Goal: Task Accomplishment & Management: Manage account settings

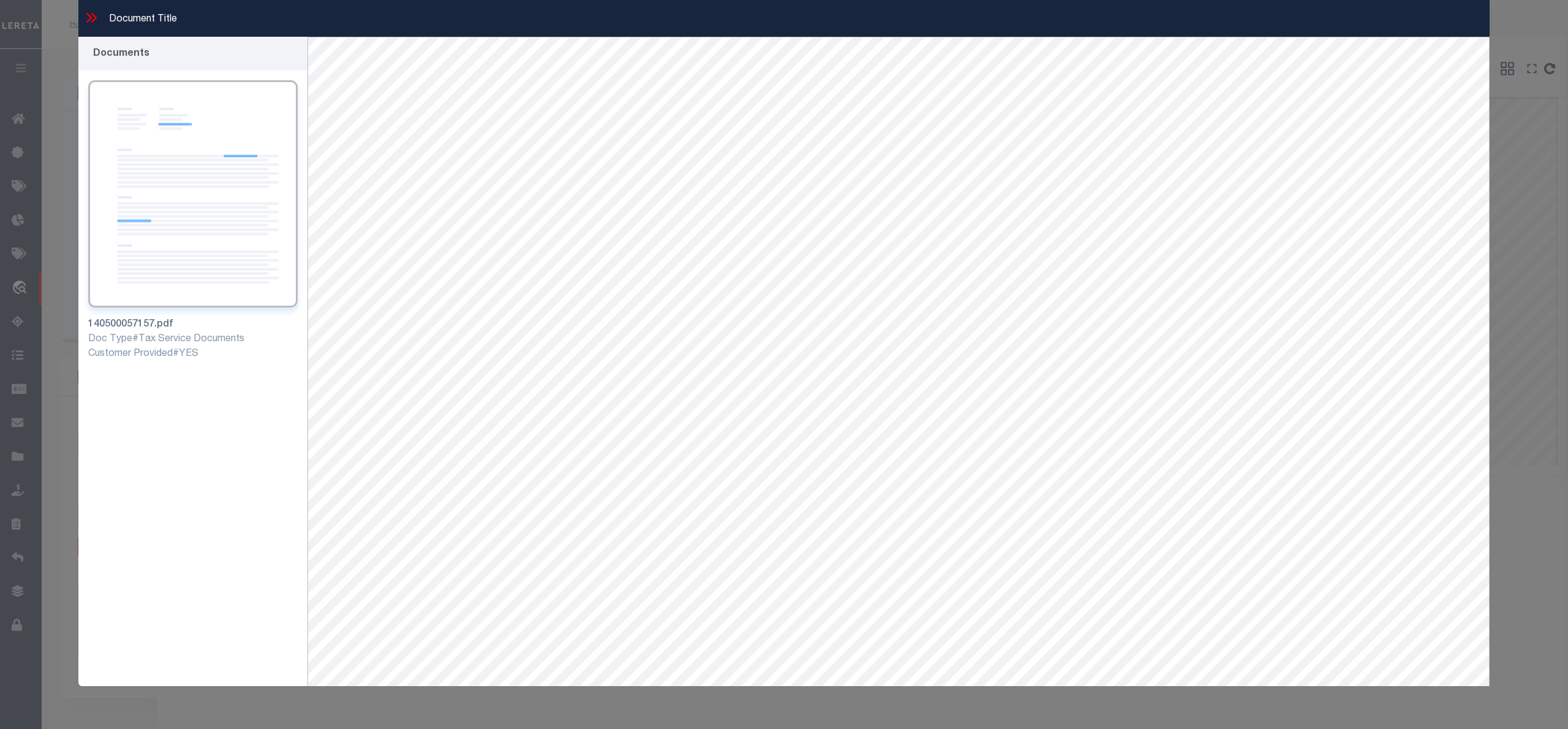
select select "7091"
select select "791"
select select "100"
select select "NonEscrow"
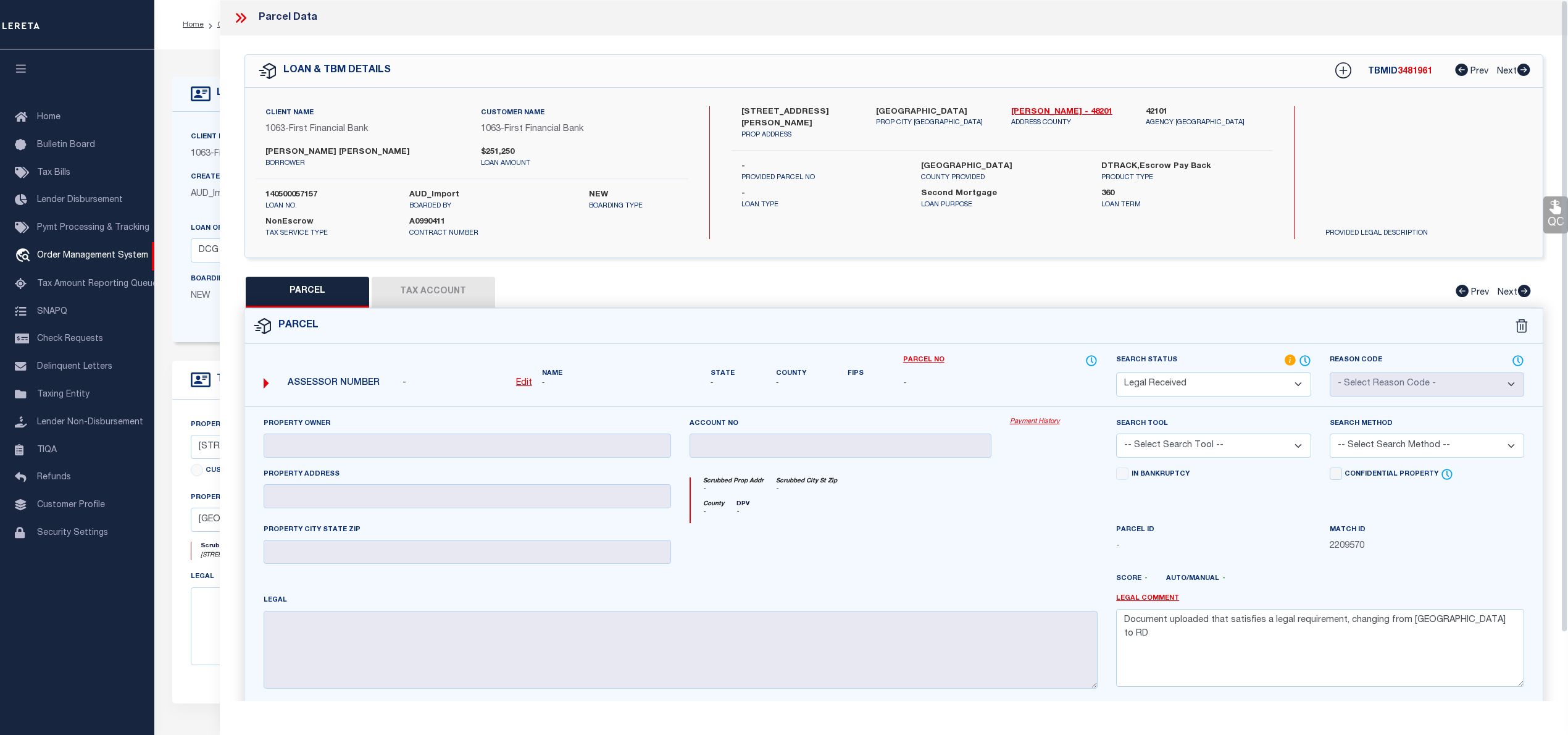
select select "RD"
select select "7091"
select select "791"
select select "100"
select select "NonEscrow"
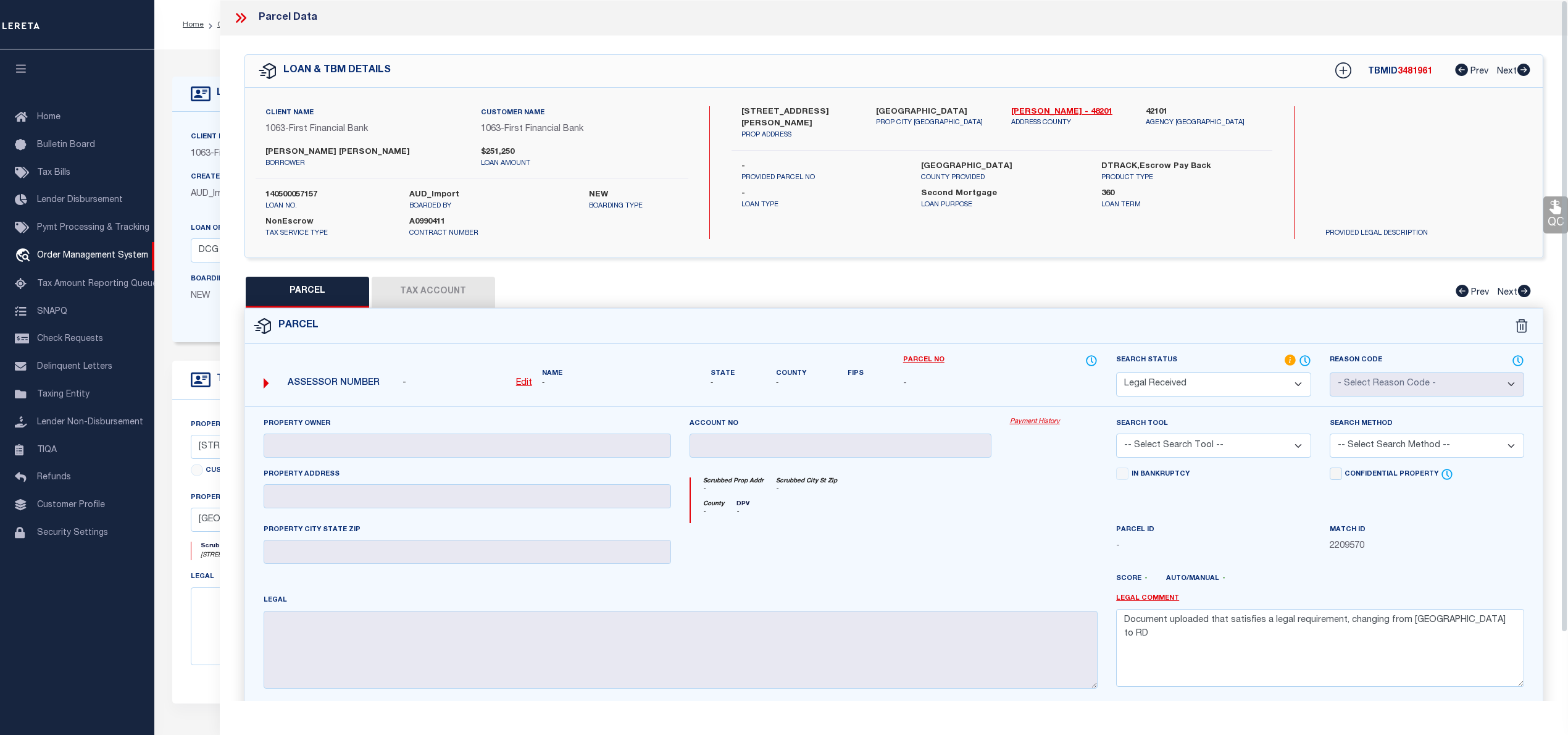
click at [328, 153] on label "[PERSON_NAME] [PERSON_NAME]" at bounding box center [363, 153] width 197 height 12
copy label "[PERSON_NAME]"
click at [272, 151] on label "[PERSON_NAME] [PERSON_NAME]" at bounding box center [363, 153] width 197 height 12
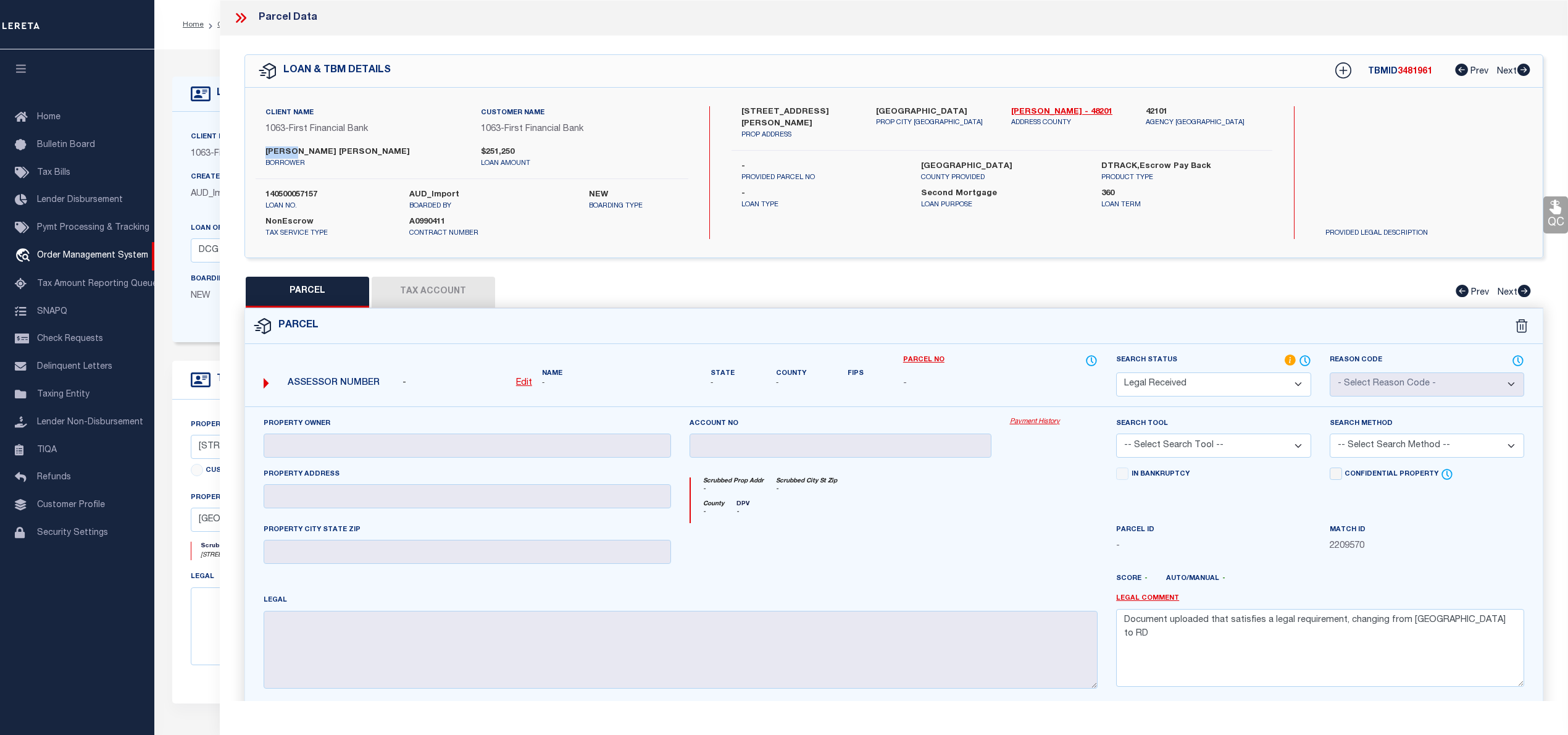
copy label "[PERSON_NAME]"
click at [301, 151] on label "[PERSON_NAME] [PERSON_NAME]" at bounding box center [363, 153] width 197 height 12
copy label "[PERSON_NAME]"
click at [276, 153] on label "[PERSON_NAME] [PERSON_NAME]" at bounding box center [363, 153] width 197 height 12
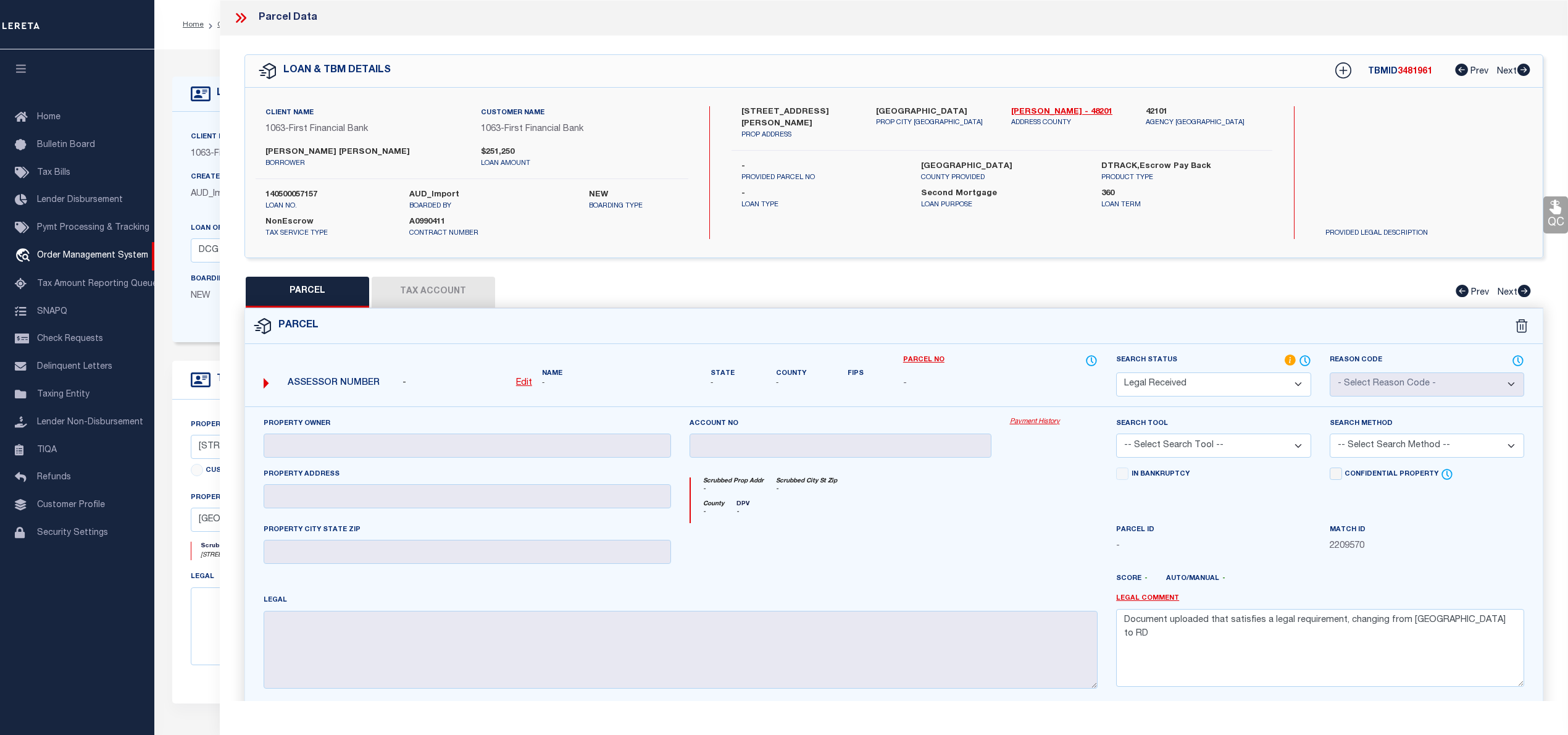
click at [276, 153] on label "[PERSON_NAME] [PERSON_NAME]" at bounding box center [363, 153] width 197 height 12
copy label "[PERSON_NAME]"
click at [330, 153] on label "[PERSON_NAME] [PERSON_NAME]" at bounding box center [363, 153] width 197 height 12
copy label "[PERSON_NAME]"
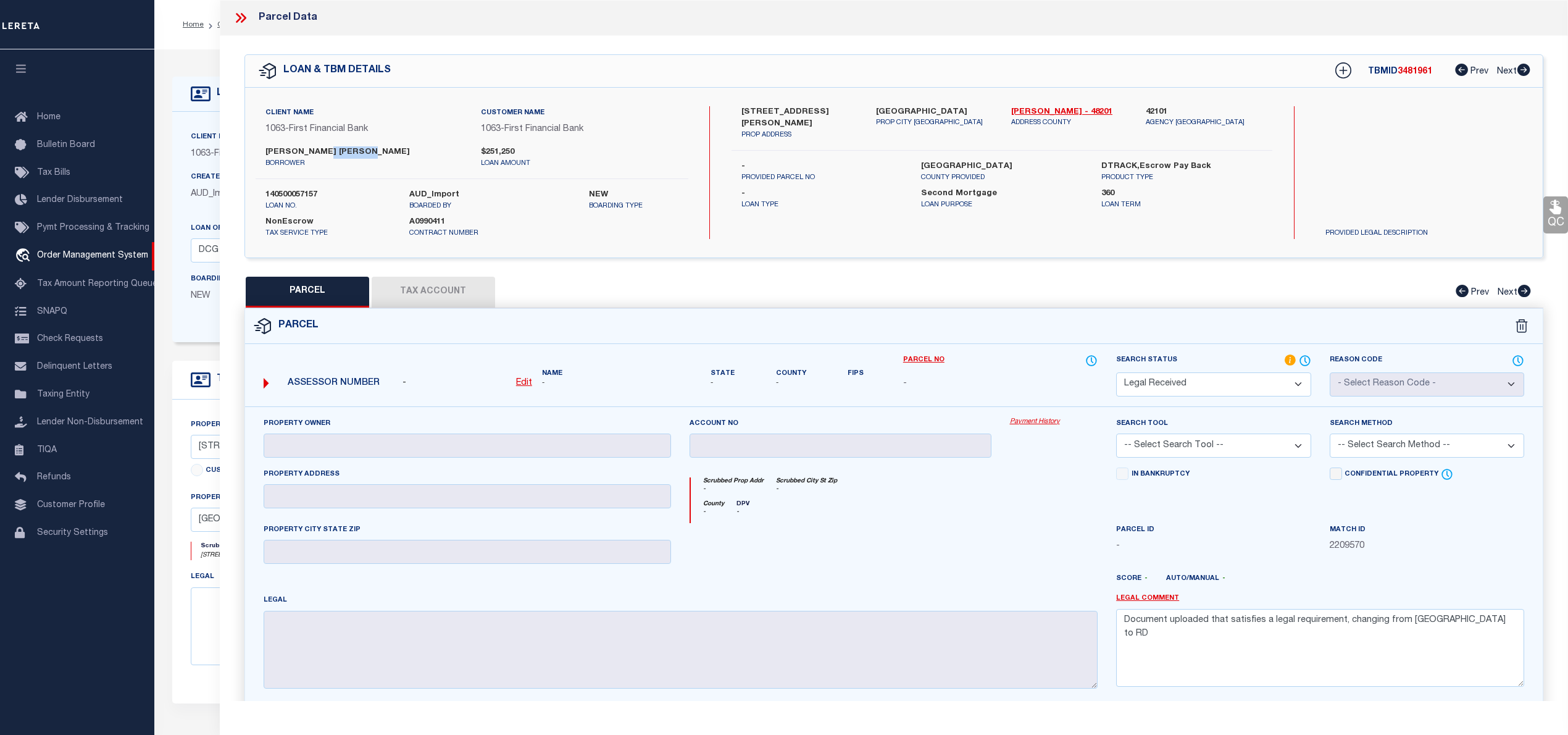
click at [523, 384] on u "Edit" at bounding box center [523, 383] width 16 height 9
select select "RD"
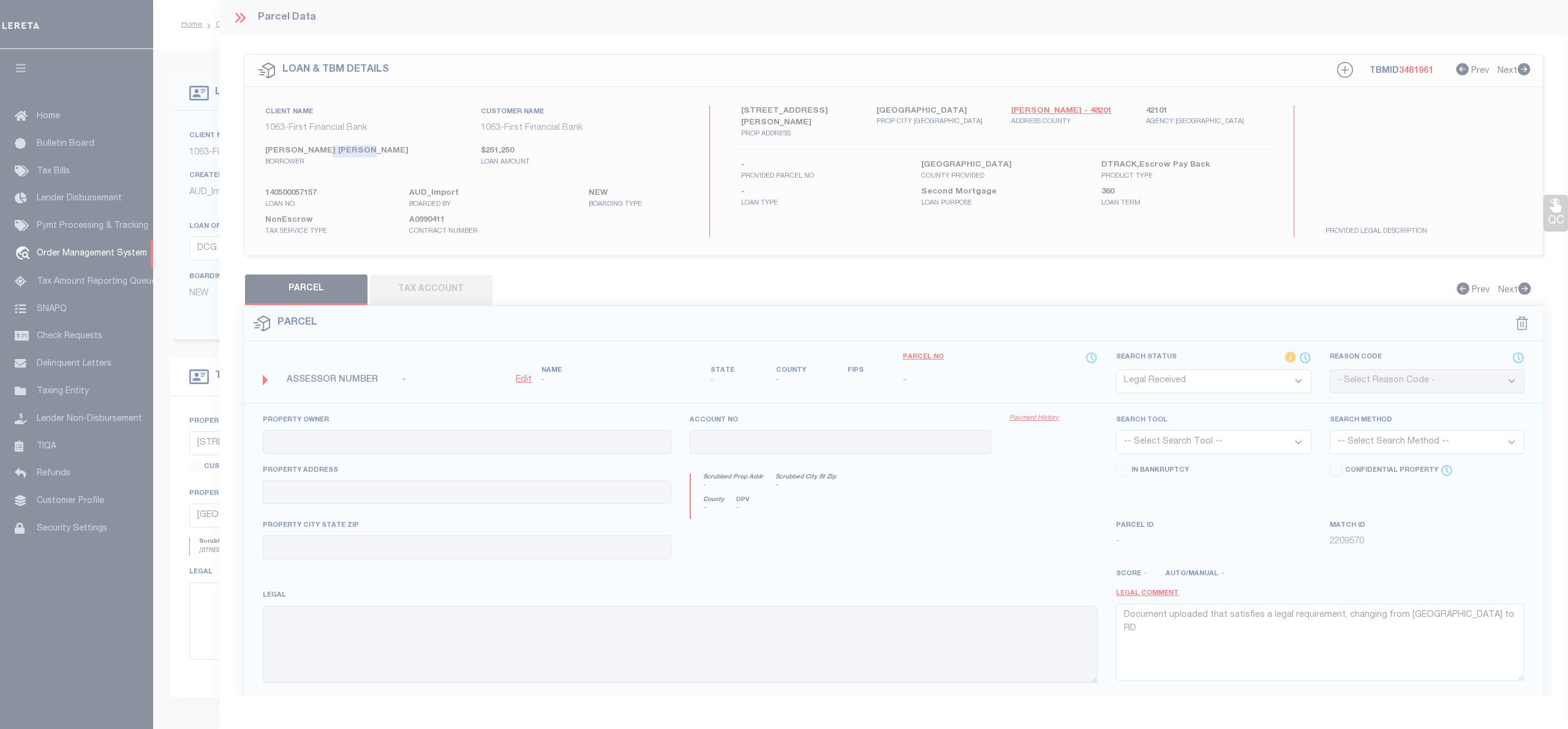
type textarea "-"
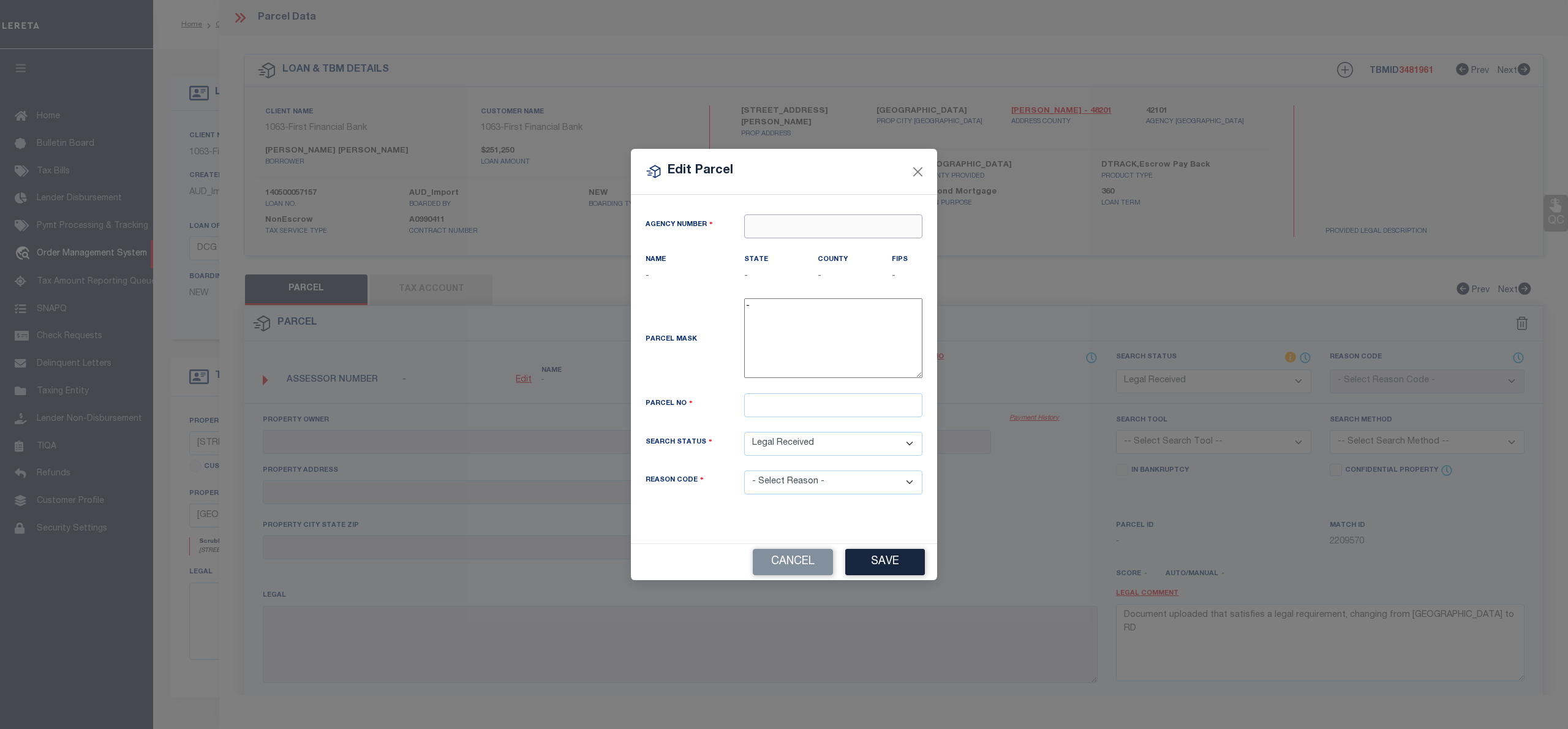
click at [782, 226] on input "text" at bounding box center [833, 226] width 178 height 24
click at [803, 252] on div "421010000 : [GEOGRAPHIC_DATA]" at bounding box center [833, 254] width 178 height 35
type input "421010000"
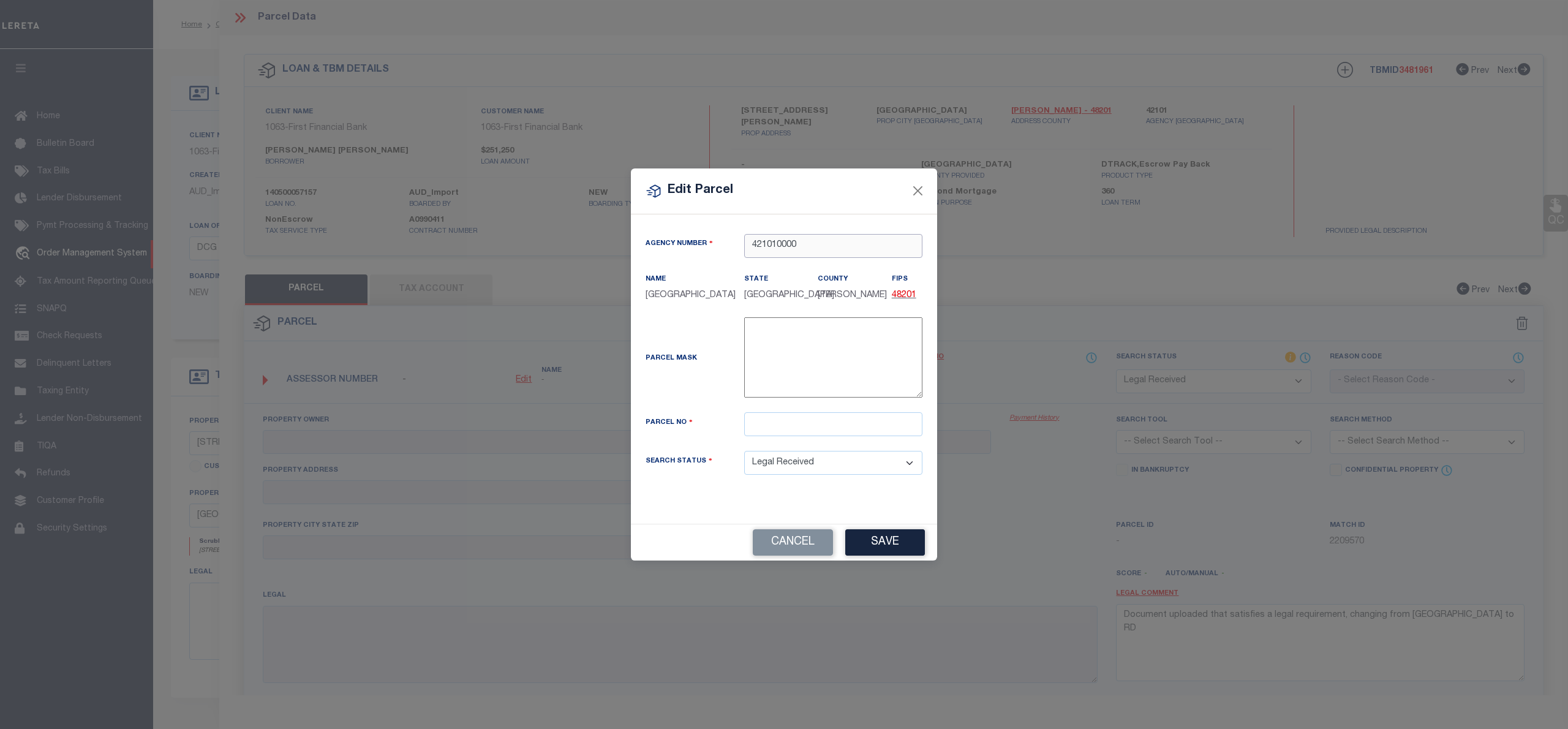
type input "421010000"
click at [781, 428] on input "text" at bounding box center [833, 424] width 178 height 24
click at [759, 425] on input "text" at bounding box center [833, 424] width 178 height 24
paste input "0371960000020"
type input "0371960000020"
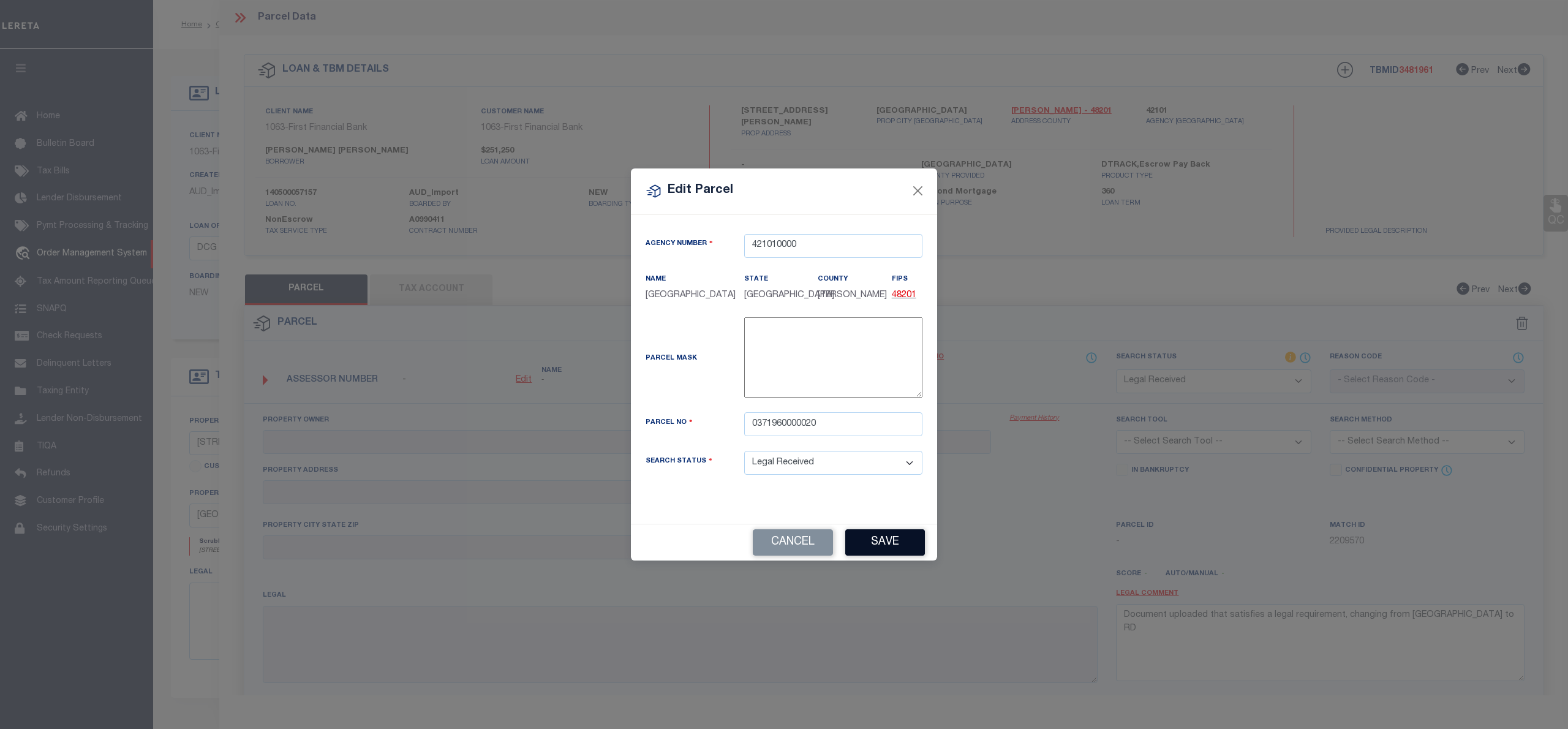
click at [877, 536] on button "Save" at bounding box center [885, 542] width 79 height 26
select select "RD"
checkbox input "false"
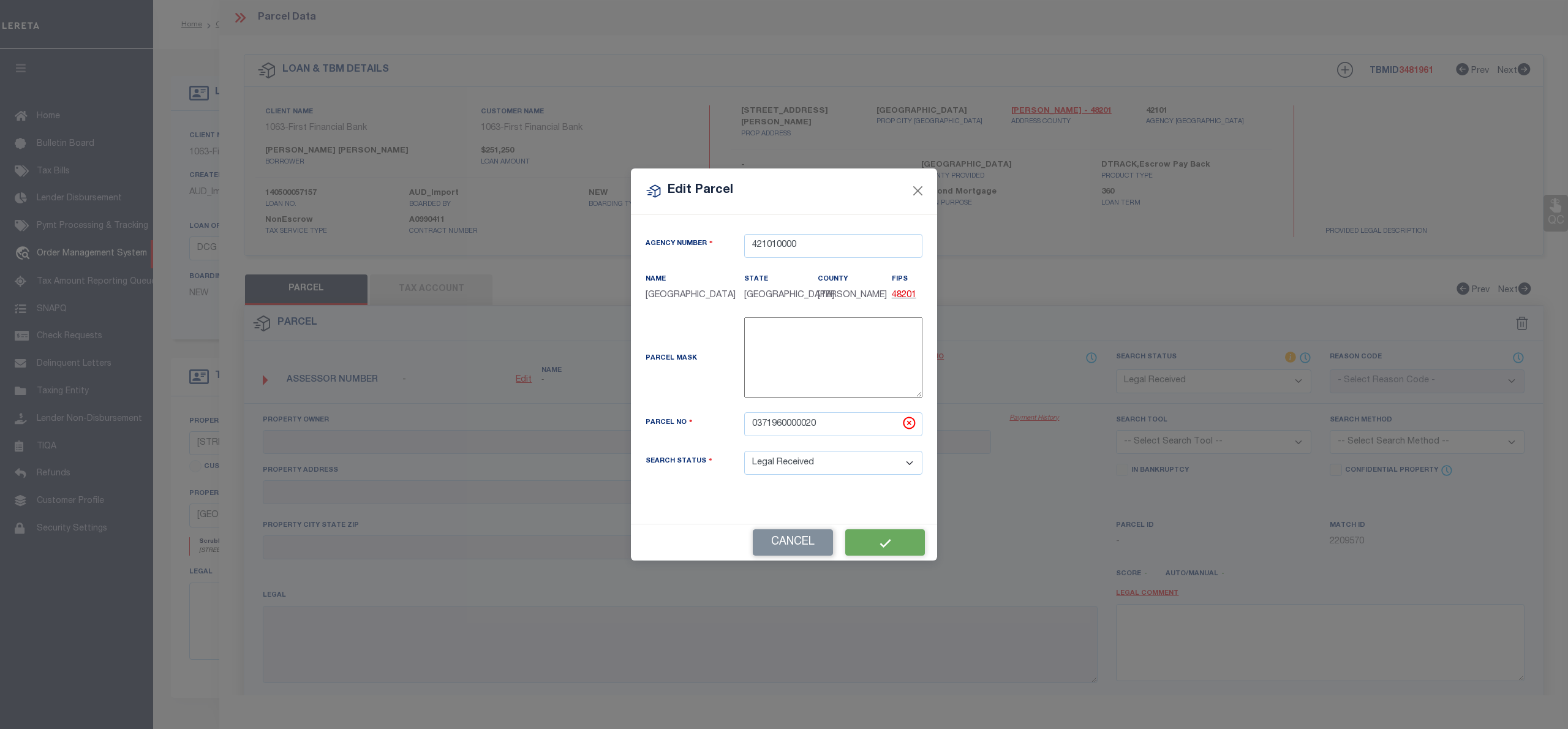
type textarea "Document uploaded that satisfies a legal requirement, changing from [GEOGRAPHIC…"
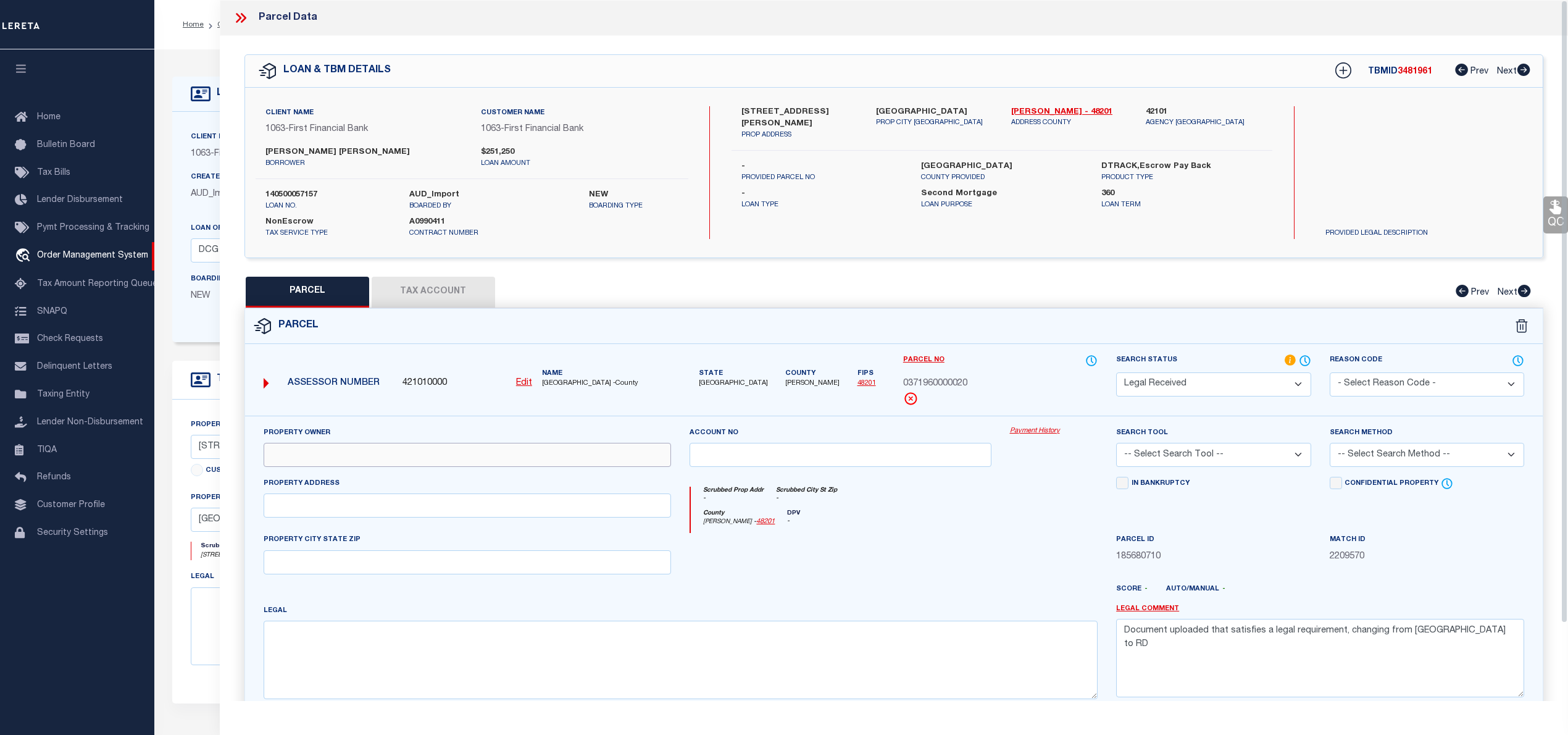
click at [289, 467] on input "text" at bounding box center [467, 454] width 408 height 24
paste input "[PERSON_NAME]"
type input "[PERSON_NAME]"
click at [366, 523] on div "Property Address" at bounding box center [467, 505] width 426 height 57
click at [364, 516] on input "text" at bounding box center [467, 506] width 408 height 24
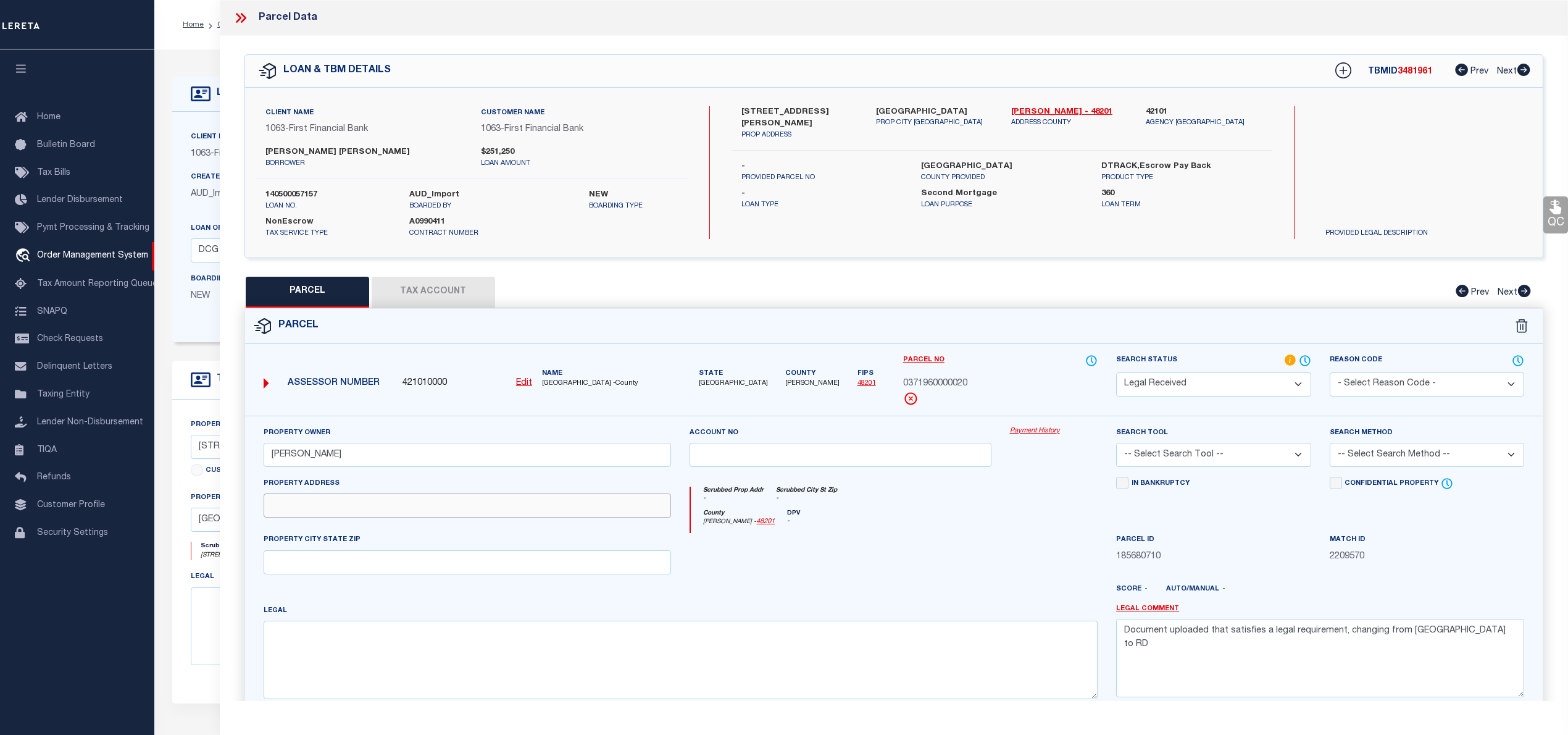
paste input "[STREET_ADDRESS][PERSON_NAME]"
type input "[STREET_ADDRESS][PERSON_NAME]"
click at [425, 569] on input "text" at bounding box center [467, 562] width 408 height 24
paste input "[GEOGRAPHIC_DATA]"
type input "[GEOGRAPHIC_DATA]"
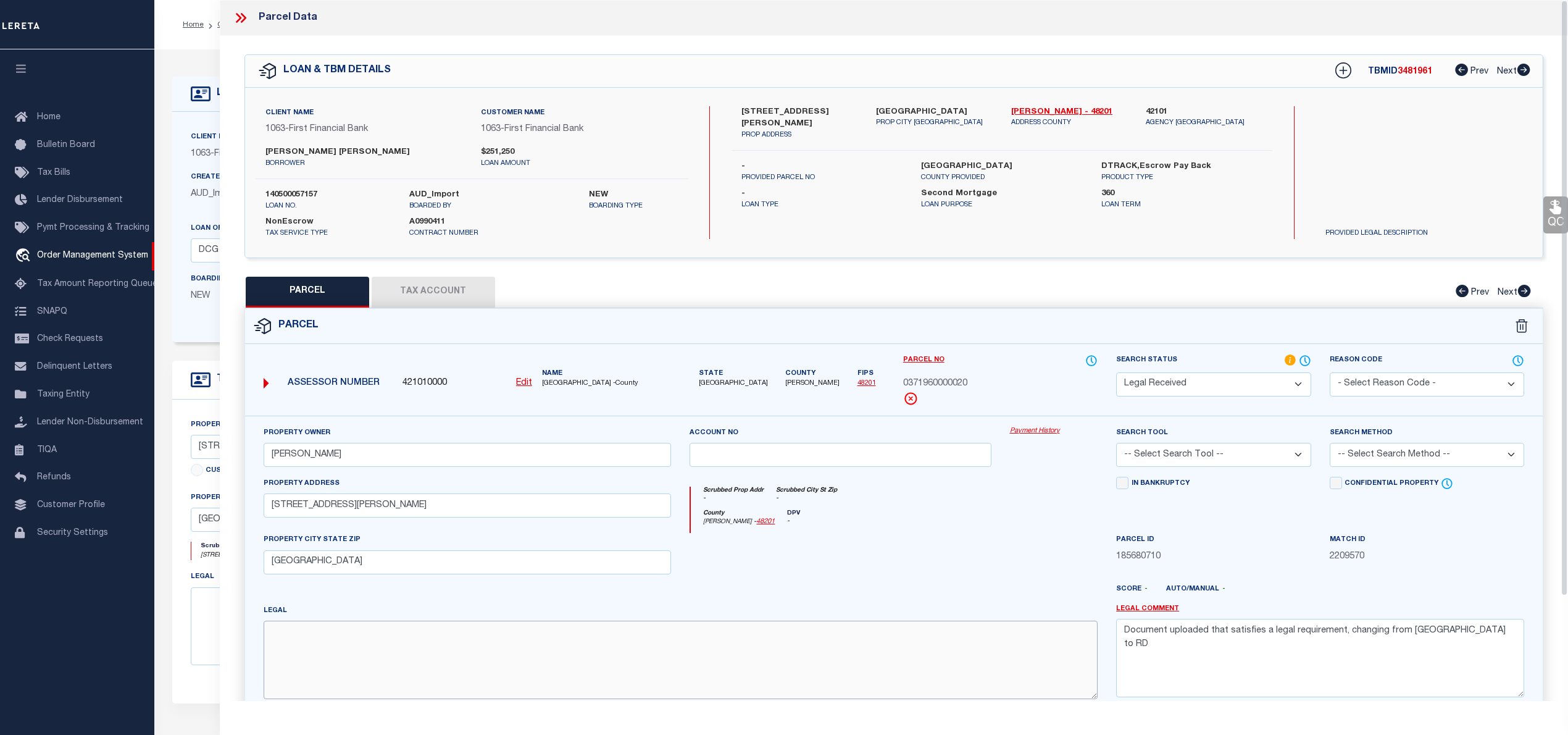
click at [938, 671] on textarea at bounding box center [680, 659] width 834 height 78
paste textarea "TR 20 ABST 87 [PERSON_NAME]"
type textarea "TR 20 ABST 87 [PERSON_NAME]"
click at [1265, 640] on textarea "Document uploaded that satisfies a legal requirement, changing from [GEOGRAPHIC…" at bounding box center [1319, 657] width 408 height 78
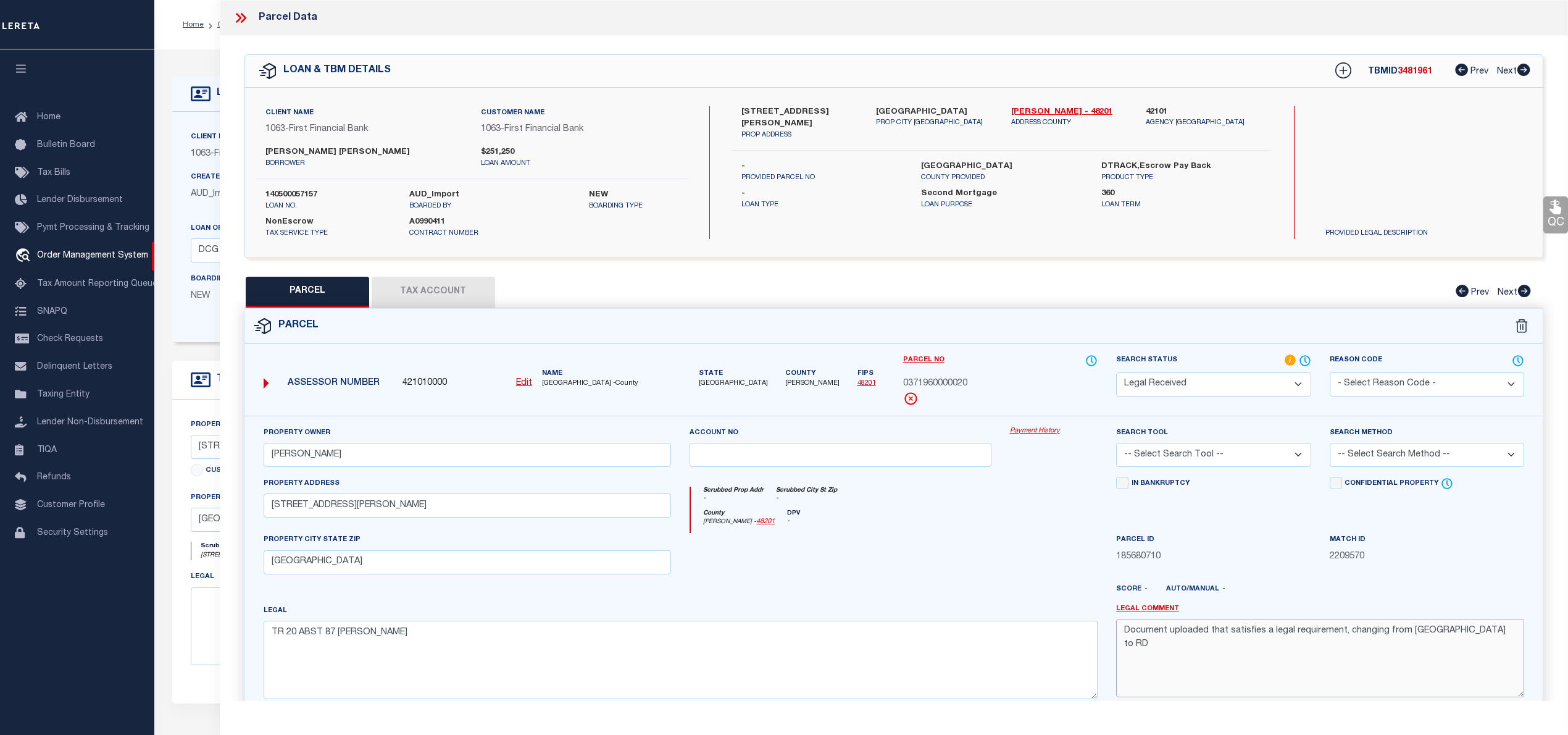
click at [1265, 640] on textarea "Document uploaded that satisfies a legal requirement, changing from [GEOGRAPHIC…" at bounding box center [1319, 657] width 408 height 78
click at [1191, 379] on select "Automated Search Bad Parcel Complete Duplicate Parcel High Dollar Reporting In …" at bounding box center [1213, 385] width 194 height 24
select select "PC"
click at [1115, 373] on select "Automated Search Bad Parcel Complete Duplicate Parcel High Dollar Reporting In …" at bounding box center [1213, 385] width 194 height 24
click at [1165, 455] on select "-- Select Search Tool -- 3rd Party Website Agency File Agency Website ATLS CNV-…" at bounding box center [1213, 454] width 194 height 24
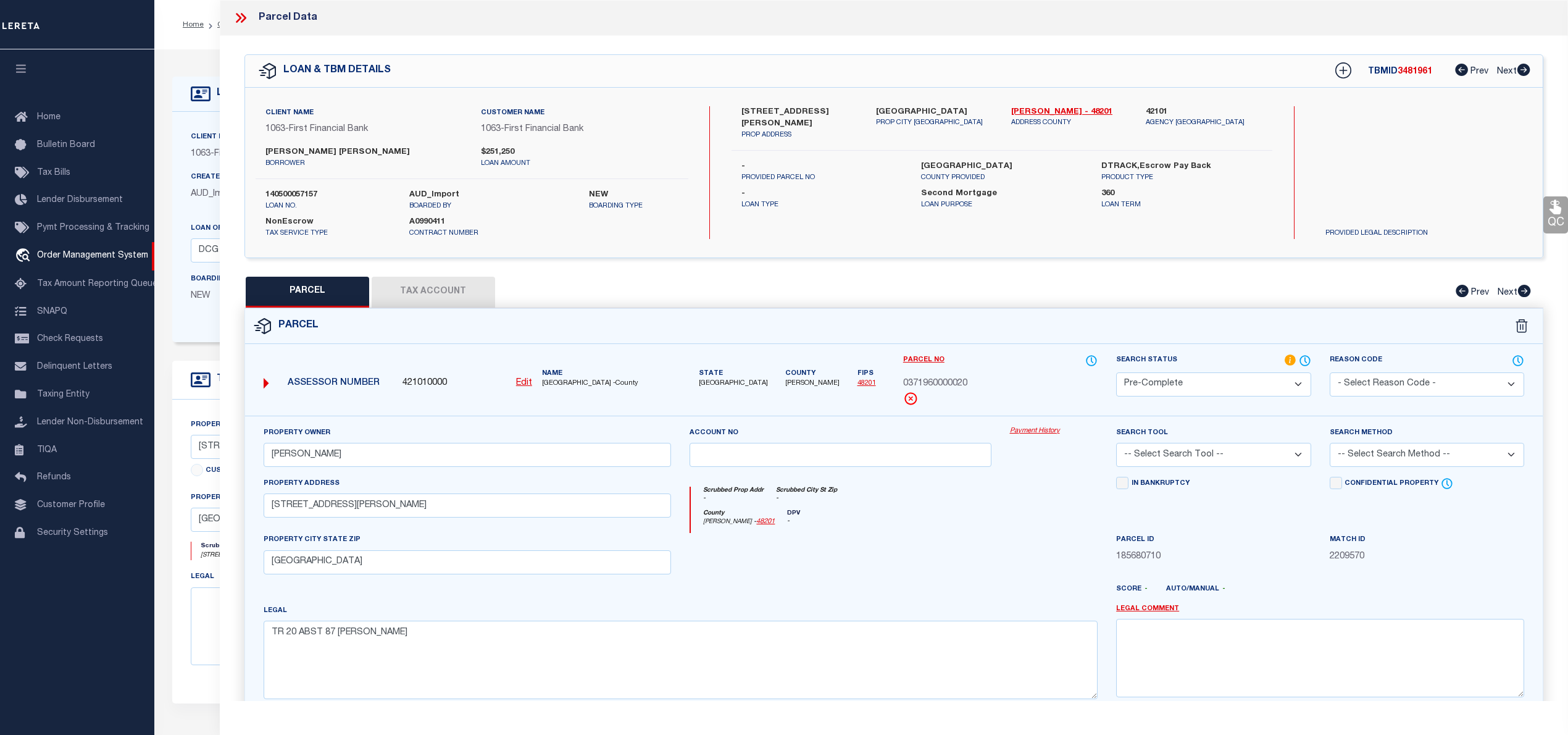
select select "AGW"
click at [1115, 444] on select "-- Select Search Tool -- 3rd Party Website Agency File Agency Website ATLS CNV-…" at bounding box center [1213, 454] width 194 height 24
click at [1353, 457] on select "-- Select Search Method -- Property Address Legal Liability Info Provided" at bounding box center [1427, 454] width 194 height 24
select select "LEG"
click at [1329, 444] on select "-- Select Search Method -- Property Address Legal Liability Info Provided" at bounding box center [1427, 454] width 194 height 24
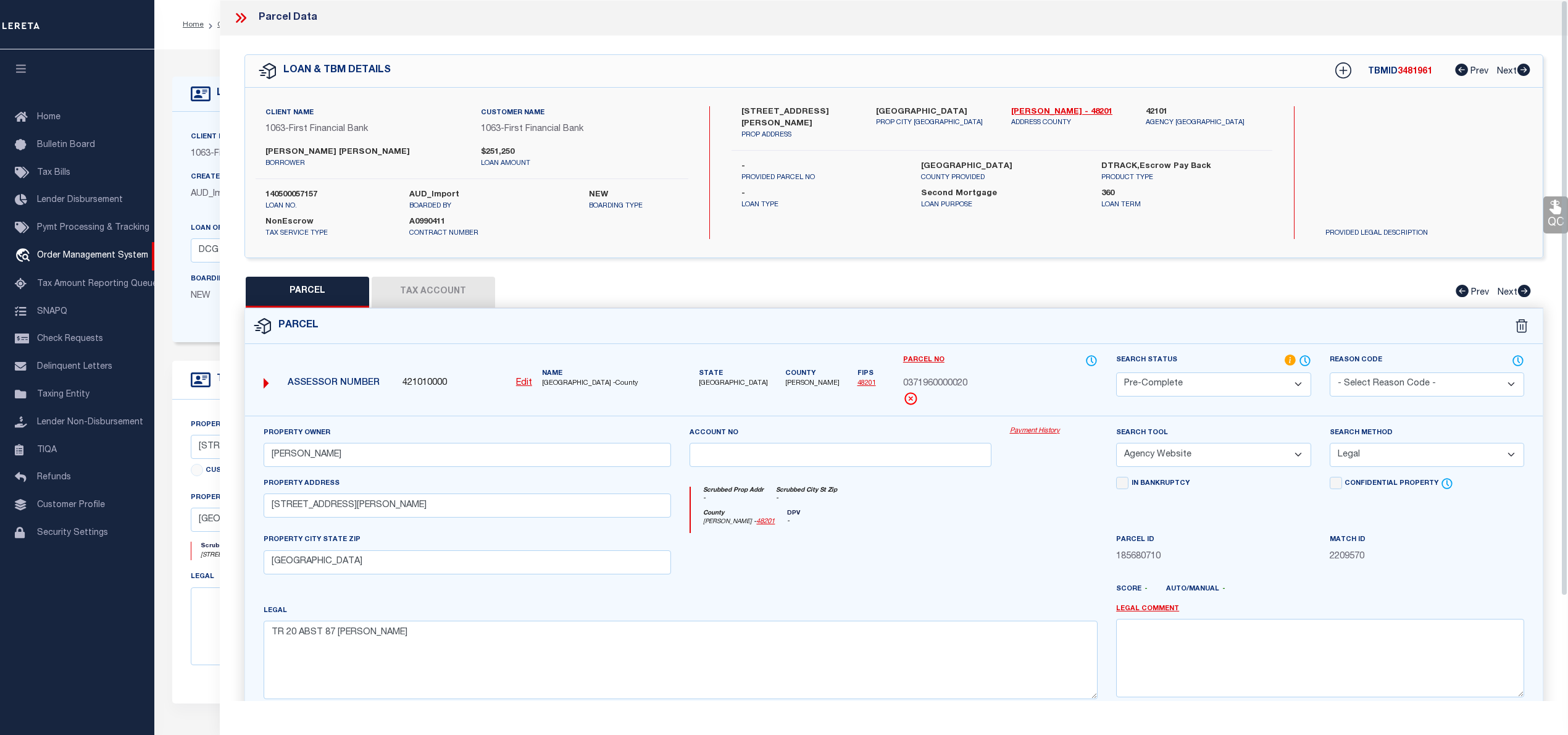
click at [413, 283] on button "Tax Account" at bounding box center [433, 292] width 124 height 31
select select "100"
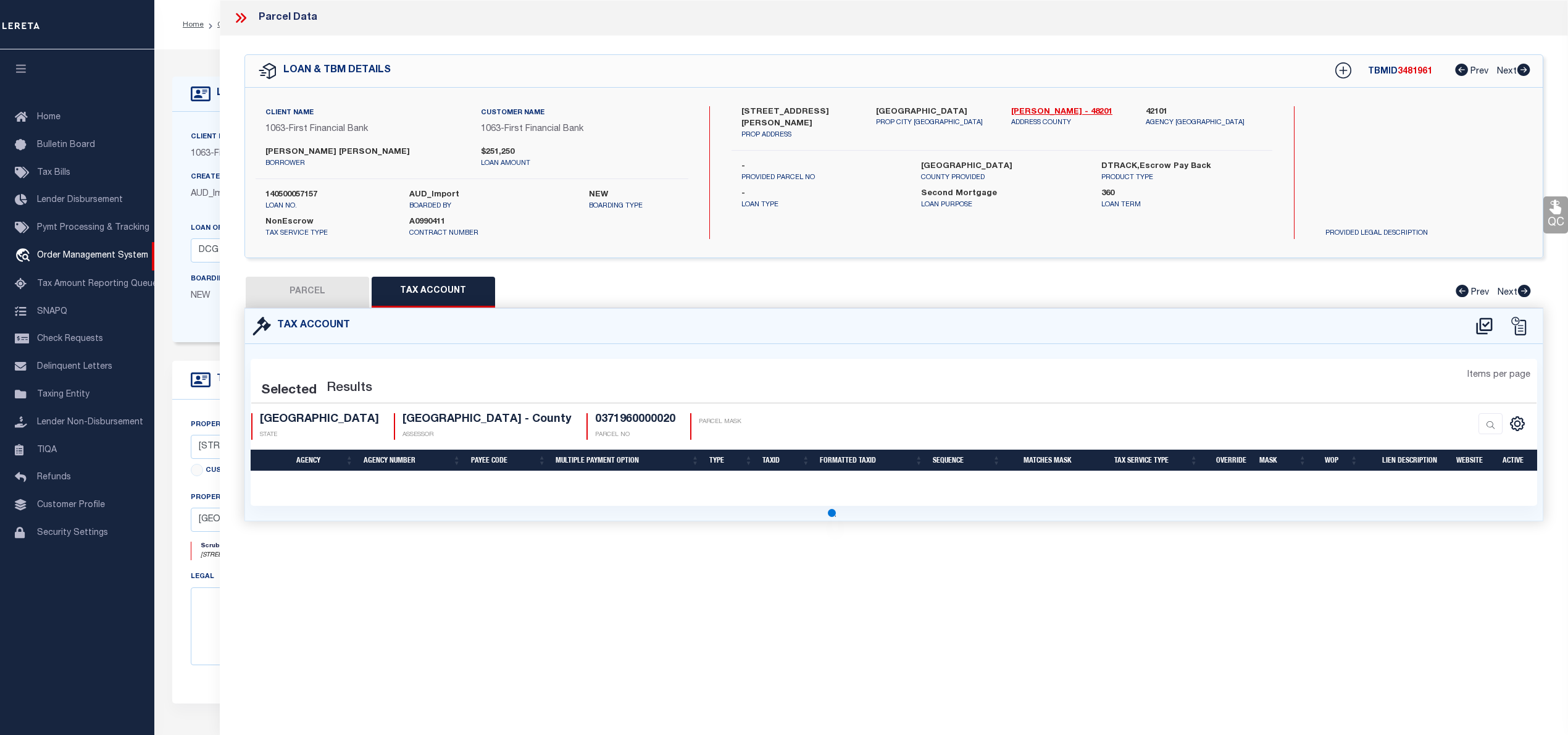
select select "100"
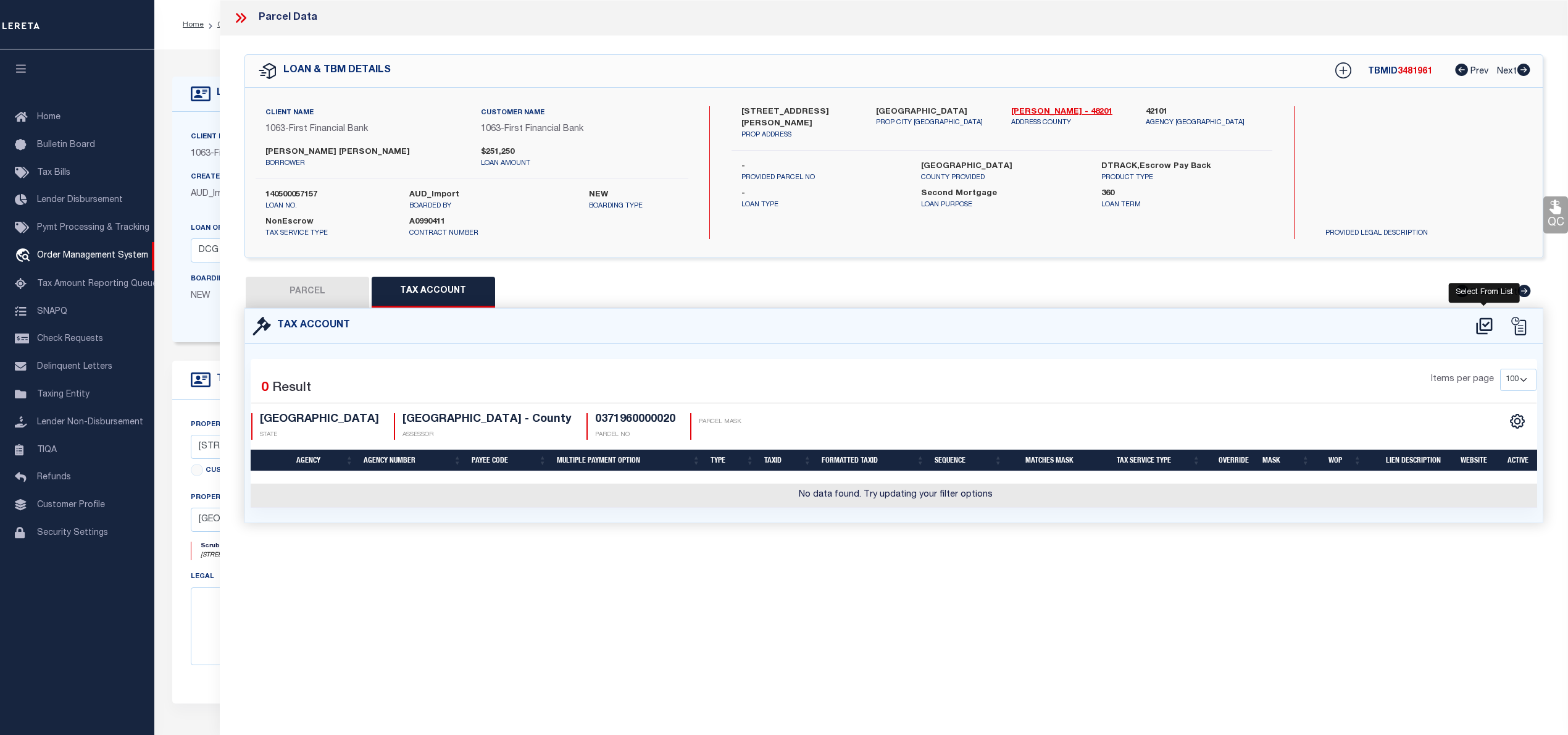
click at [1485, 320] on icon at bounding box center [1484, 326] width 20 height 20
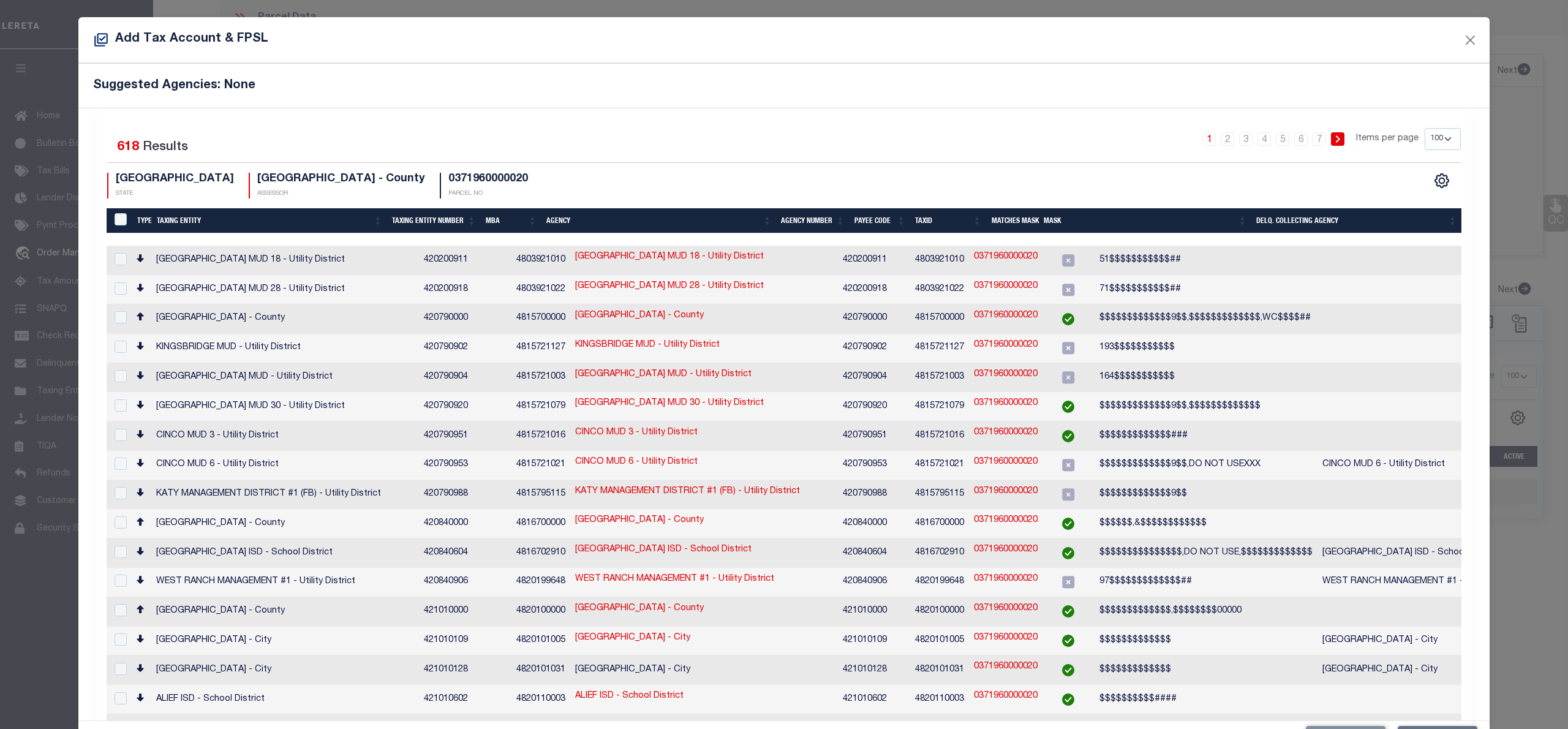
click at [1425, 148] on select "10 25 50 100 200" at bounding box center [1443, 139] width 36 height 22
select select "200"
click at [1425, 129] on select "10 25 50 100 200" at bounding box center [1443, 139] width 36 height 22
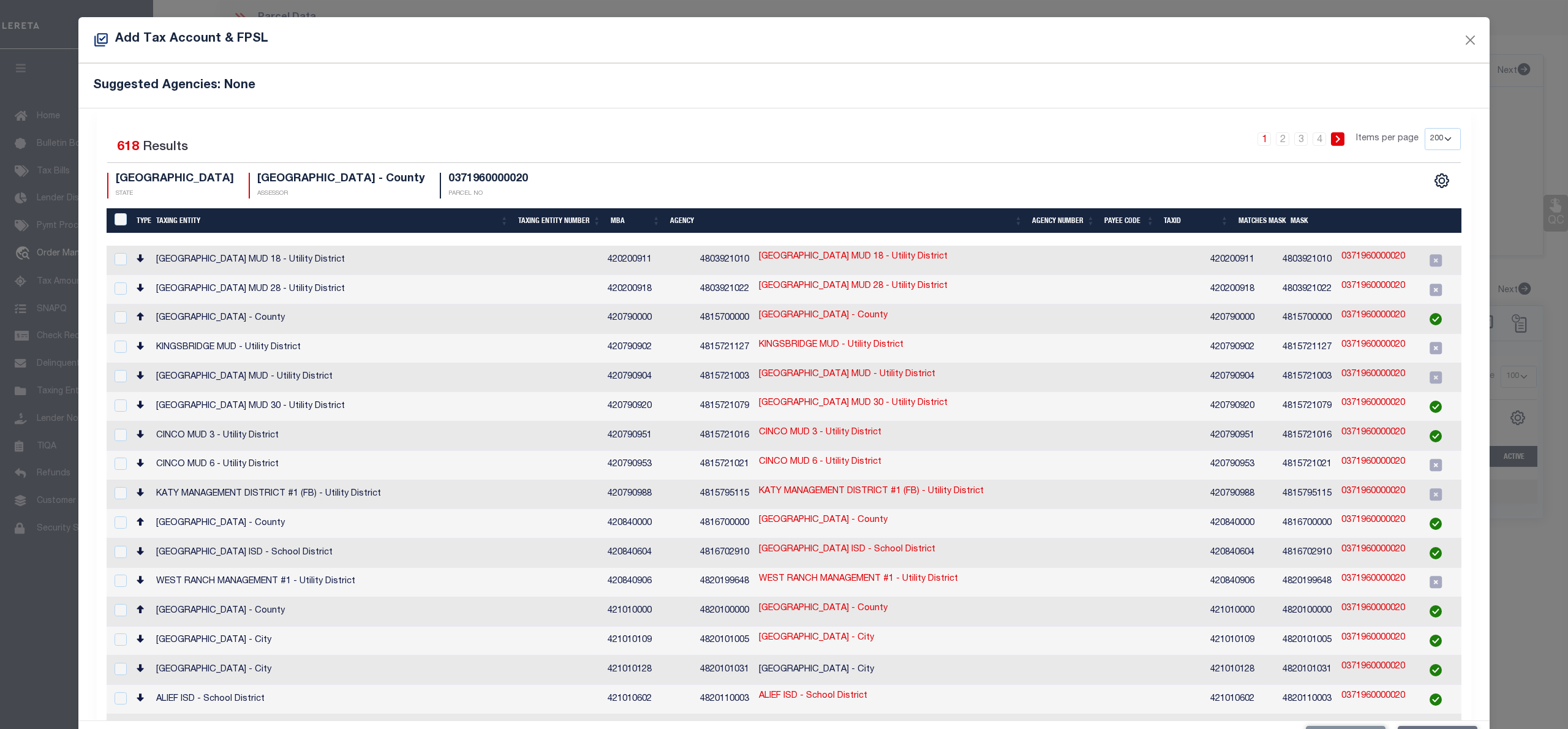
scroll to position [3023, 0]
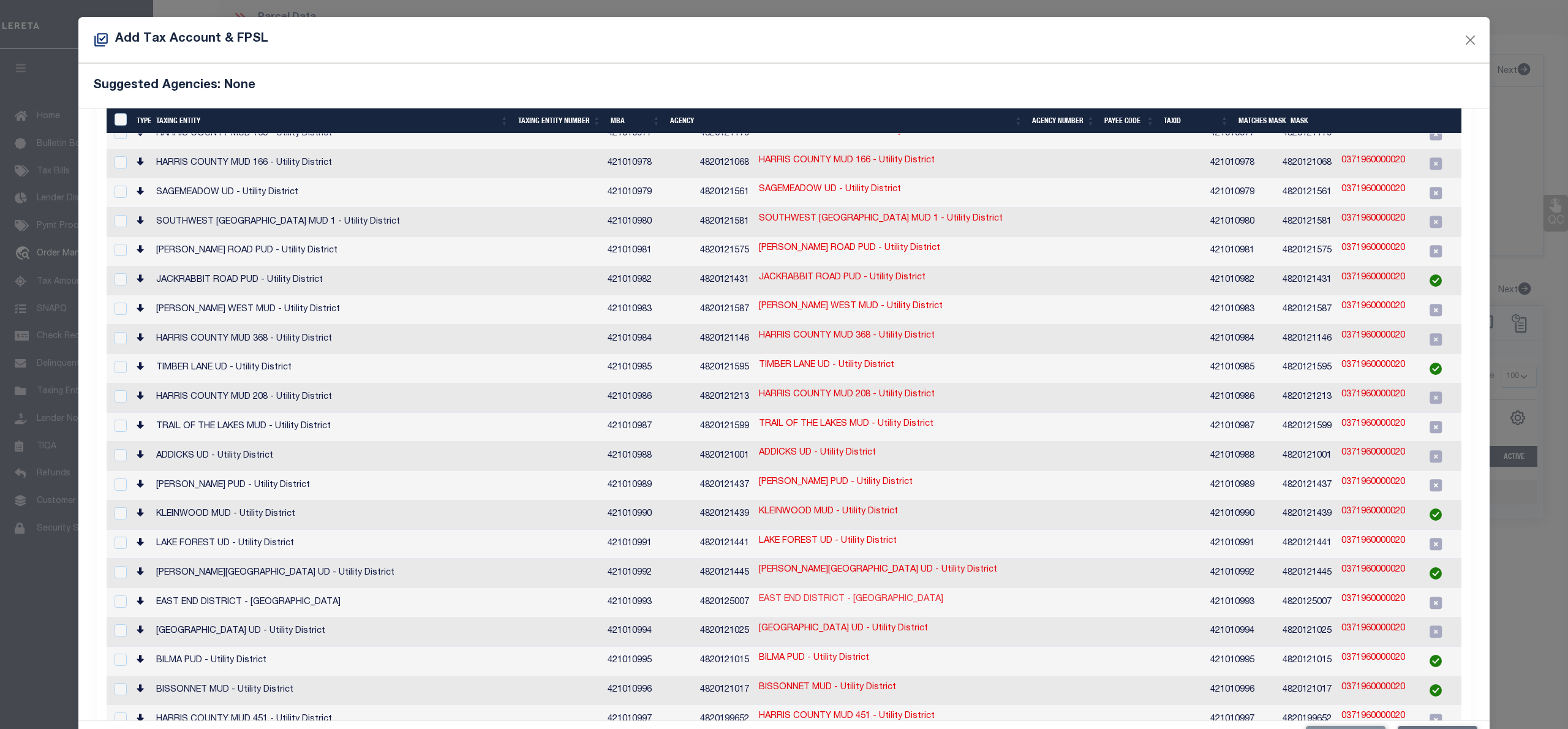
click at [759, 593] on link "EAST END DISTRICT - [GEOGRAPHIC_DATA]" at bounding box center [851, 600] width 184 height 14
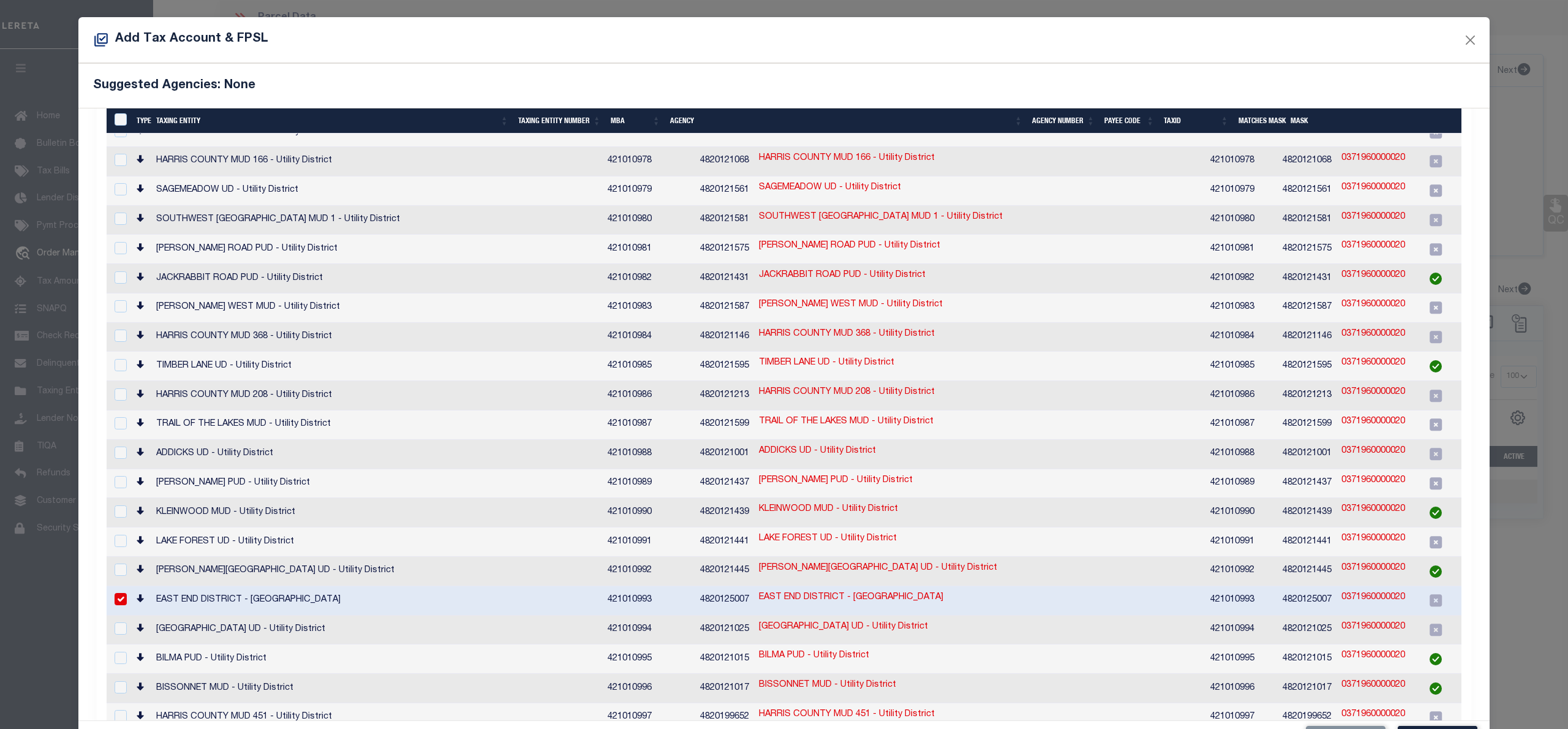
scroll to position [3021, 0]
click at [121, 595] on input "checkbox" at bounding box center [120, 601] width 12 height 12
checkbox input "false"
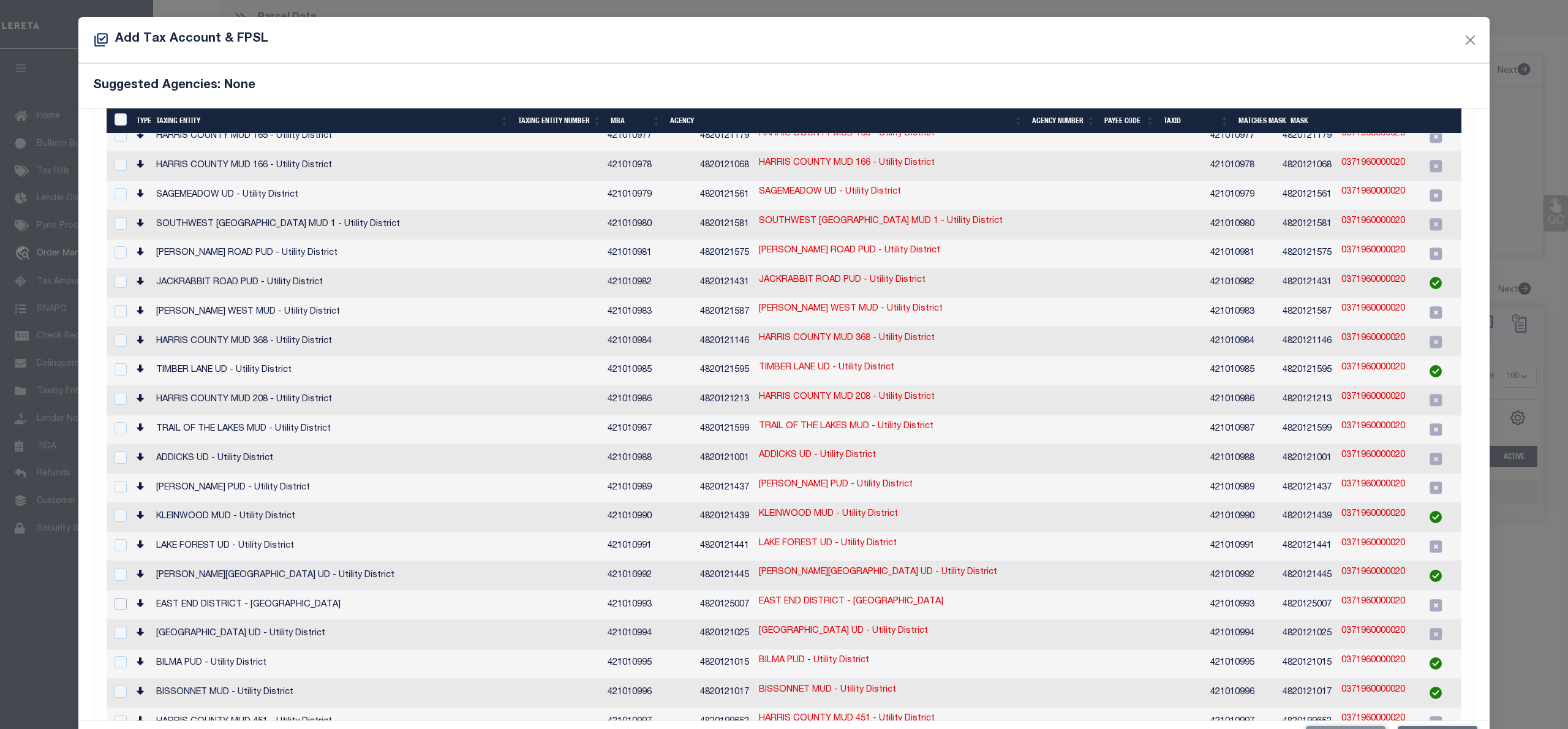
scroll to position [3023, 0]
click at [1341, 593] on link "0371960000020" at bounding box center [1373, 600] width 63 height 14
type input "0371960000020"
type textarea "83$$$$$$$$$$$$$"
checkbox input "true"
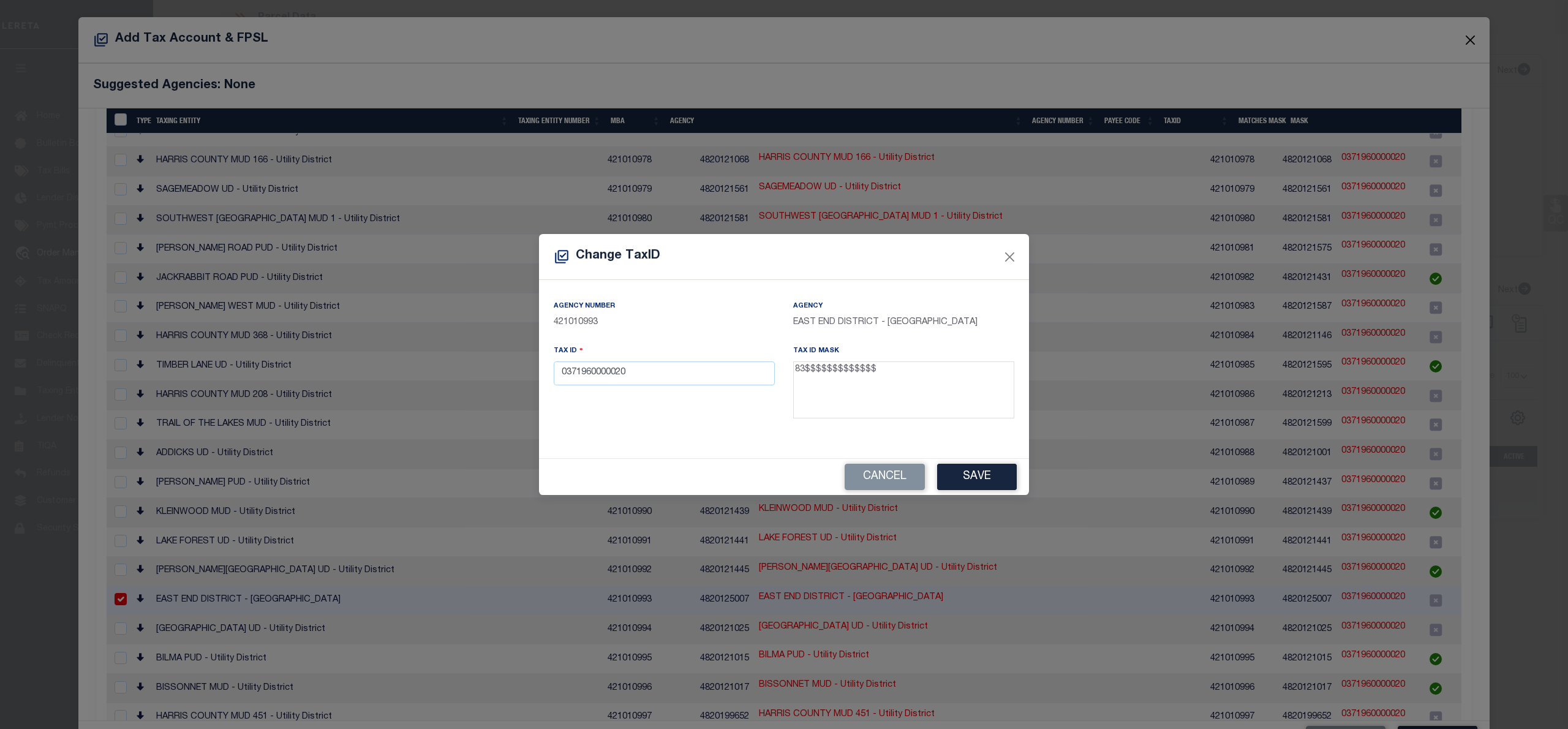
scroll to position [3021, 0]
click at [578, 380] on input "0371960000020" at bounding box center [664, 373] width 221 height 24
paste input "83"
type input "830371960000020"
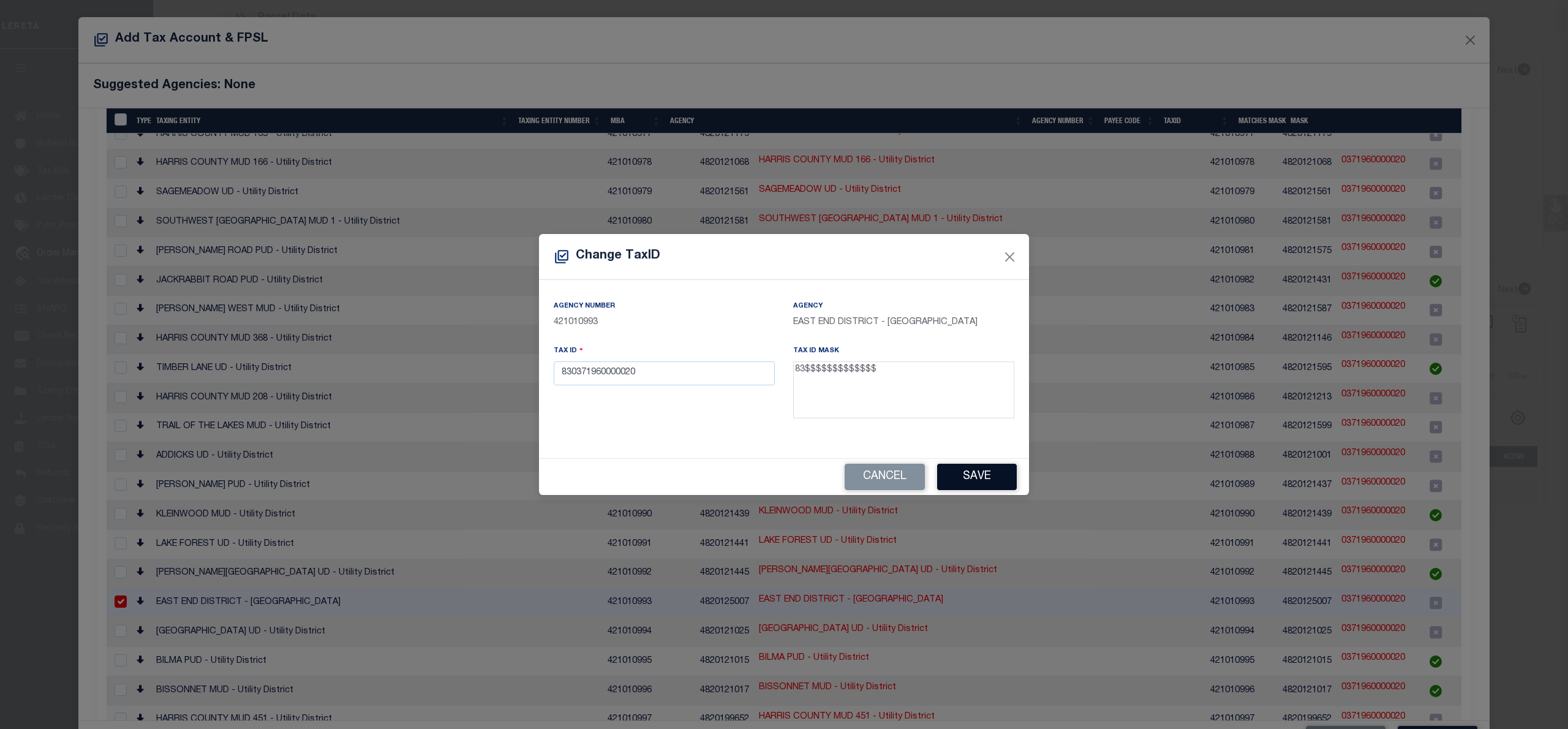
click at [969, 476] on button "Save" at bounding box center [977, 476] width 79 height 26
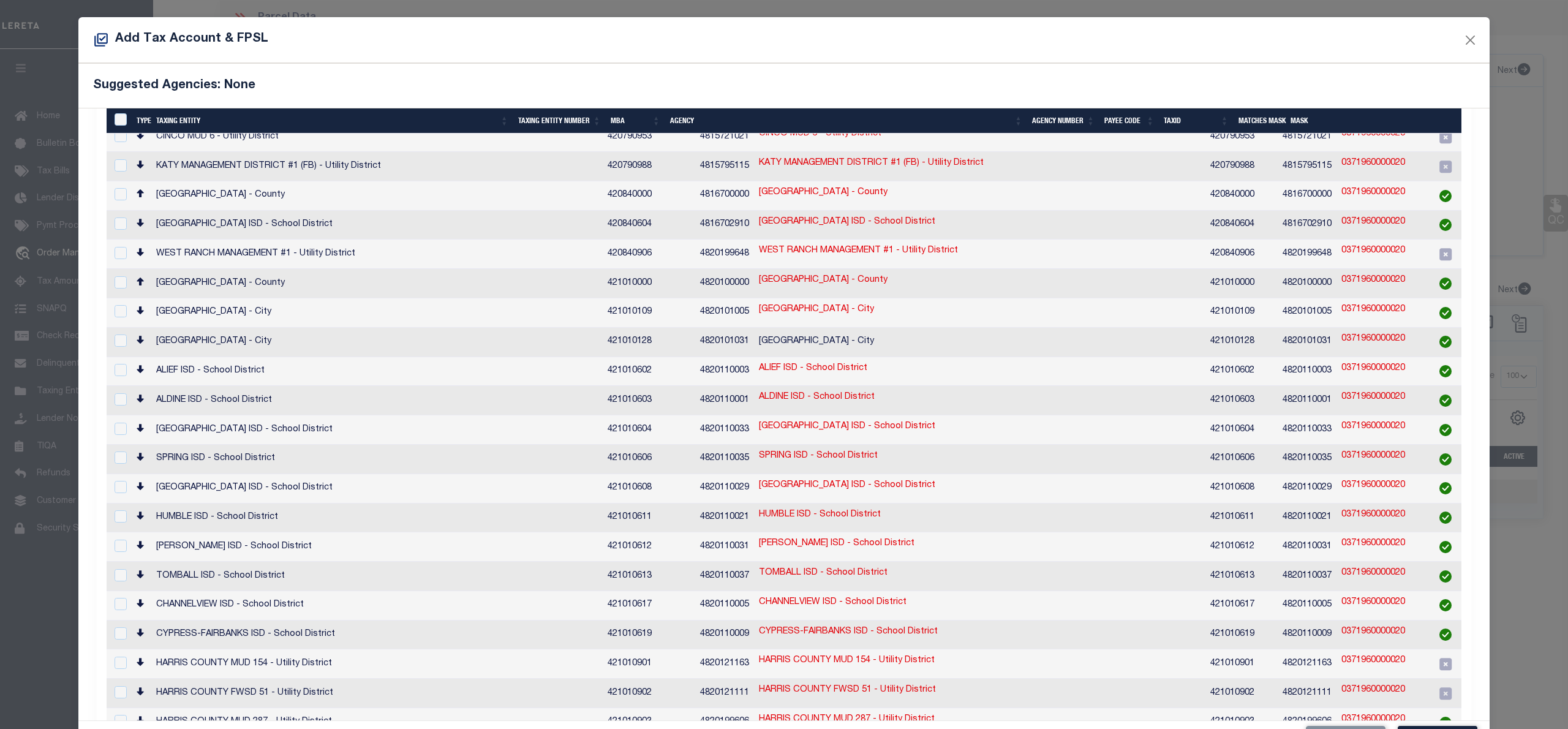
scroll to position [244, 0]
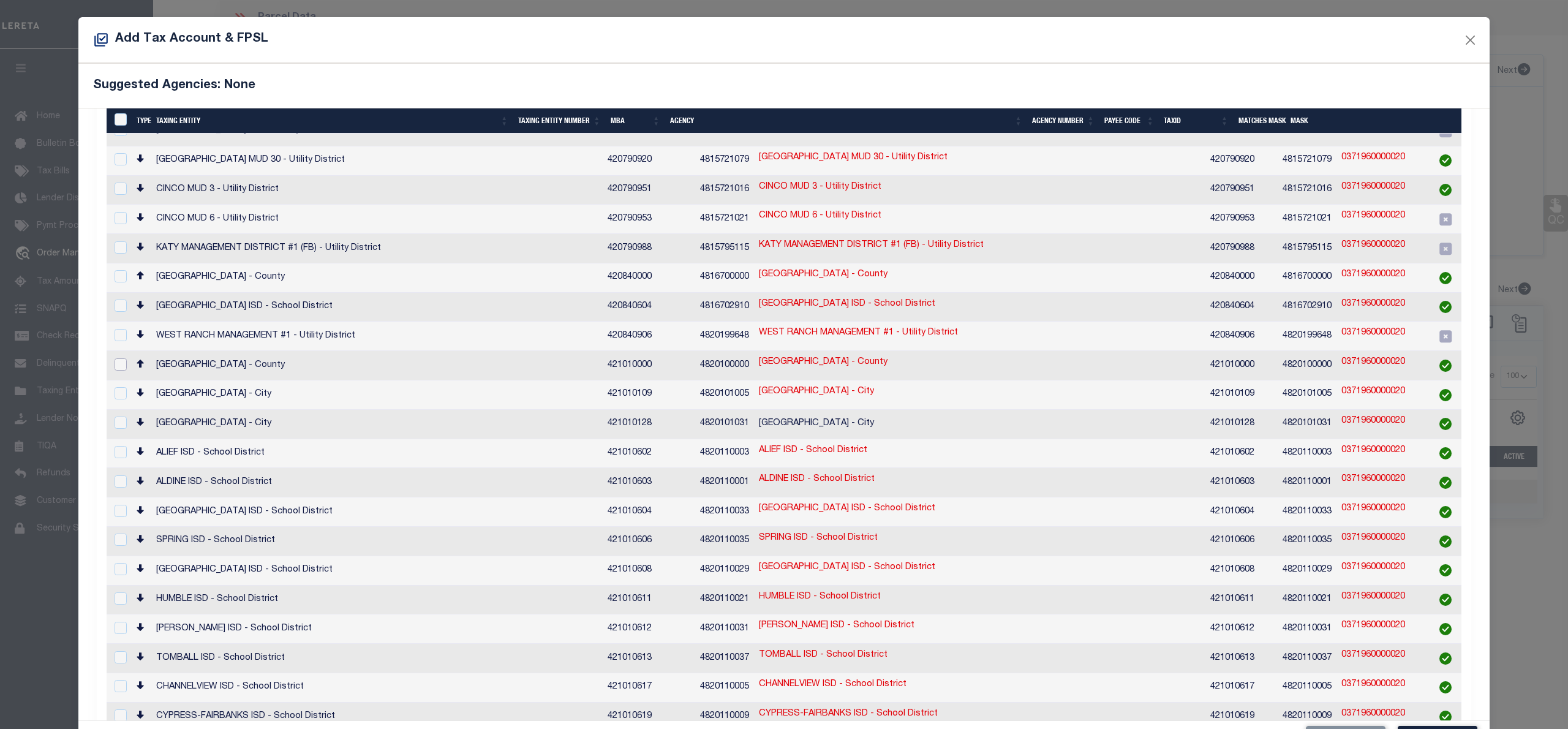
click at [118, 359] on input "checkbox" at bounding box center [120, 364] width 12 height 12
checkbox input "true"
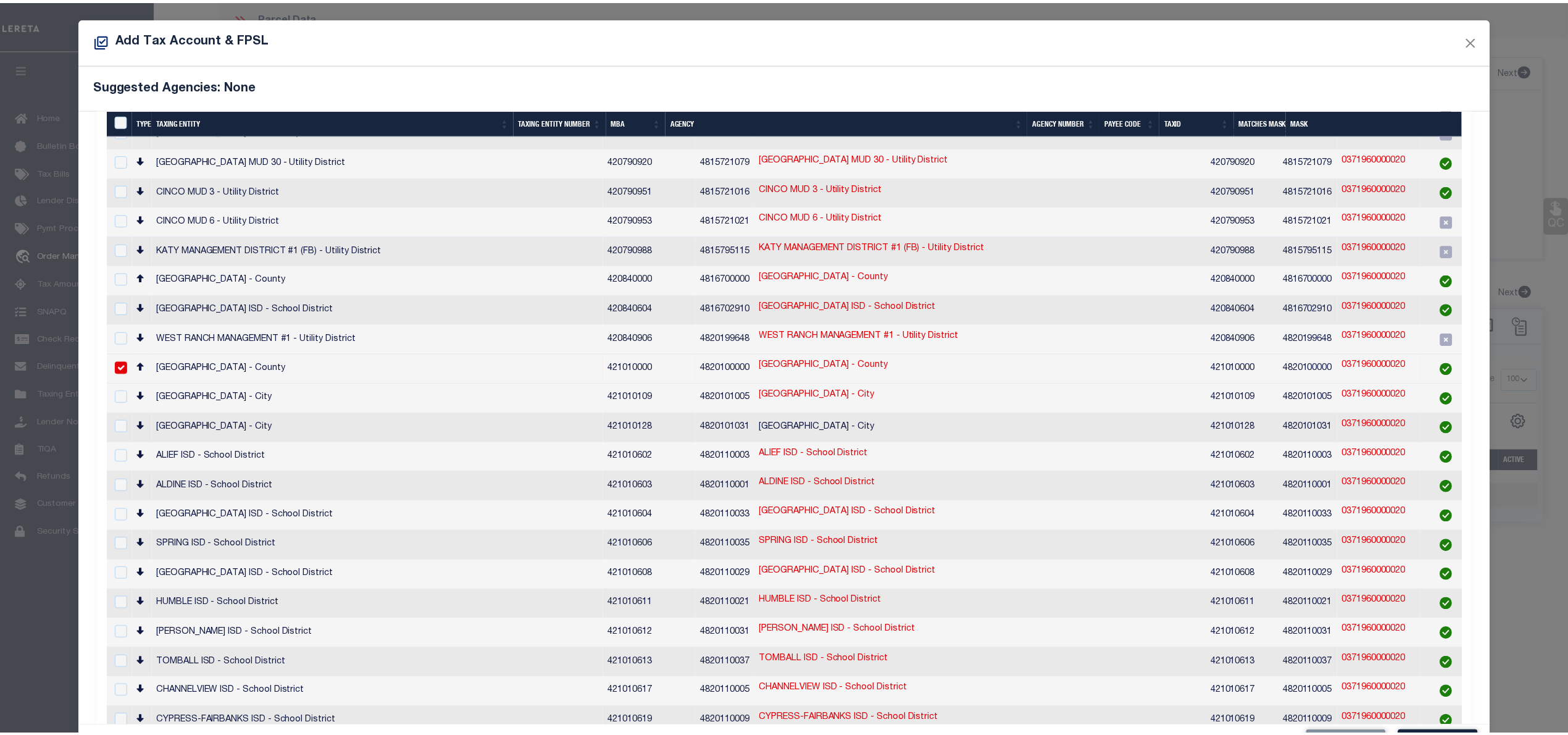
scroll to position [46, 0]
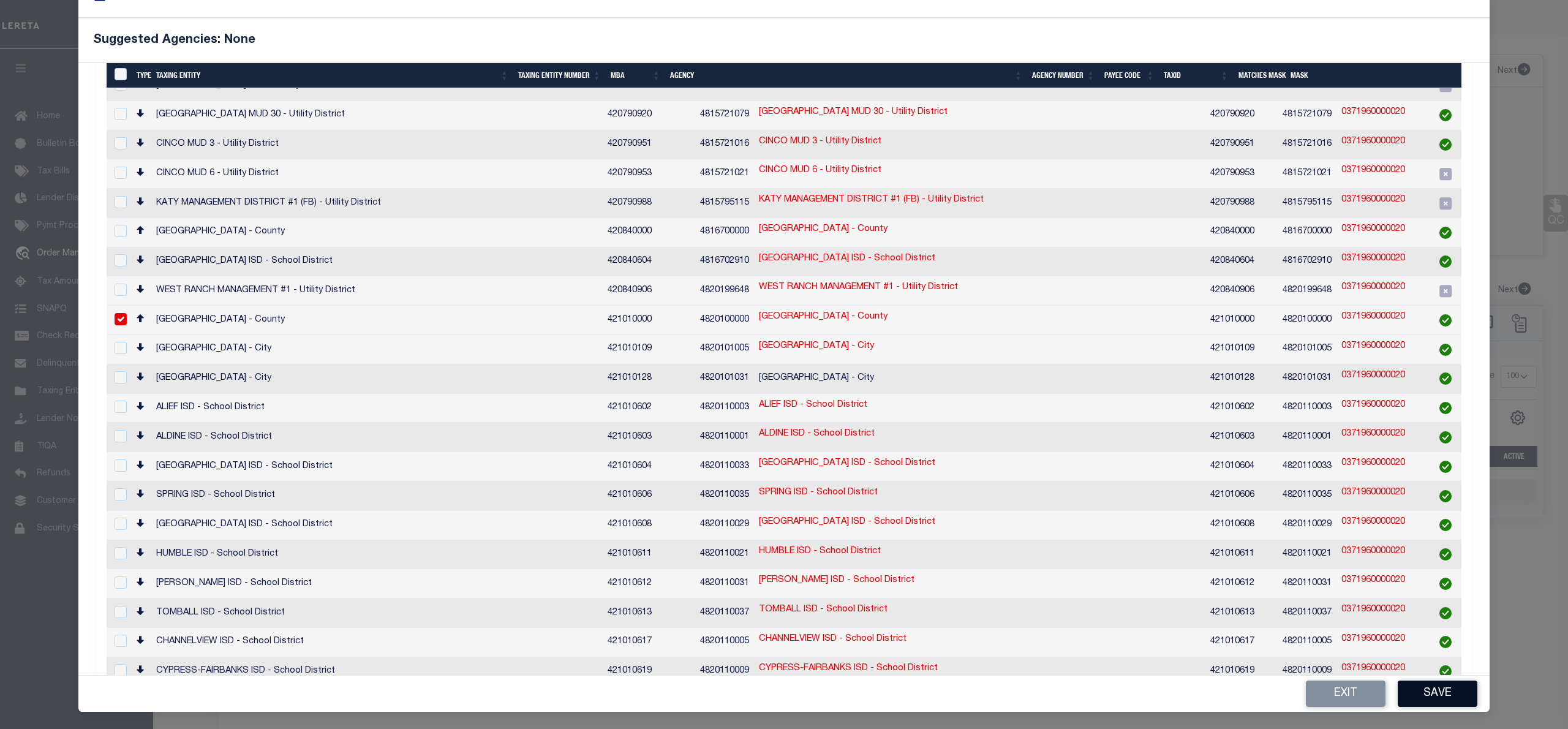
click at [1447, 696] on button "Save" at bounding box center [1438, 693] width 79 height 26
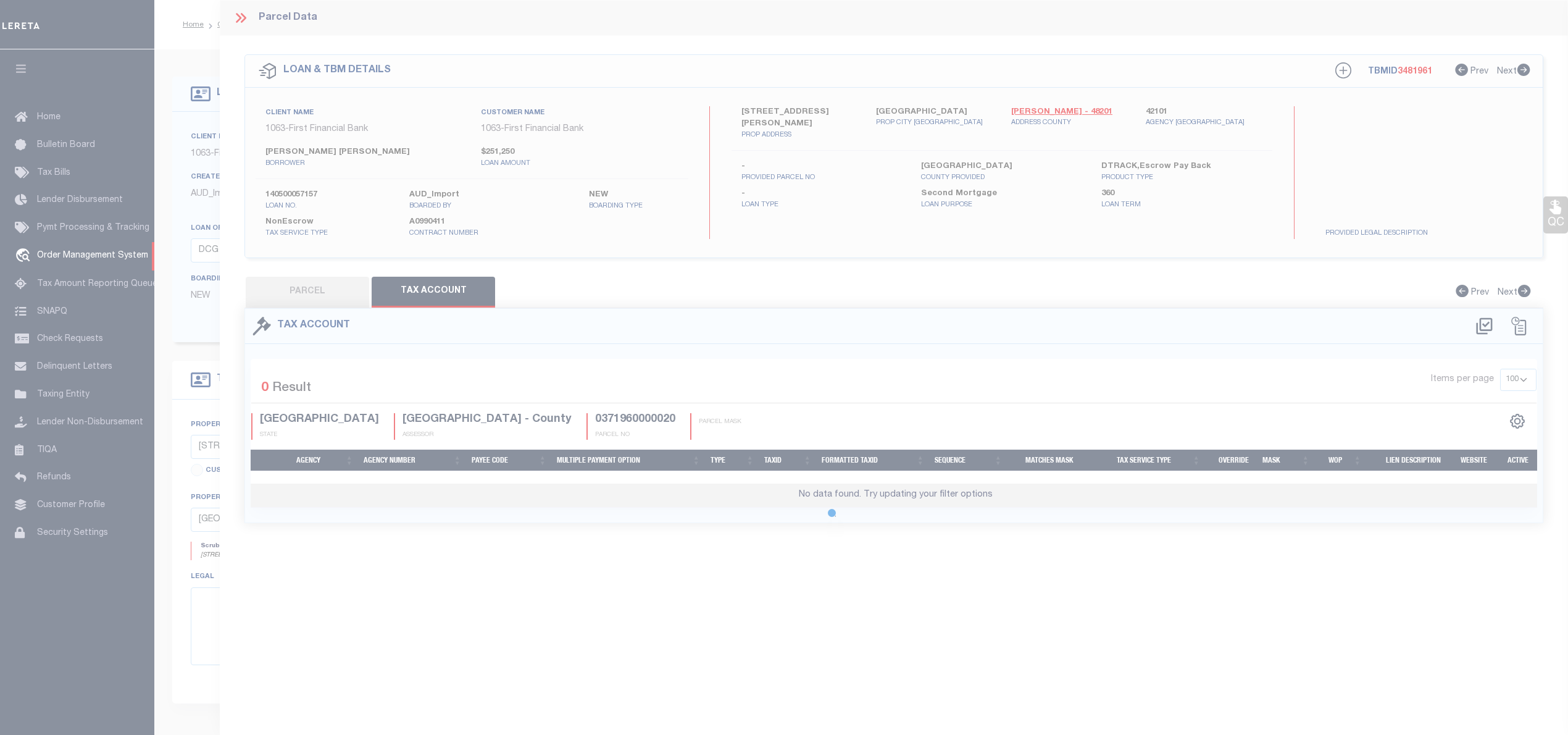
scroll to position [0, 0]
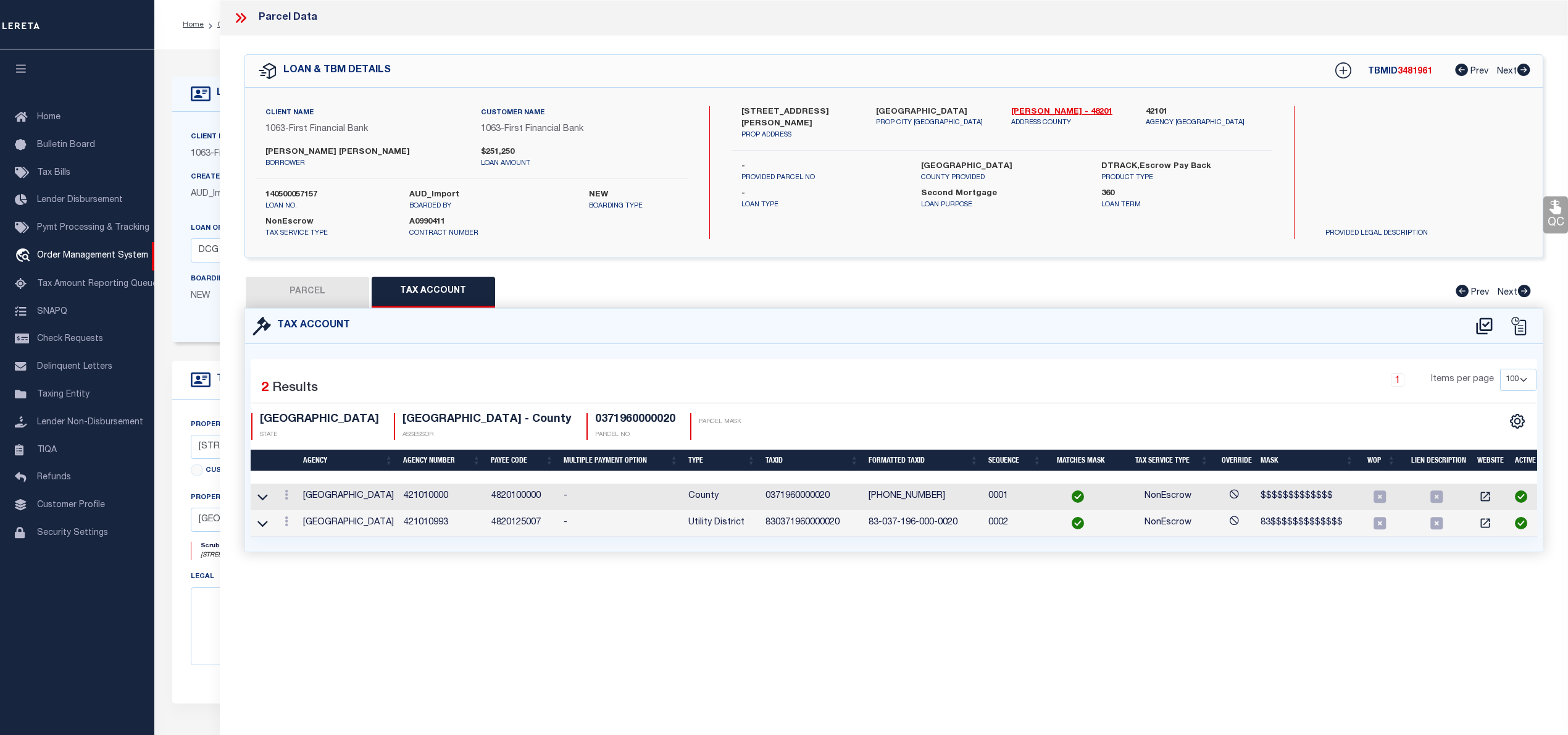
click at [300, 290] on button "PARCEL" at bounding box center [307, 292] width 124 height 31
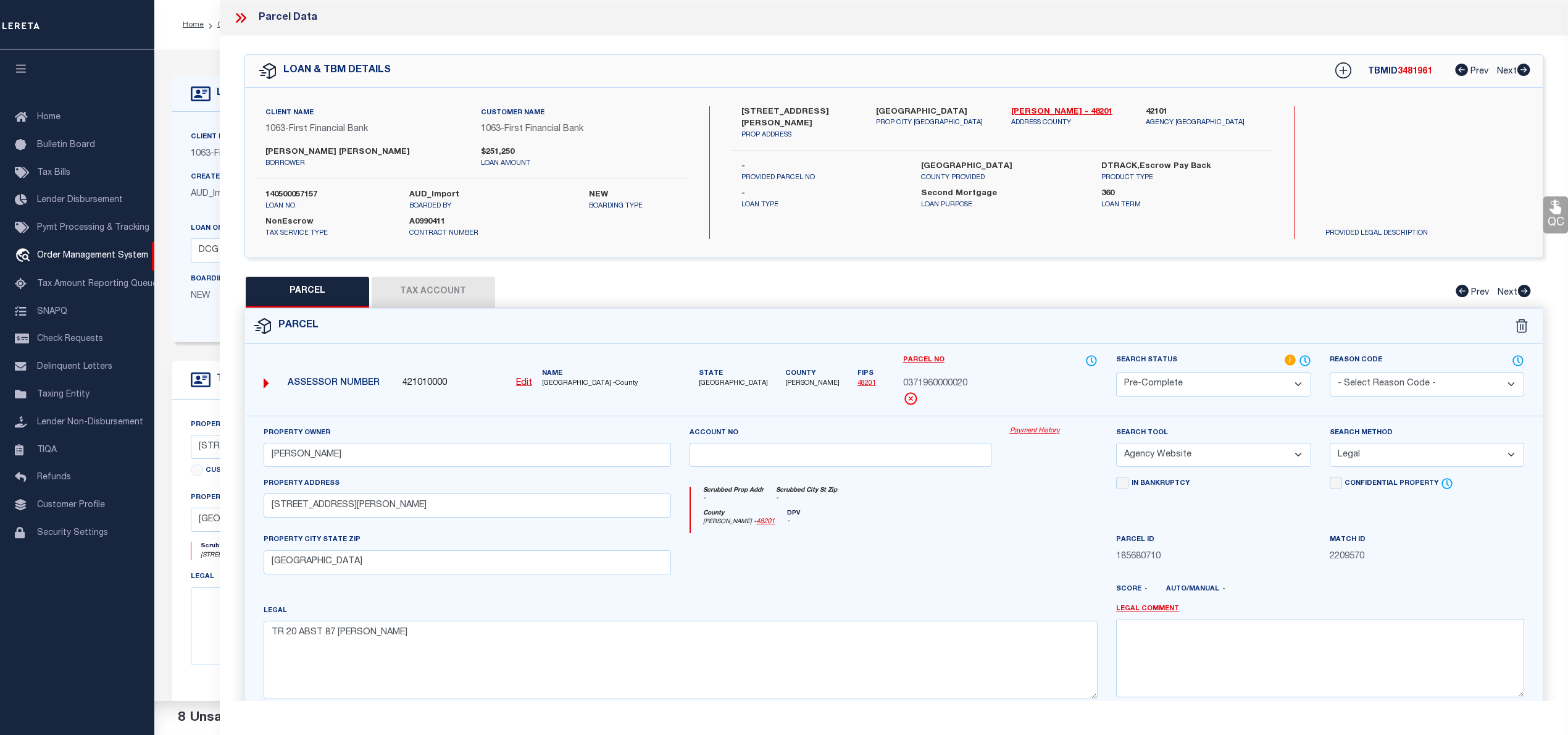
scroll to position [124, 0]
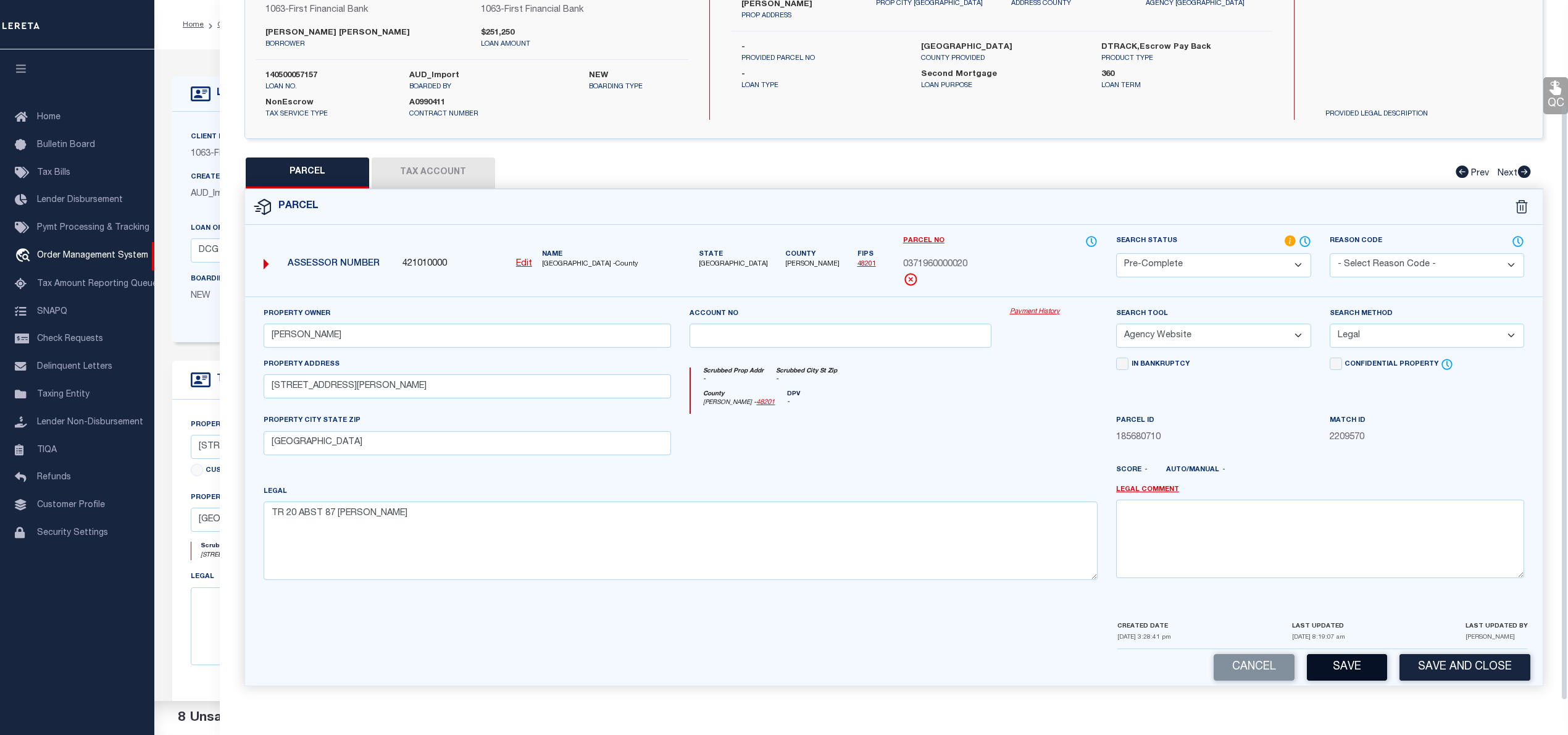
click at [1349, 668] on button "Save" at bounding box center [1346, 667] width 80 height 26
select select "AS"
select select
checkbox input "false"
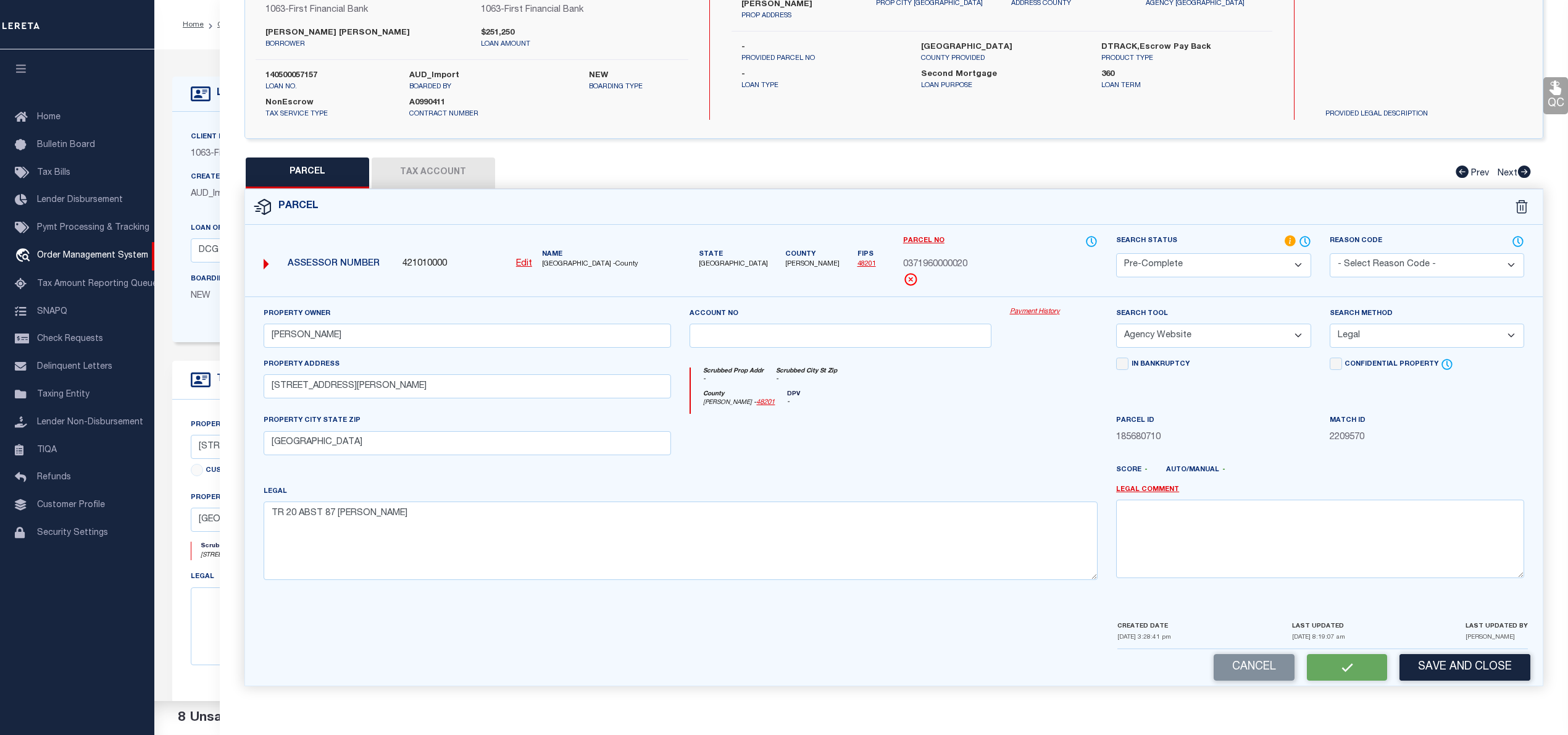
checkbox input "false"
select select "PC"
type input "[PERSON_NAME]"
select select "AGW"
select select "LEG"
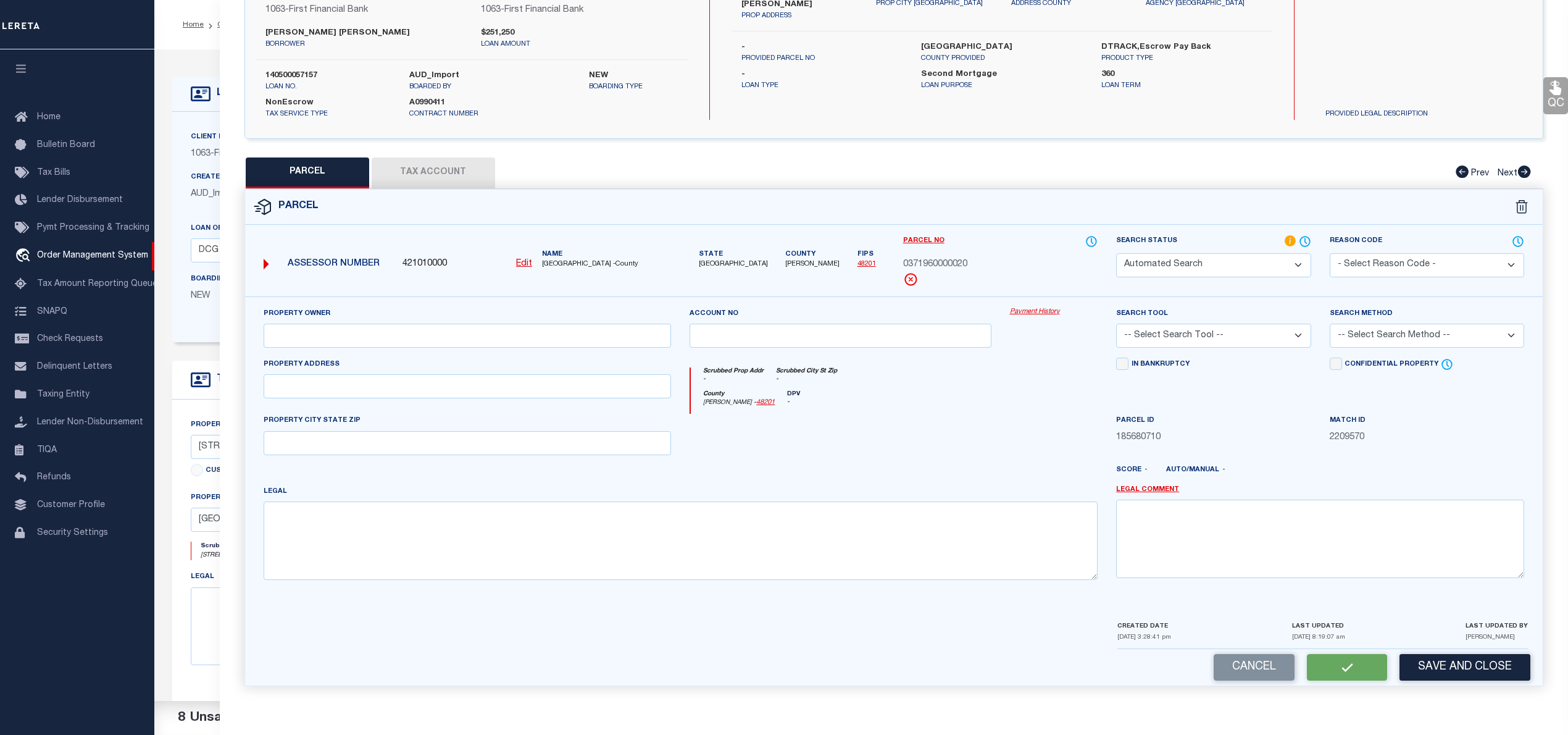
type input "[STREET_ADDRESS][PERSON_NAME]"
type input "[GEOGRAPHIC_DATA]"
type textarea "TR 20 ABST 87 [PERSON_NAME]"
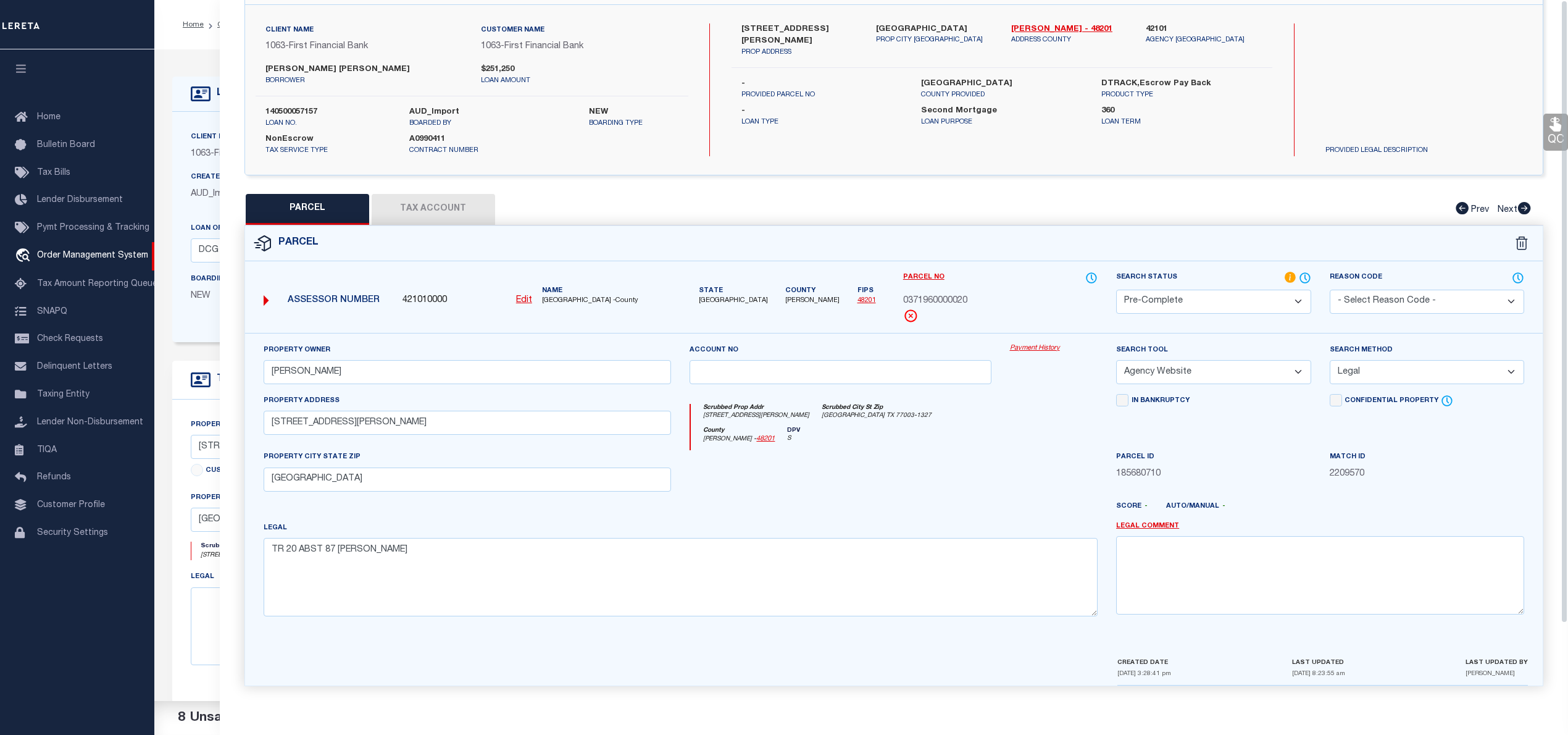
scroll to position [0, 0]
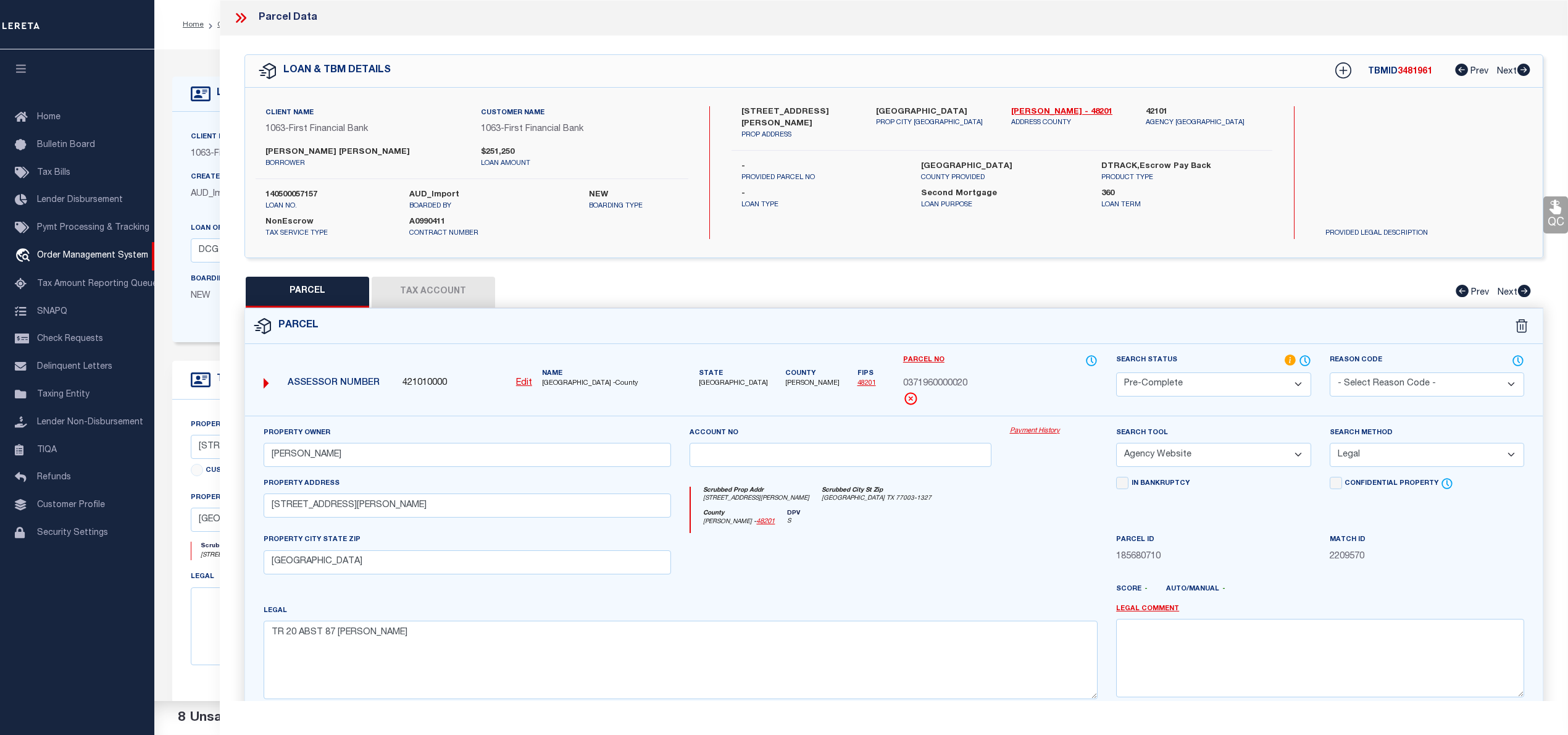
click at [1418, 69] on span "3481961" at bounding box center [1415, 72] width 35 height 9
copy span "3481961"
click at [936, 383] on span "0371960000020" at bounding box center [935, 385] width 64 height 14
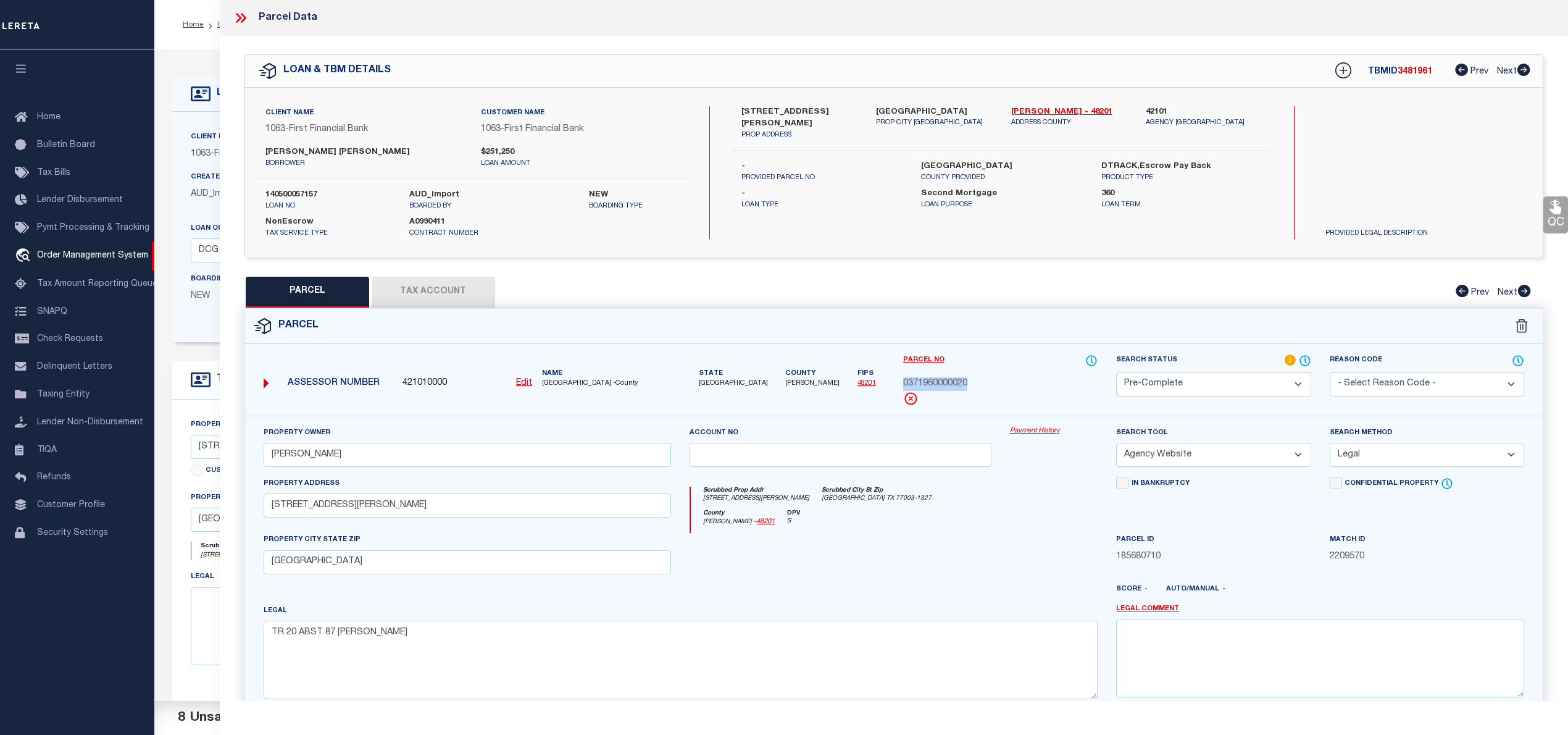
copy span "0371960000020"
click at [282, 201] on p "loan no." at bounding box center [327, 206] width 125 height 10
click at [289, 194] on label "140500057157" at bounding box center [327, 195] width 125 height 12
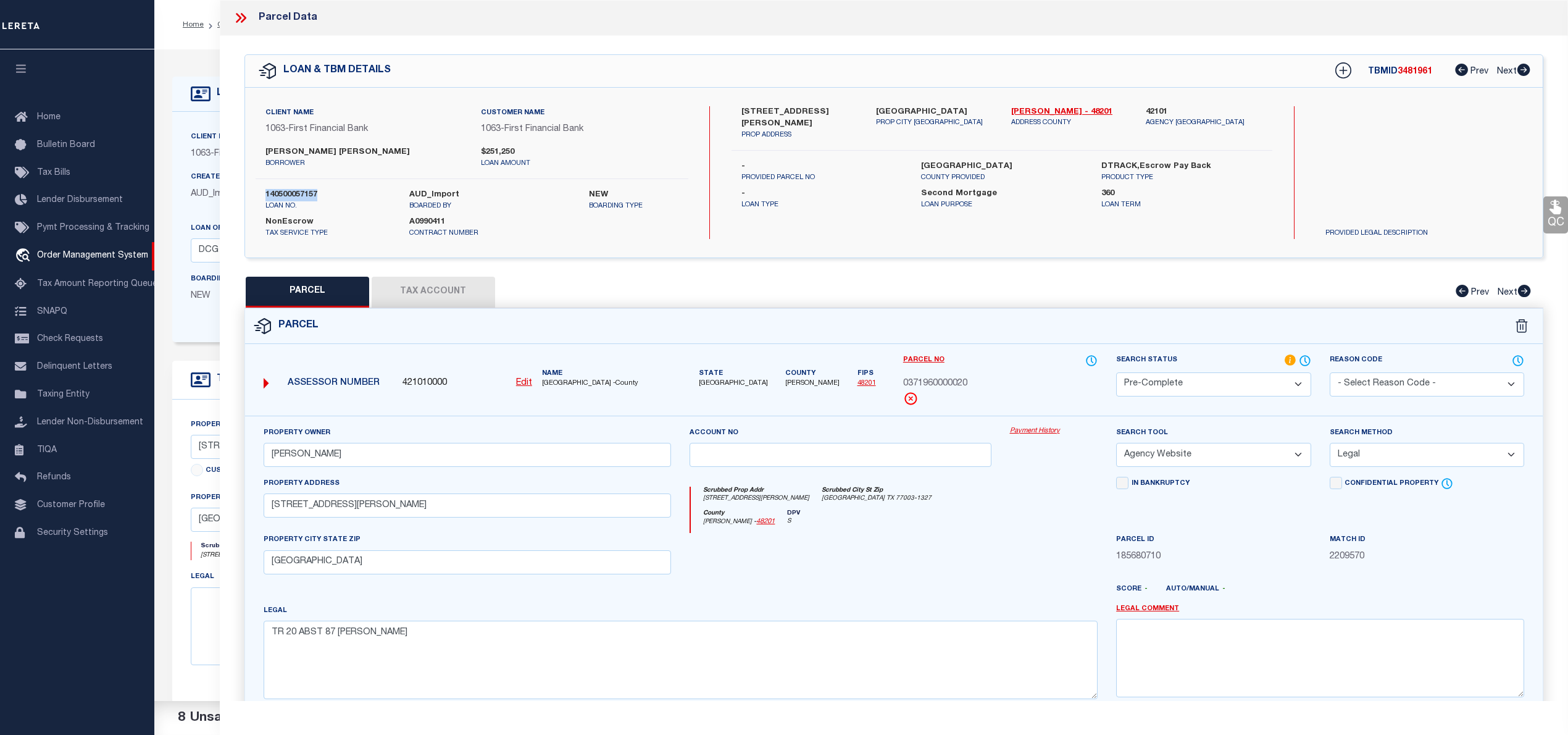
click at [289, 194] on label "140500057157" at bounding box center [327, 195] width 125 height 12
copy div "140500057157"
click at [234, 17] on icon at bounding box center [240, 18] width 16 height 16
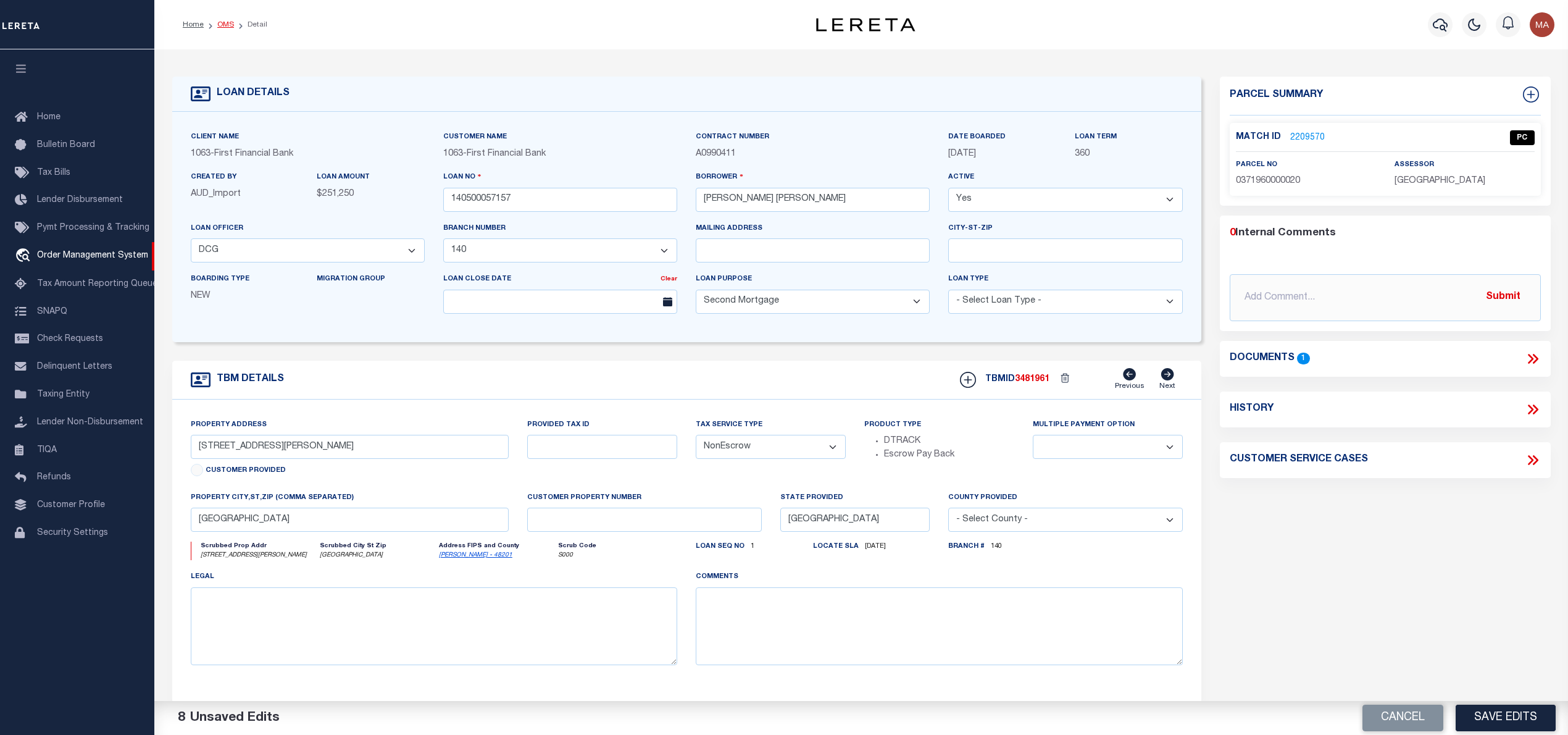
click at [221, 25] on link "OMS" at bounding box center [226, 25] width 17 height 8
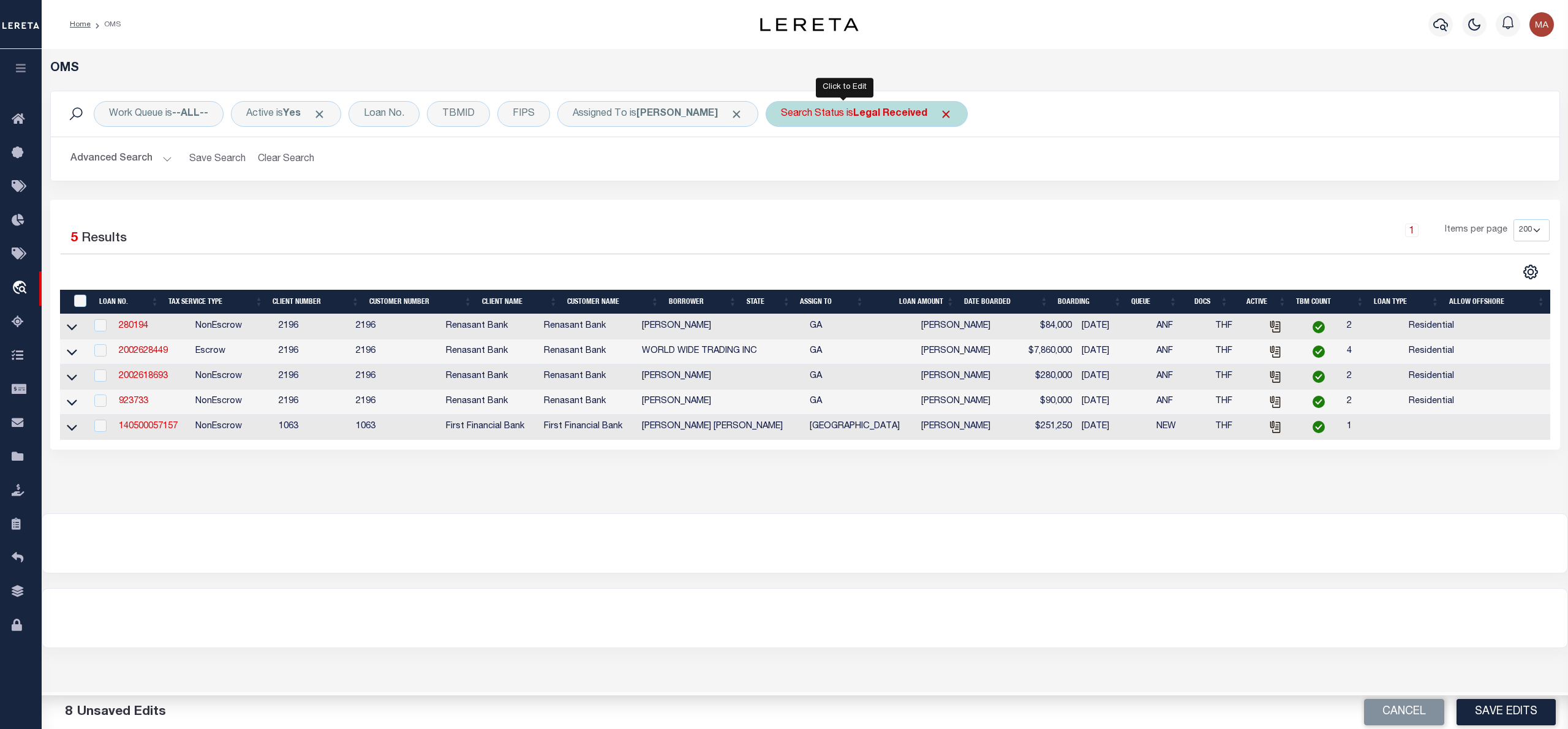
click at [814, 121] on div "Search Status is Legal Received" at bounding box center [866, 114] width 202 height 25
select select "RD"
click at [925, 202] on input "Apply" at bounding box center [943, 200] width 36 height 20
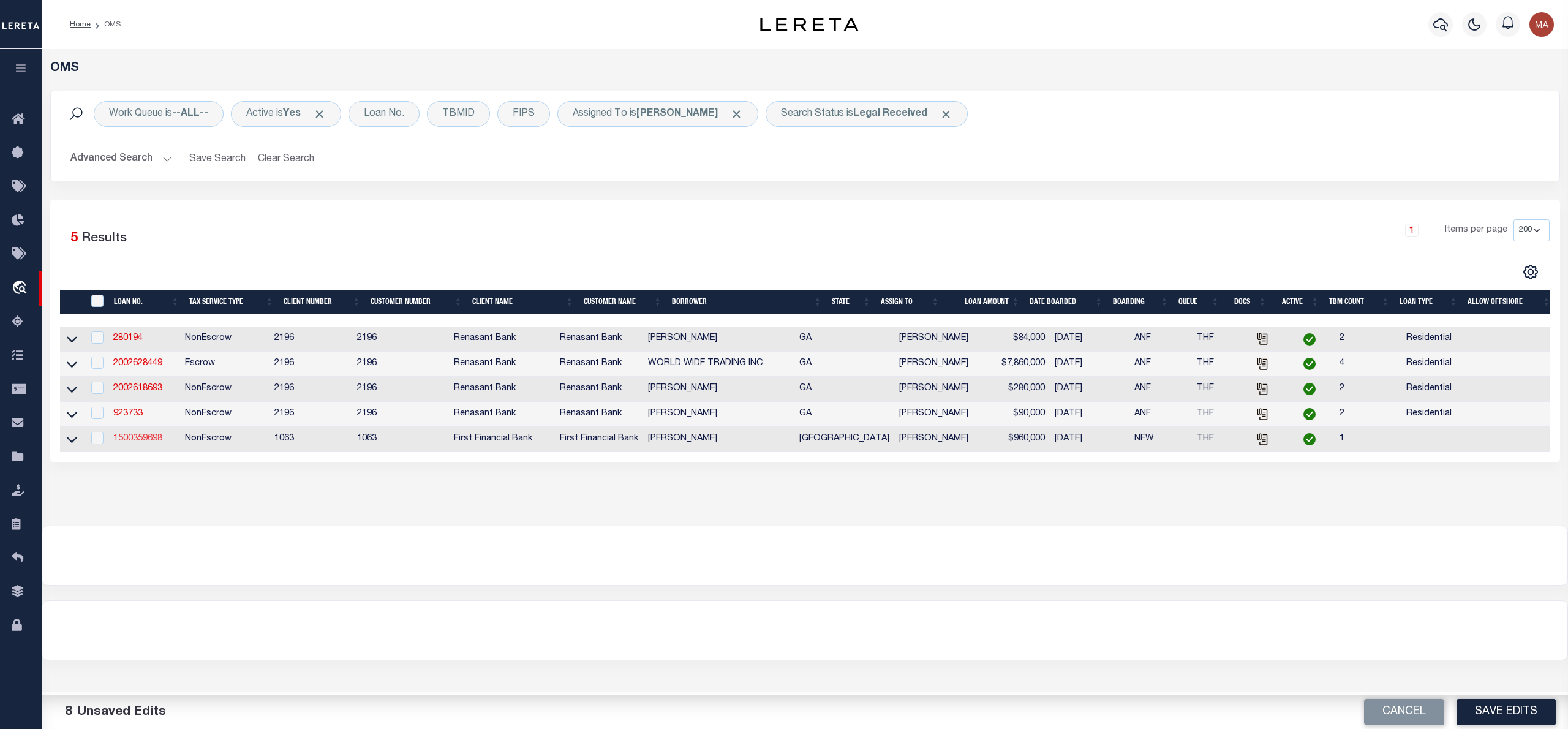
click at [123, 443] on link "1500359698" at bounding box center [138, 438] width 49 height 8
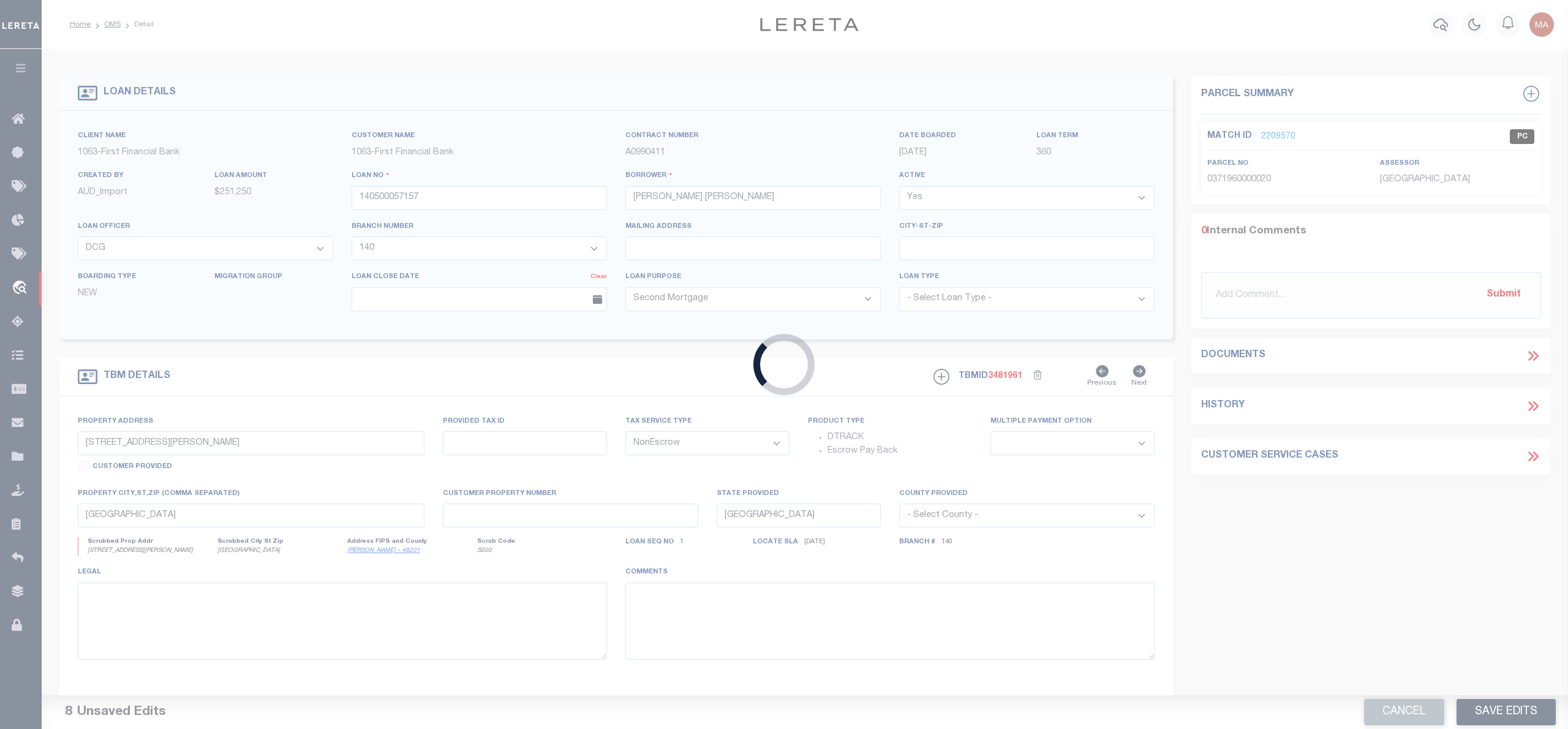
type input "1500359698"
type input "[PERSON_NAME]"
select select "15222"
select select "489"
select select "400"
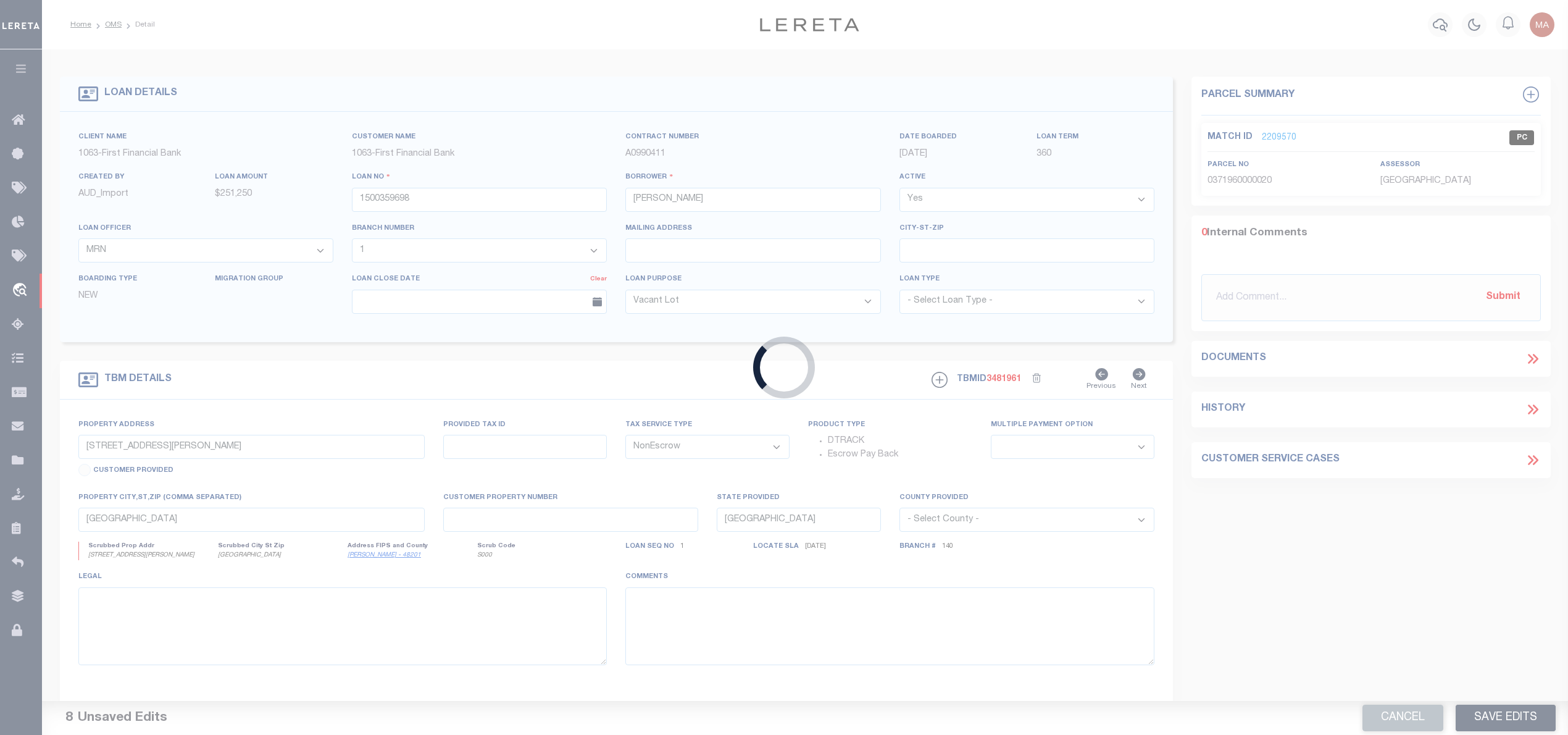
type input "[STREET_ADDRESS]"
select select
type input "ABILENE [GEOGRAPHIC_DATA] 796039005"
select select
select select "15222"
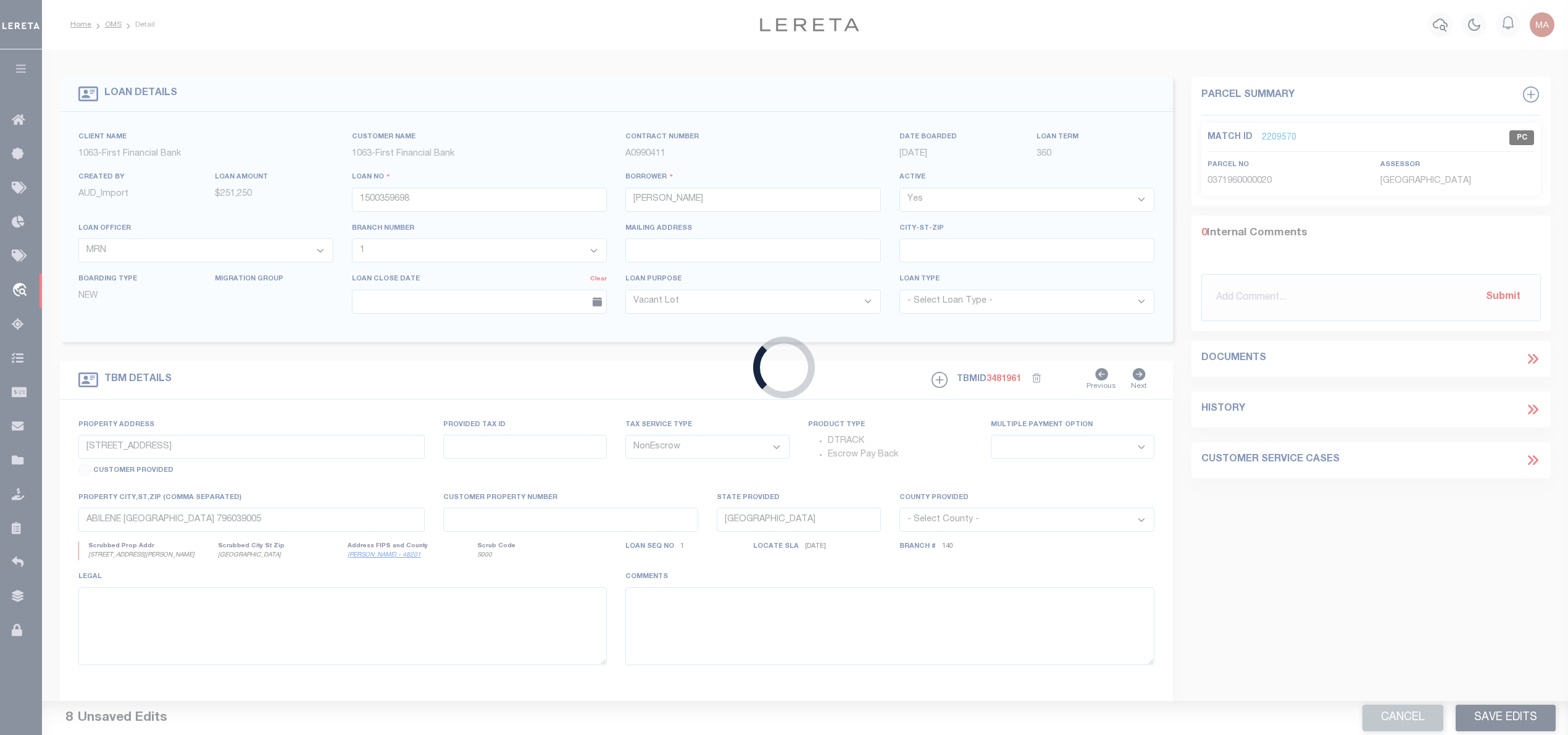
select select "489"
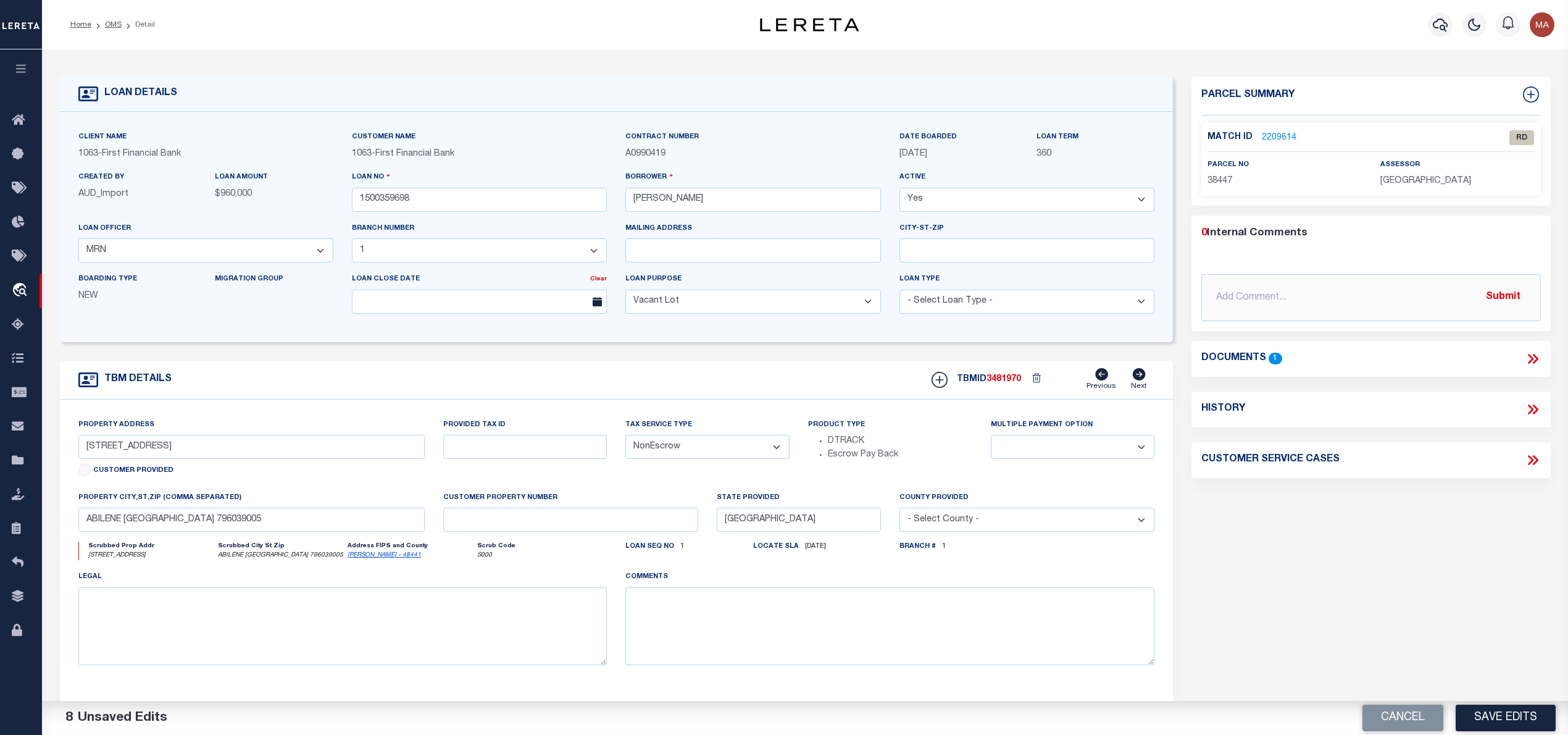
click at [1277, 135] on link "2209614" at bounding box center [1278, 137] width 35 height 13
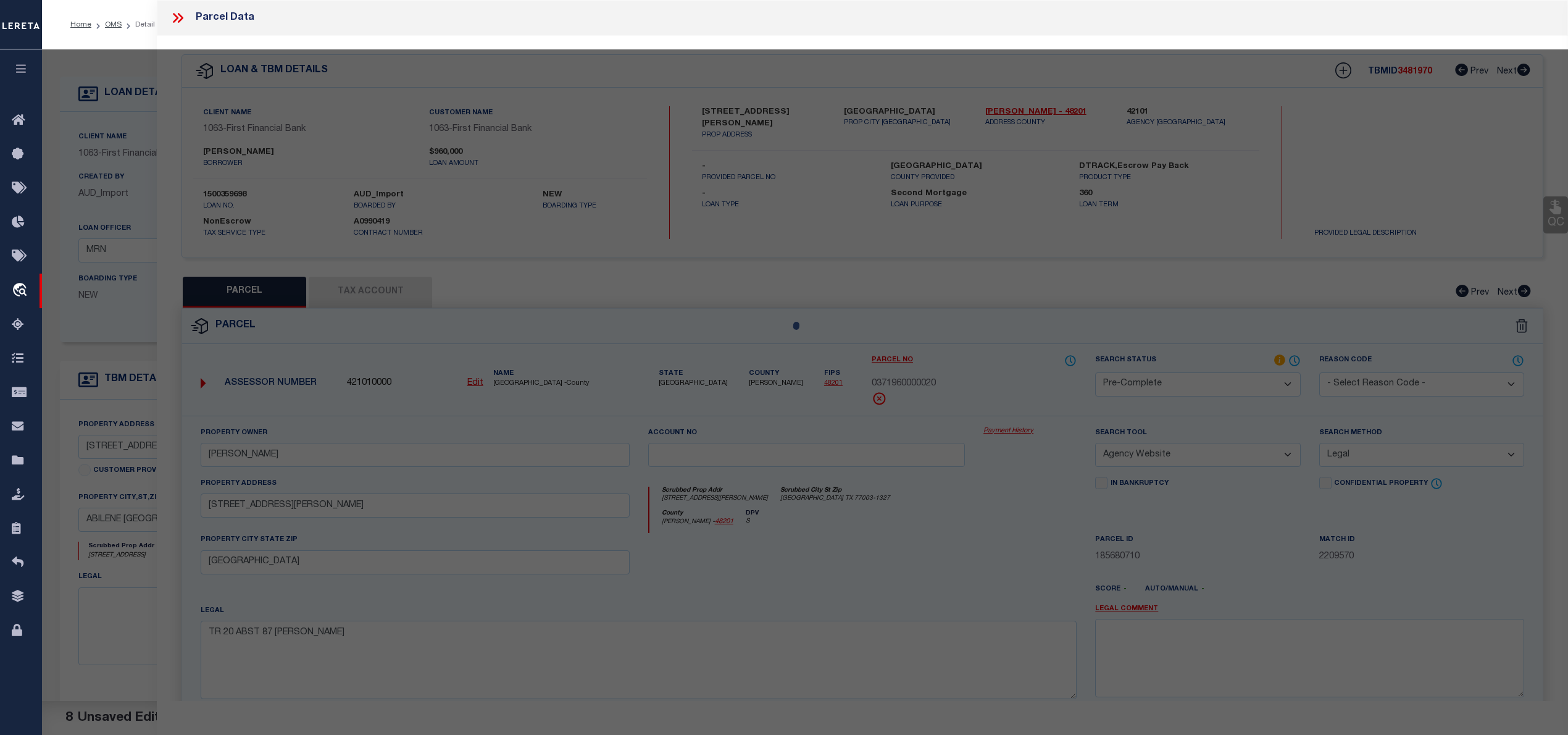
select select "AS"
select select
checkbox input "false"
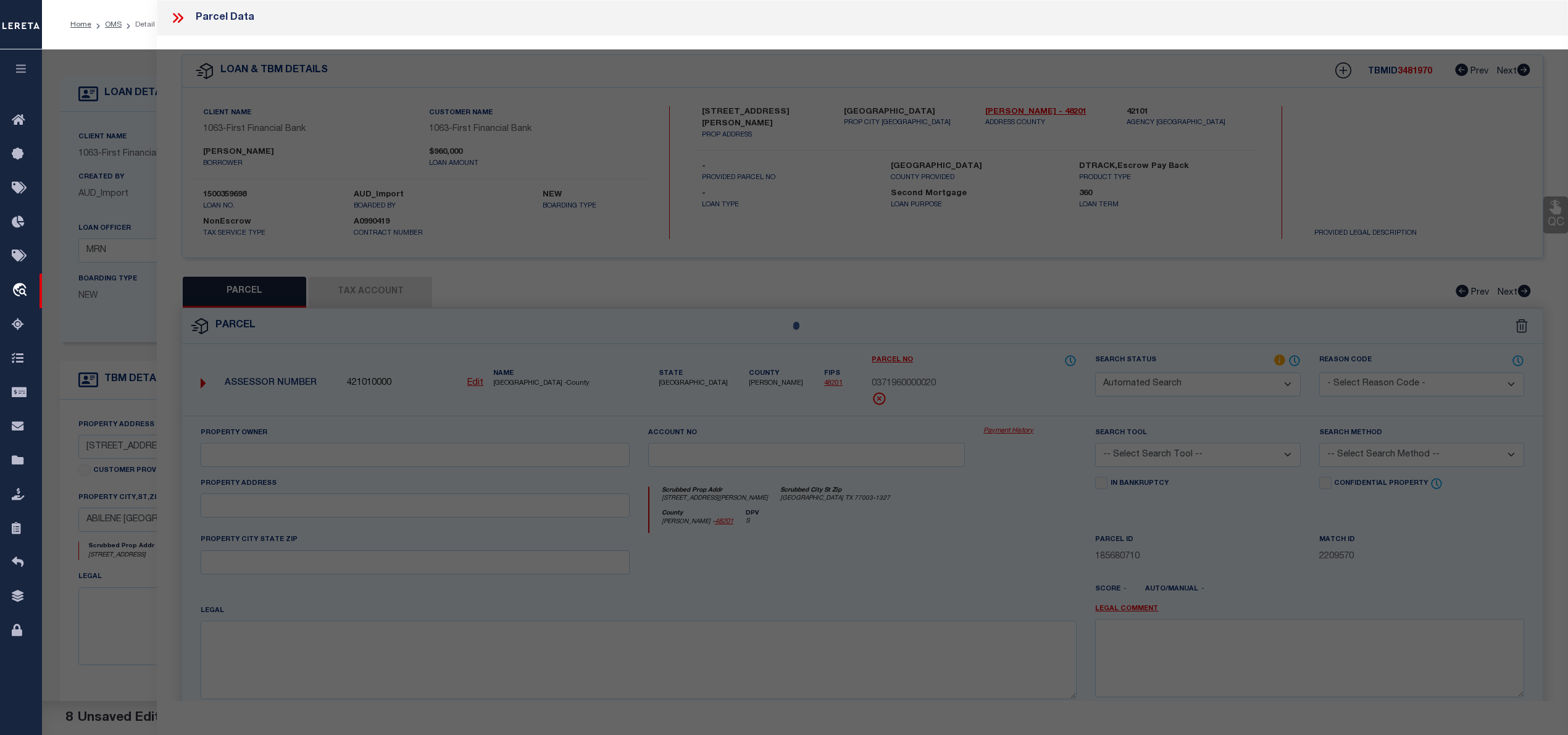
select select "RD"
type textarea "Document uploaded that satisfies a legal requirement, changing from [GEOGRAPHIC…"
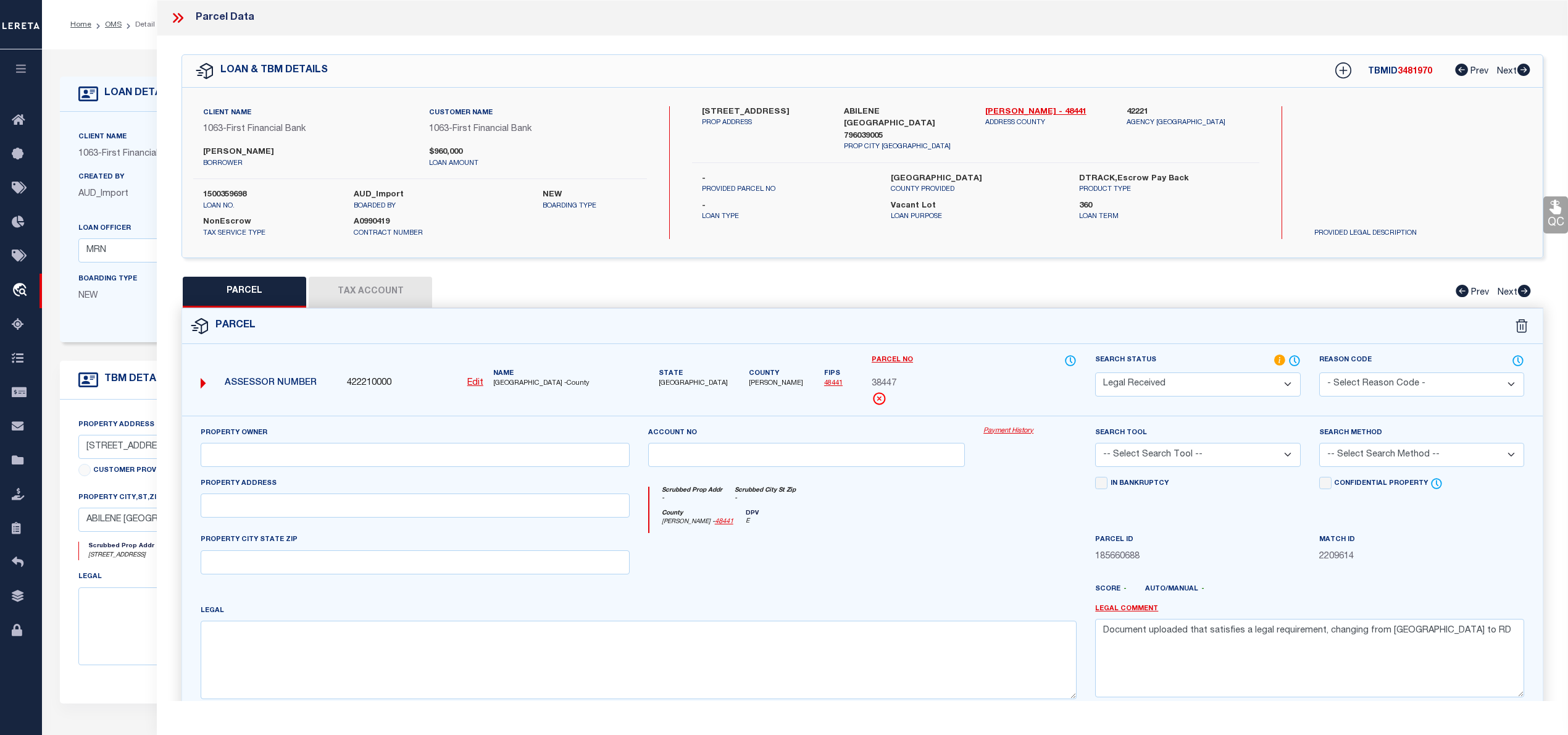
click at [173, 19] on icon at bounding box center [177, 18] width 16 height 16
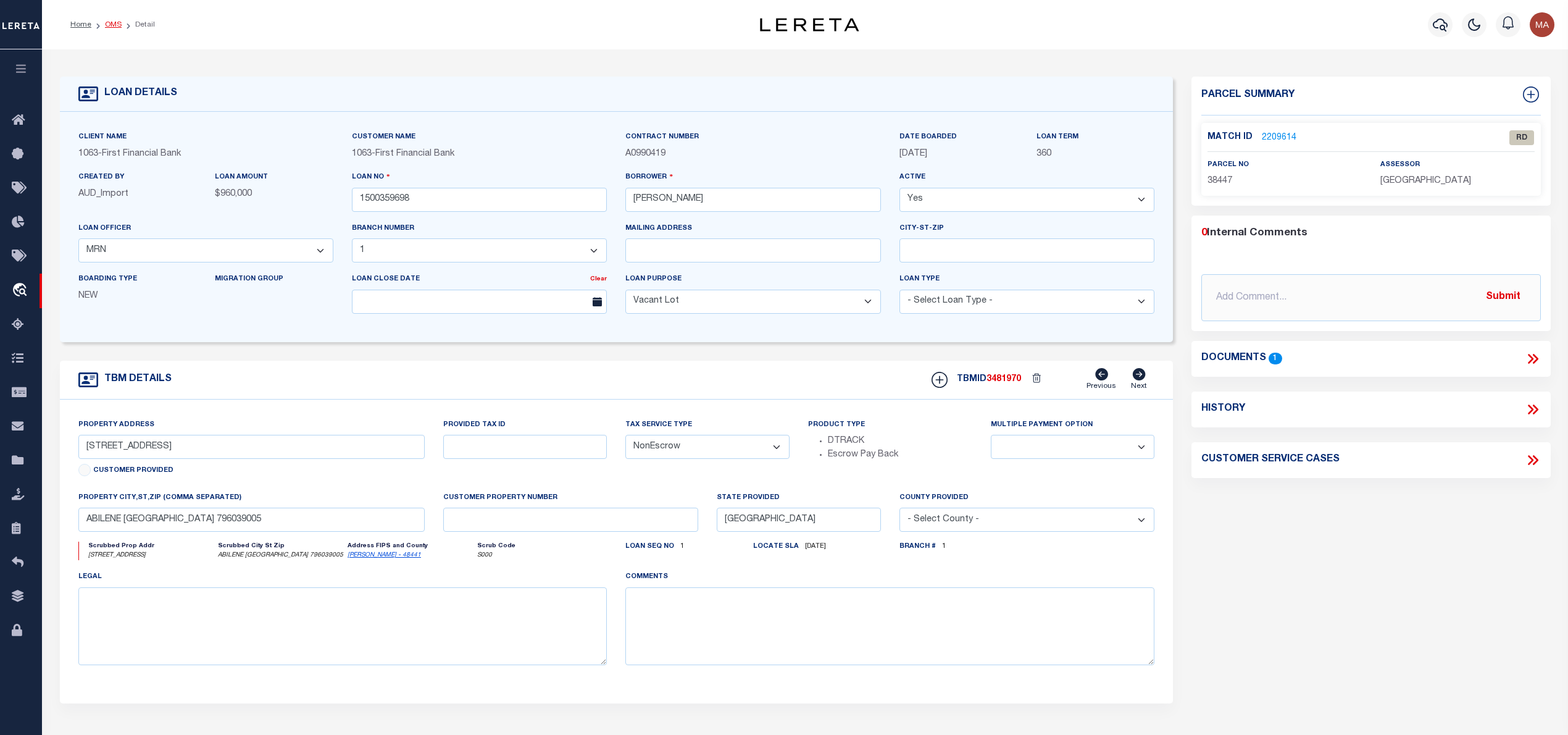
click at [107, 24] on link "OMS" at bounding box center [113, 25] width 17 height 8
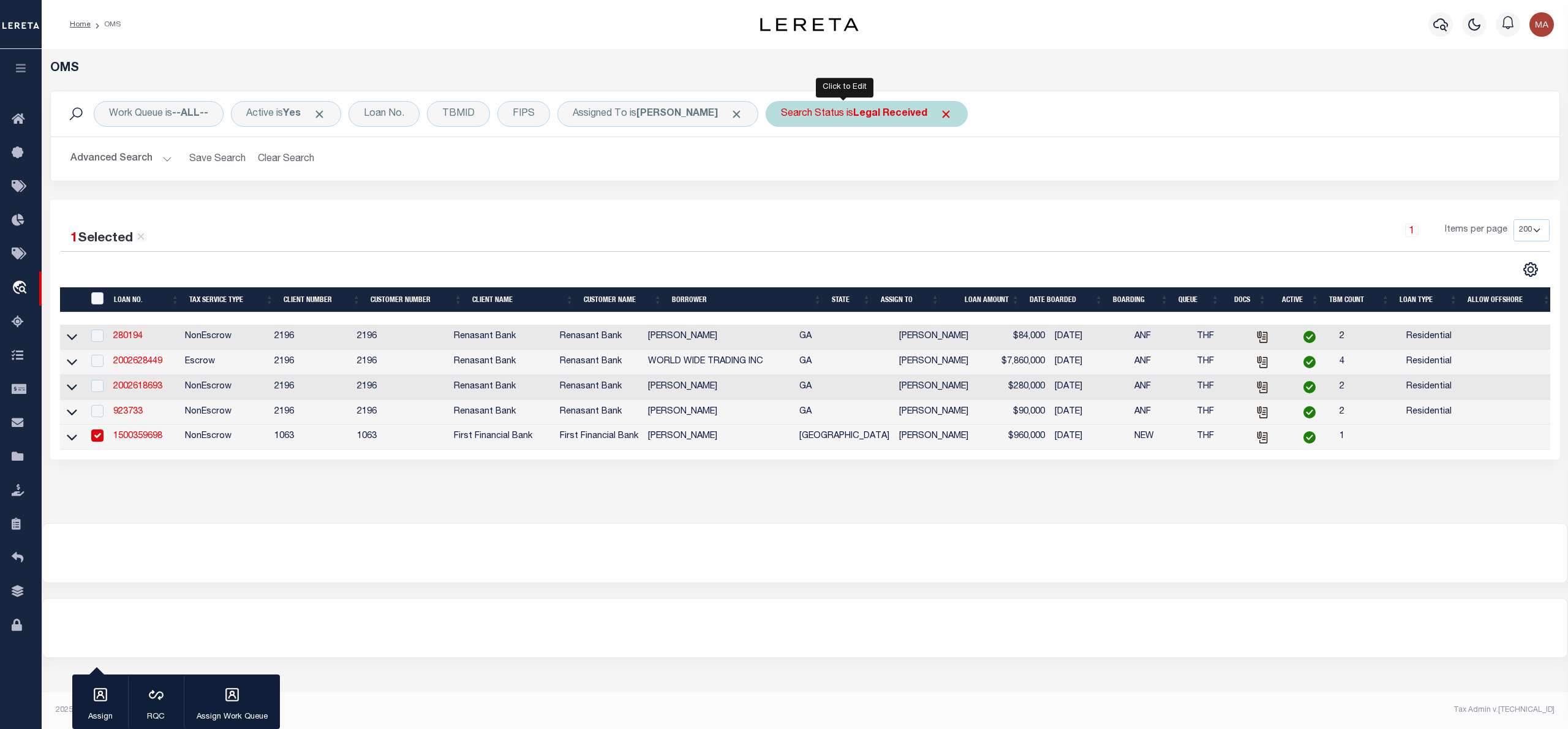
click at [861, 119] on b "Legal Received" at bounding box center [891, 114] width 74 height 10
click at [819, 170] on select "Automated Search Bad Parcel Complete Duplicate Parcel High Dollar Reporting In …" at bounding box center [871, 174] width 180 height 24
click at [781, 163] on select "Automated Search Bad Parcel Complete Duplicate Parcel High Dollar Reporting In …" at bounding box center [871, 174] width 180 height 24
click at [856, 167] on select "Automated Search Bad Parcel Complete Duplicate Parcel High Dollar Reporting In …" at bounding box center [871, 174] width 180 height 24
select select "IP"
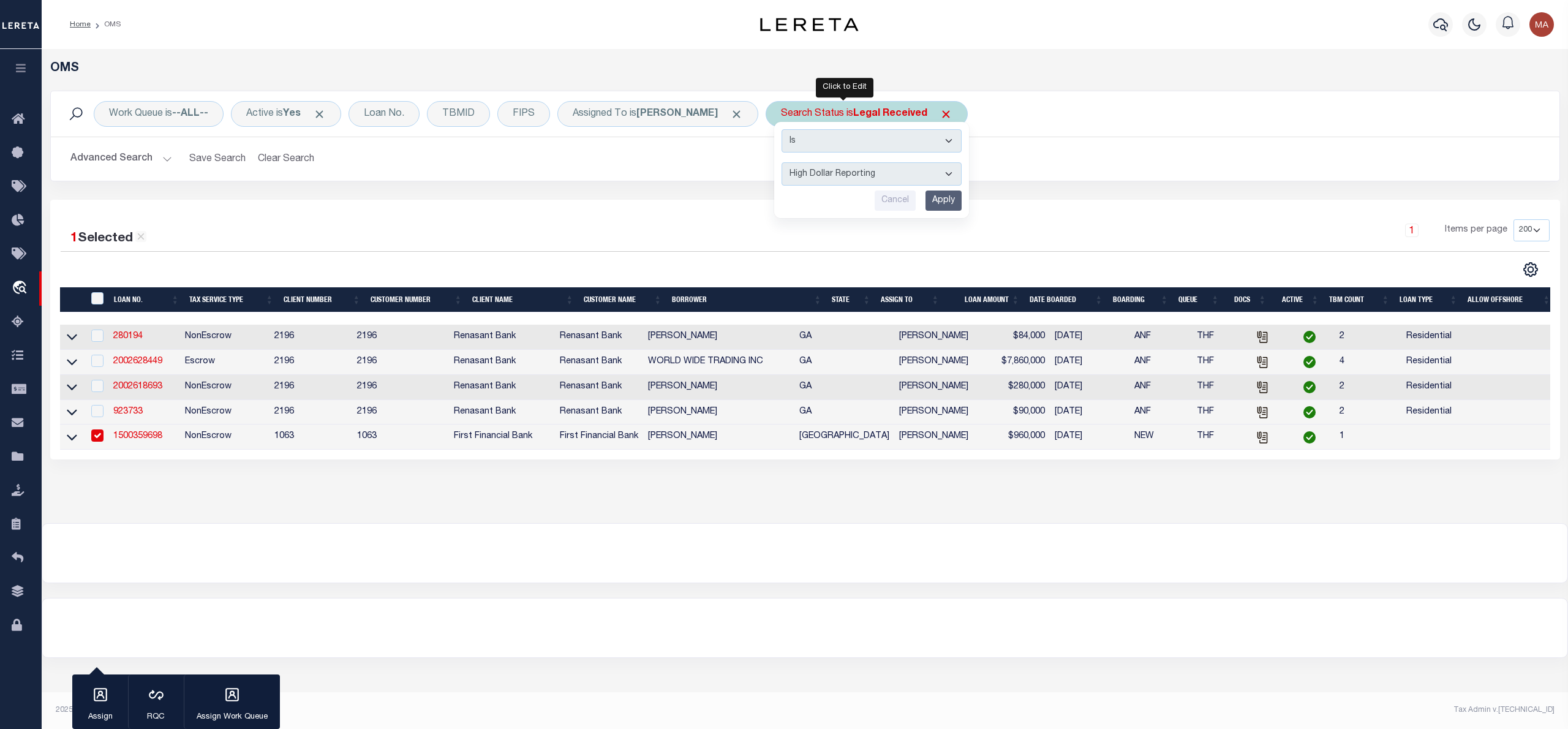
click at [781, 163] on select "Automated Search Bad Parcel Complete Duplicate Parcel High Dollar Reporting In …" at bounding box center [871, 174] width 180 height 24
click at [925, 195] on input "Apply" at bounding box center [943, 200] width 36 height 20
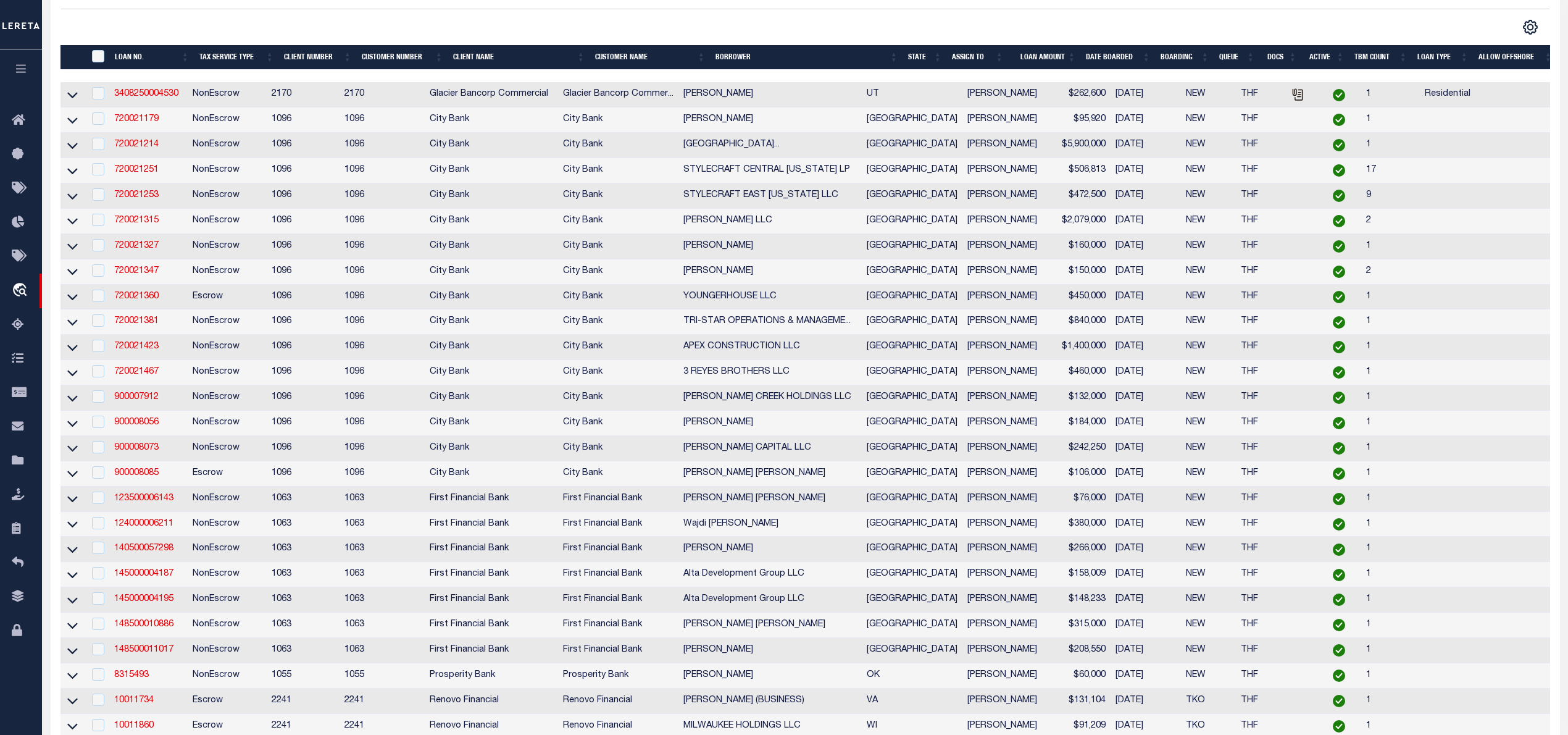
scroll to position [165, 0]
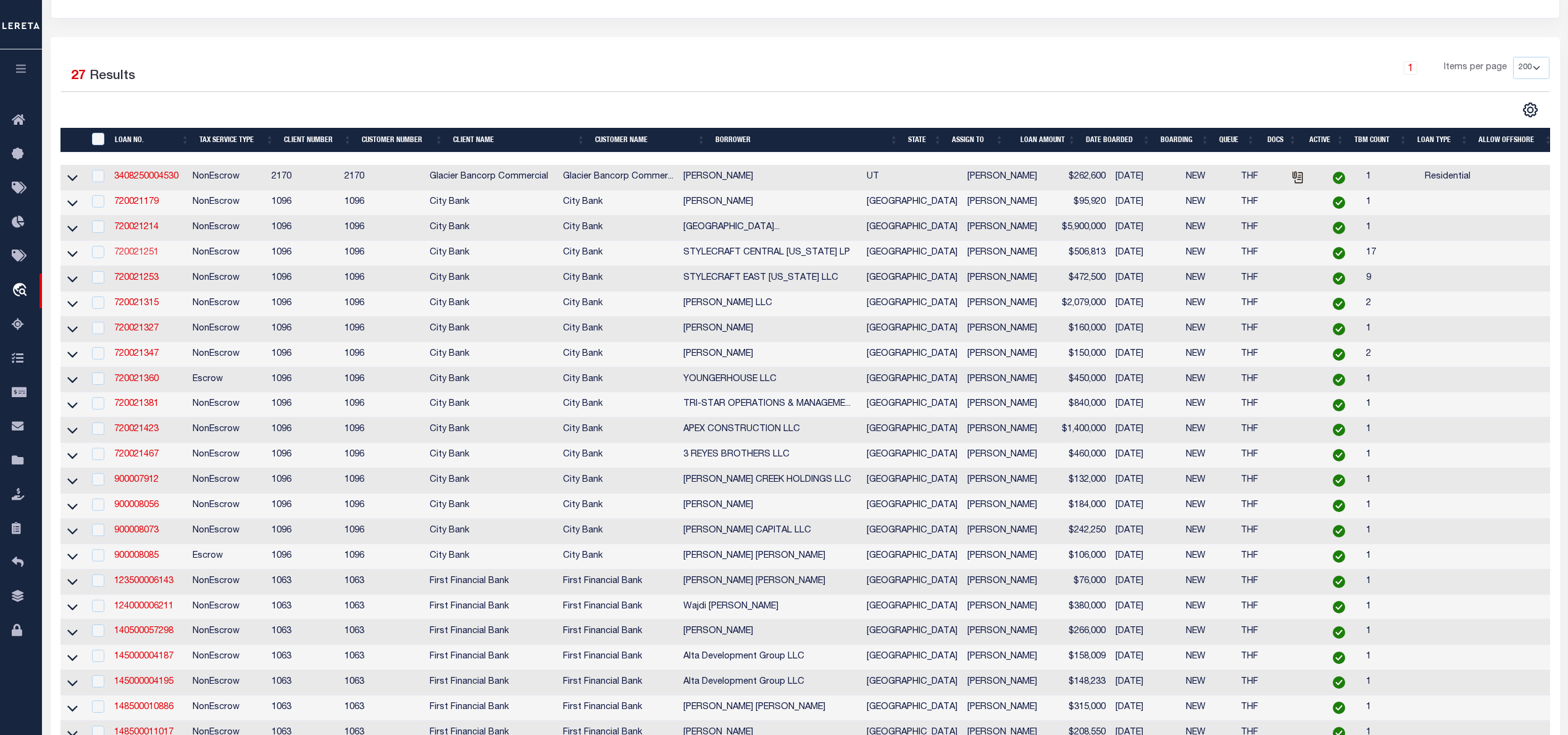
click at [148, 252] on link "720021251" at bounding box center [136, 252] width 44 height 9
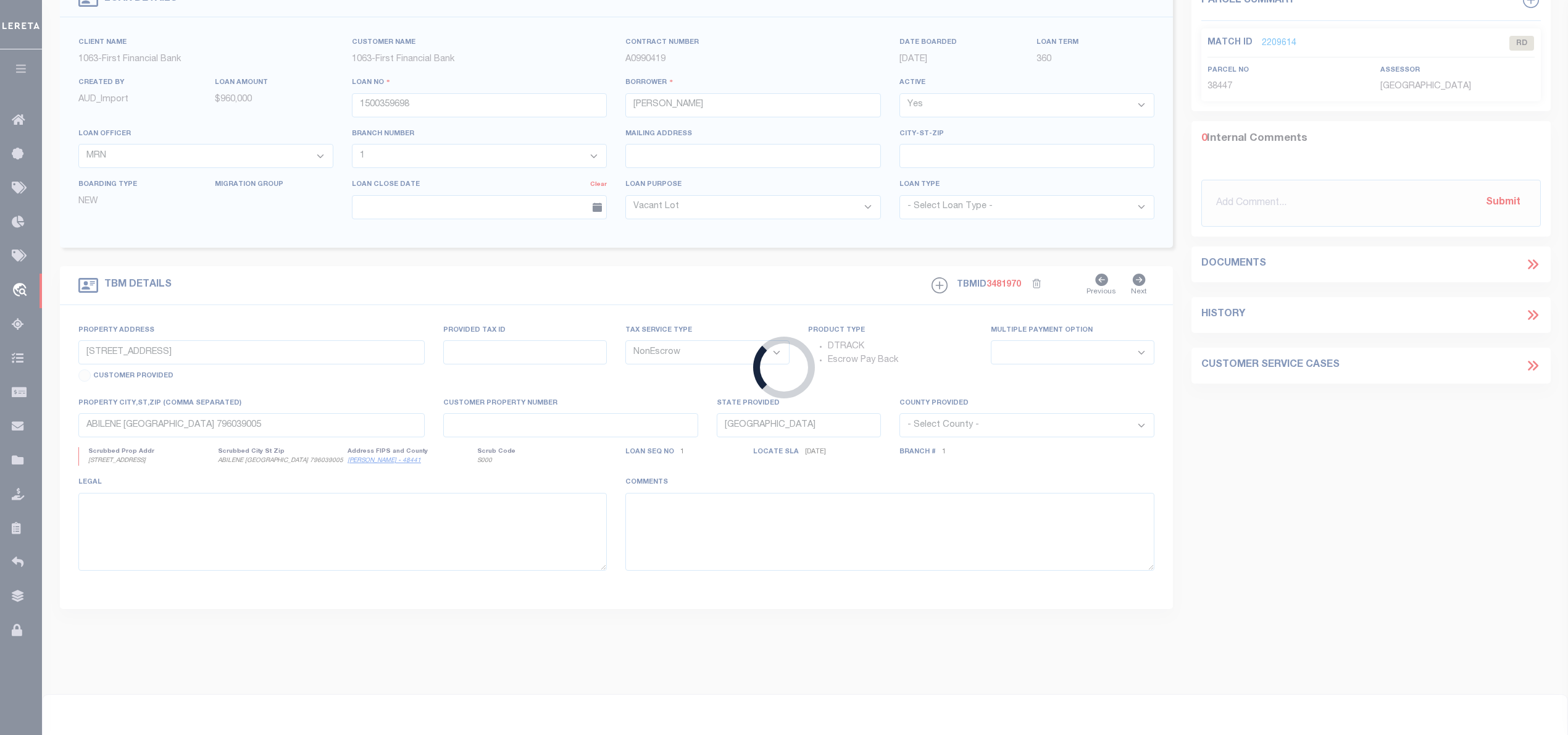
type input "720021251"
type input "STYLECRAFT CENTRAL [US_STATE] LP"
select select
select select "100"
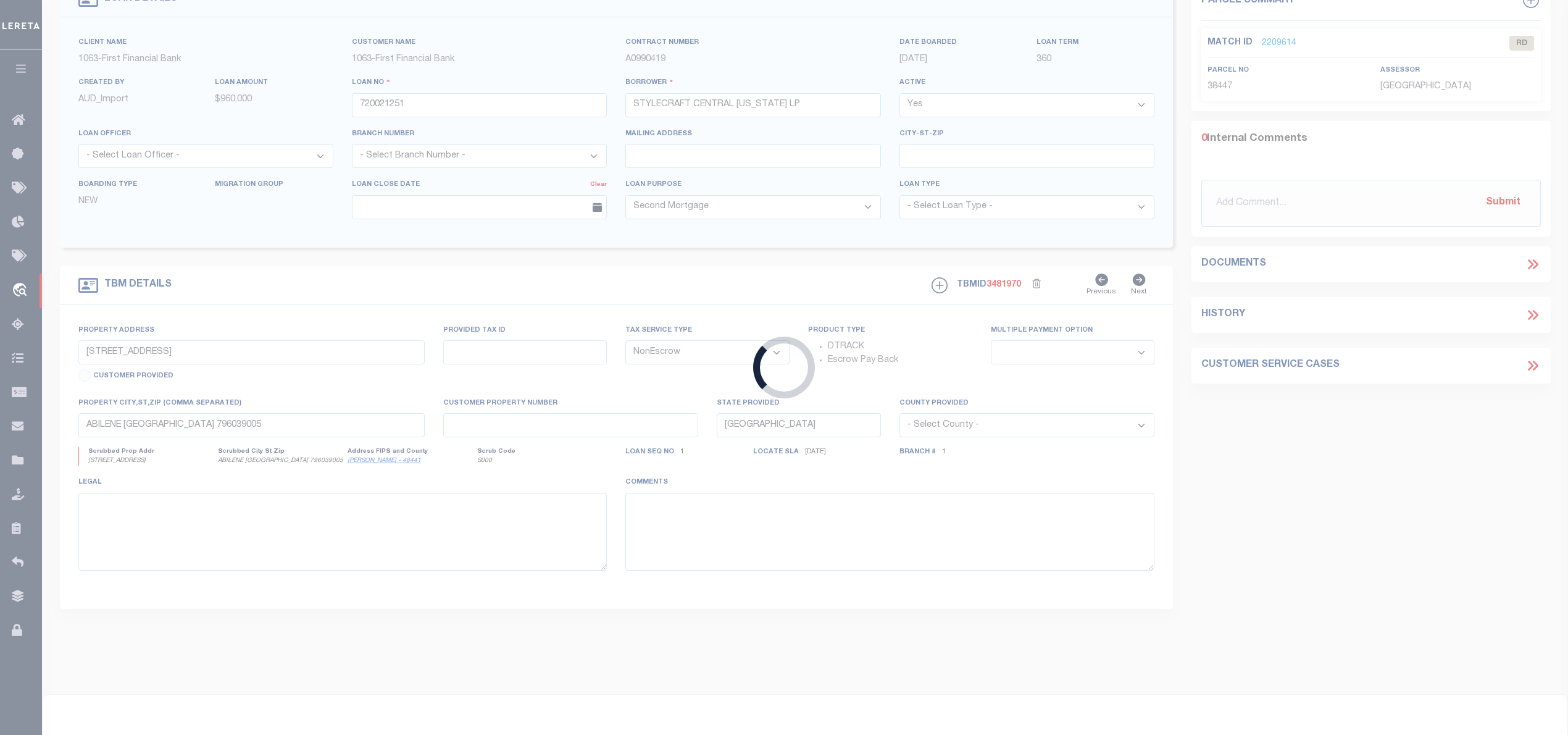
type input "[STREET_ADDRESS]"
type input "542488"
select select
type input "[GEOGRAPHIC_DATA]"
select select
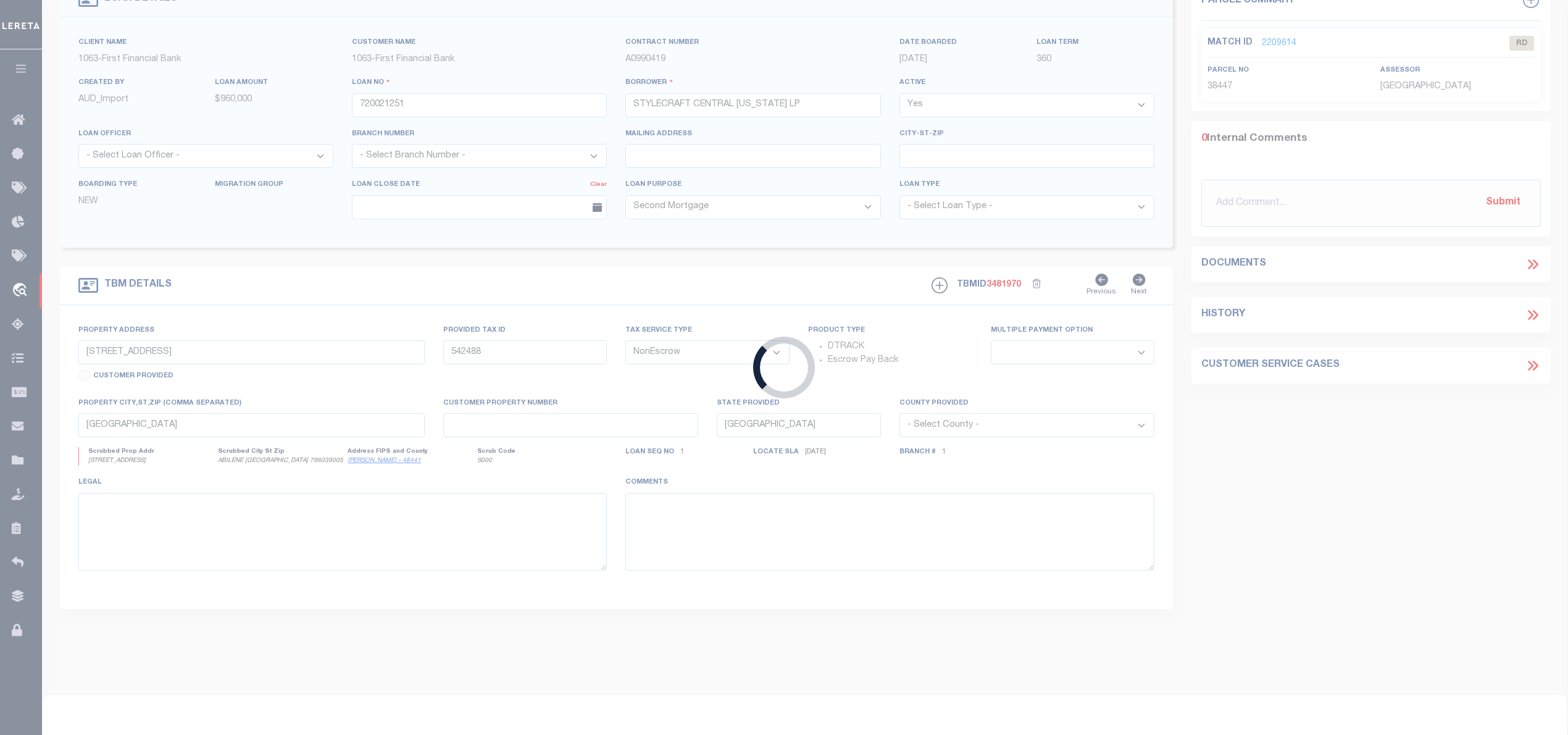
select select "2778"
select select "1356"
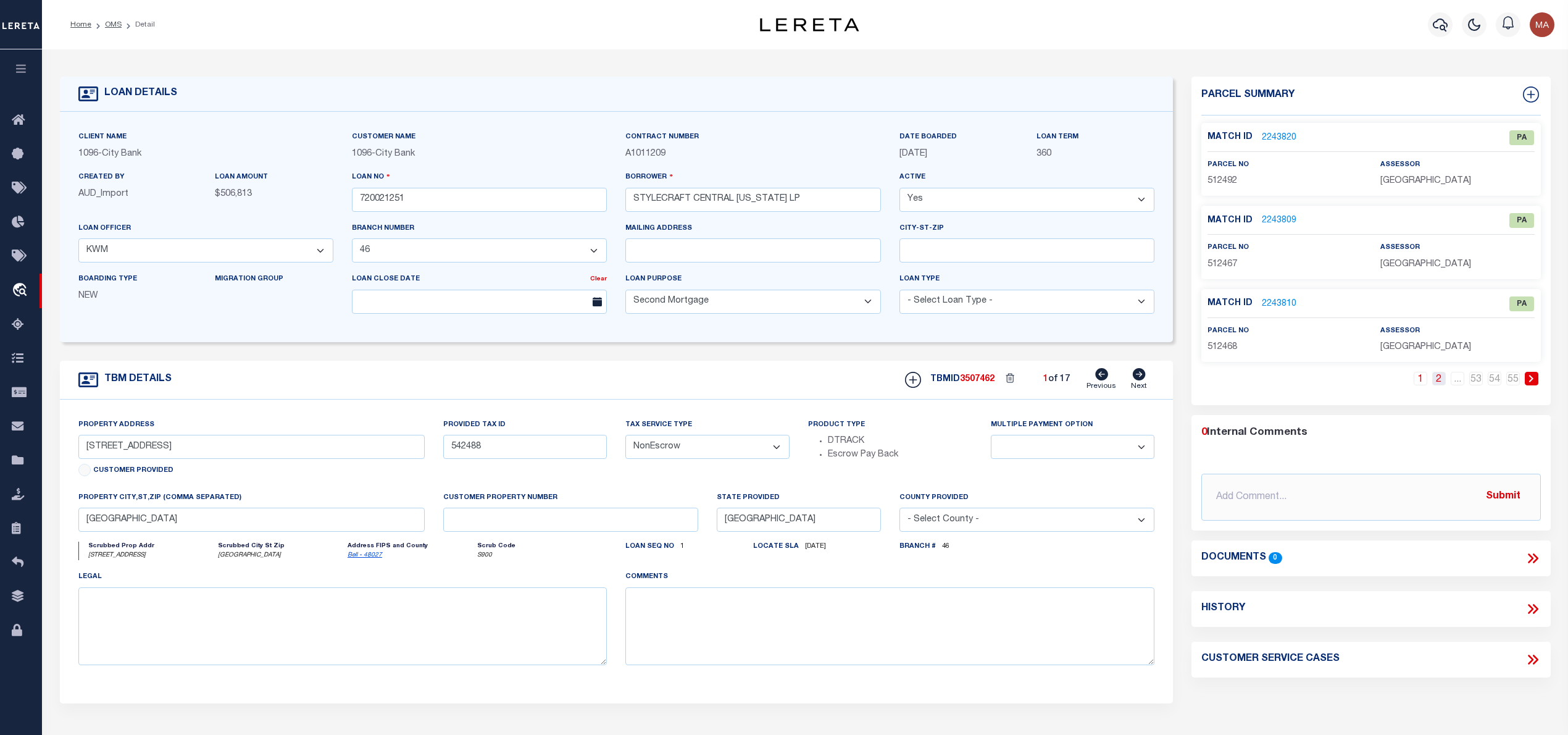
click at [1439, 383] on link "2" at bounding box center [1438, 379] width 14 height 14
click at [1461, 383] on link "..." at bounding box center [1457, 379] width 14 height 14
click at [1282, 298] on link "2241811" at bounding box center [1278, 304] width 35 height 13
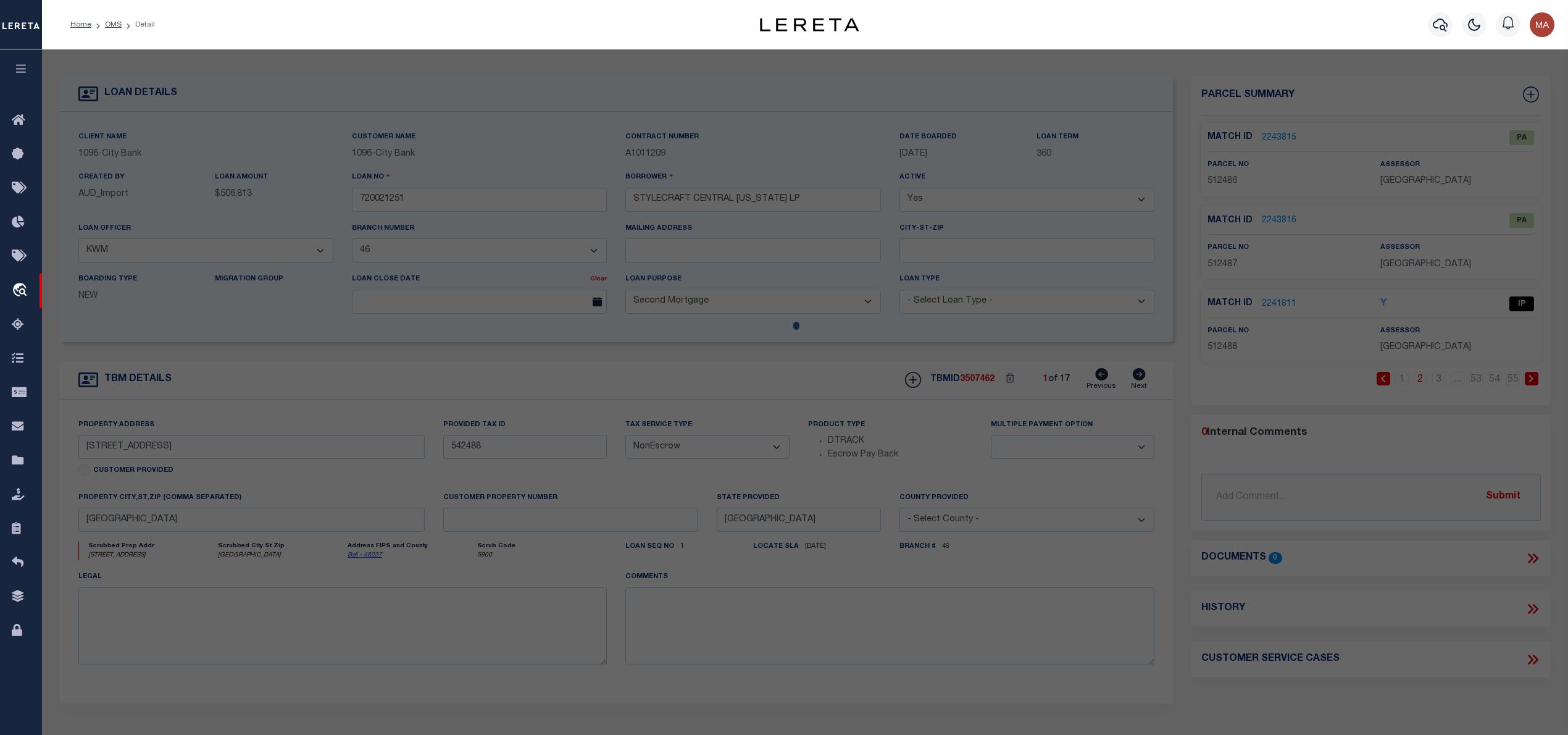
select select "AS"
checkbox input "false"
select select "IP"
type input "KIELLA LAND INVESTMENTS"
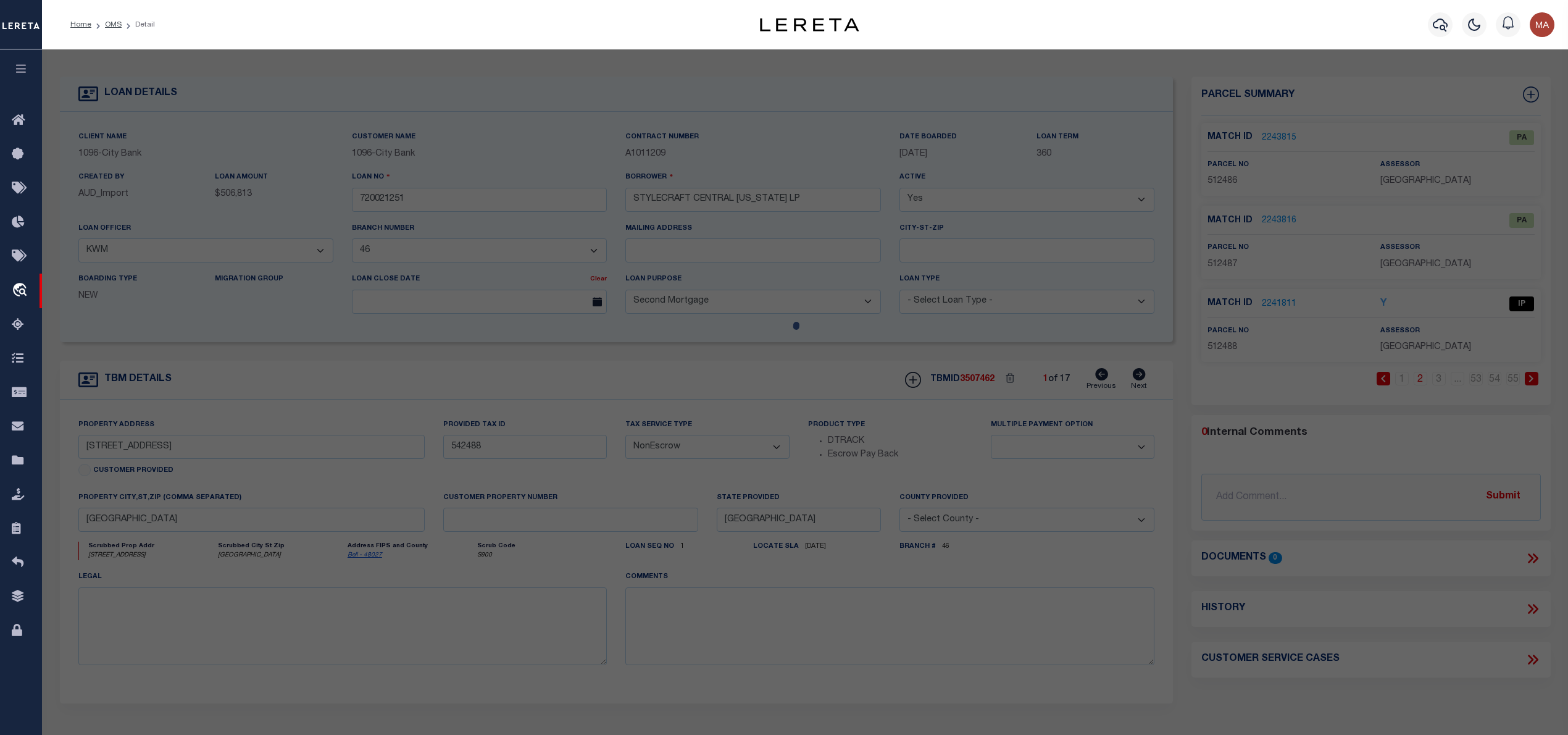
select select "ATL"
select select "ADD"
type input "[STREET_ADDRESS]"
checkbox input "false"
type input "[GEOGRAPHIC_DATA]"
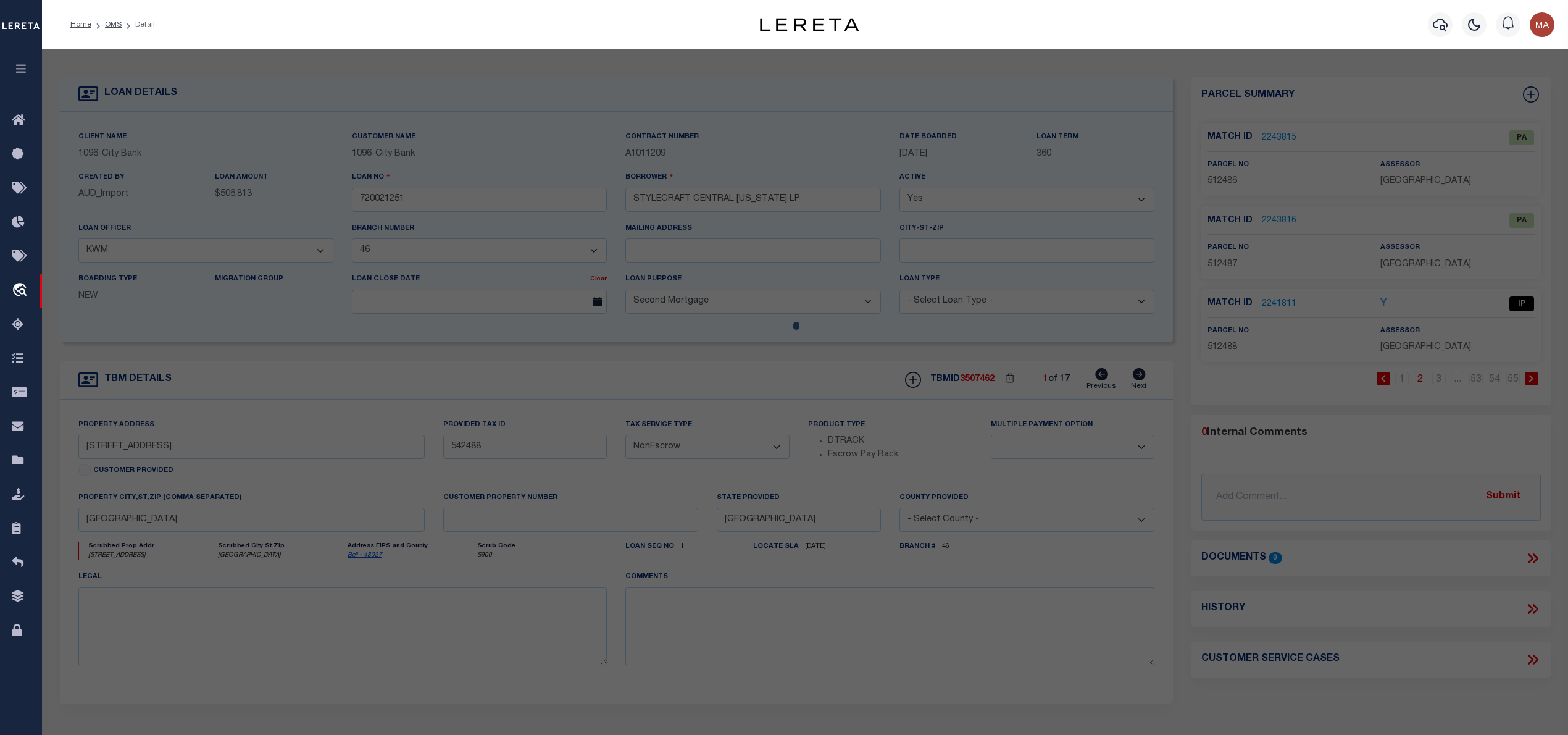
type textarea "[PERSON_NAME] RANCH PHASE II, BLOCK 004, LOT 0016"
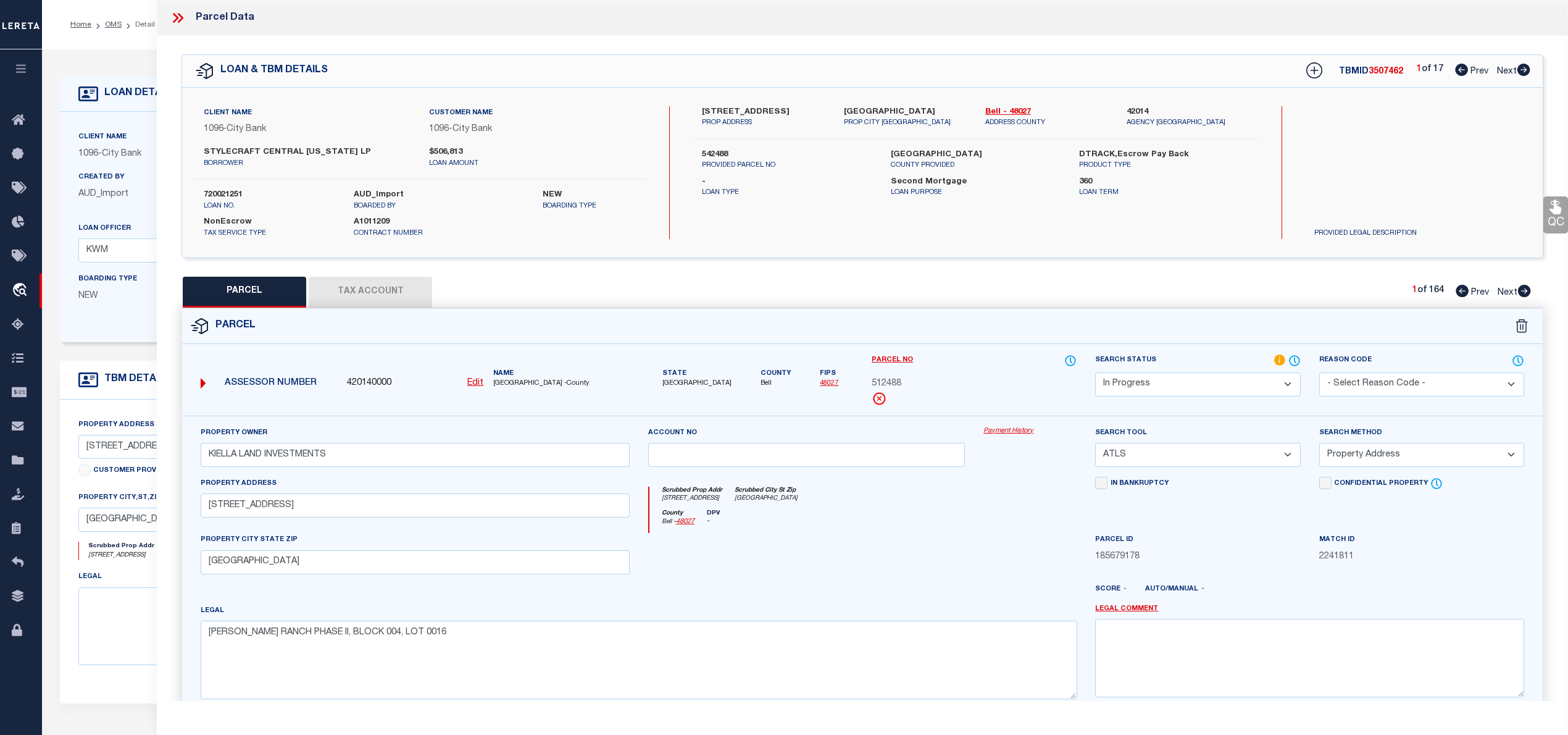
click at [178, 17] on icon at bounding box center [177, 18] width 16 height 16
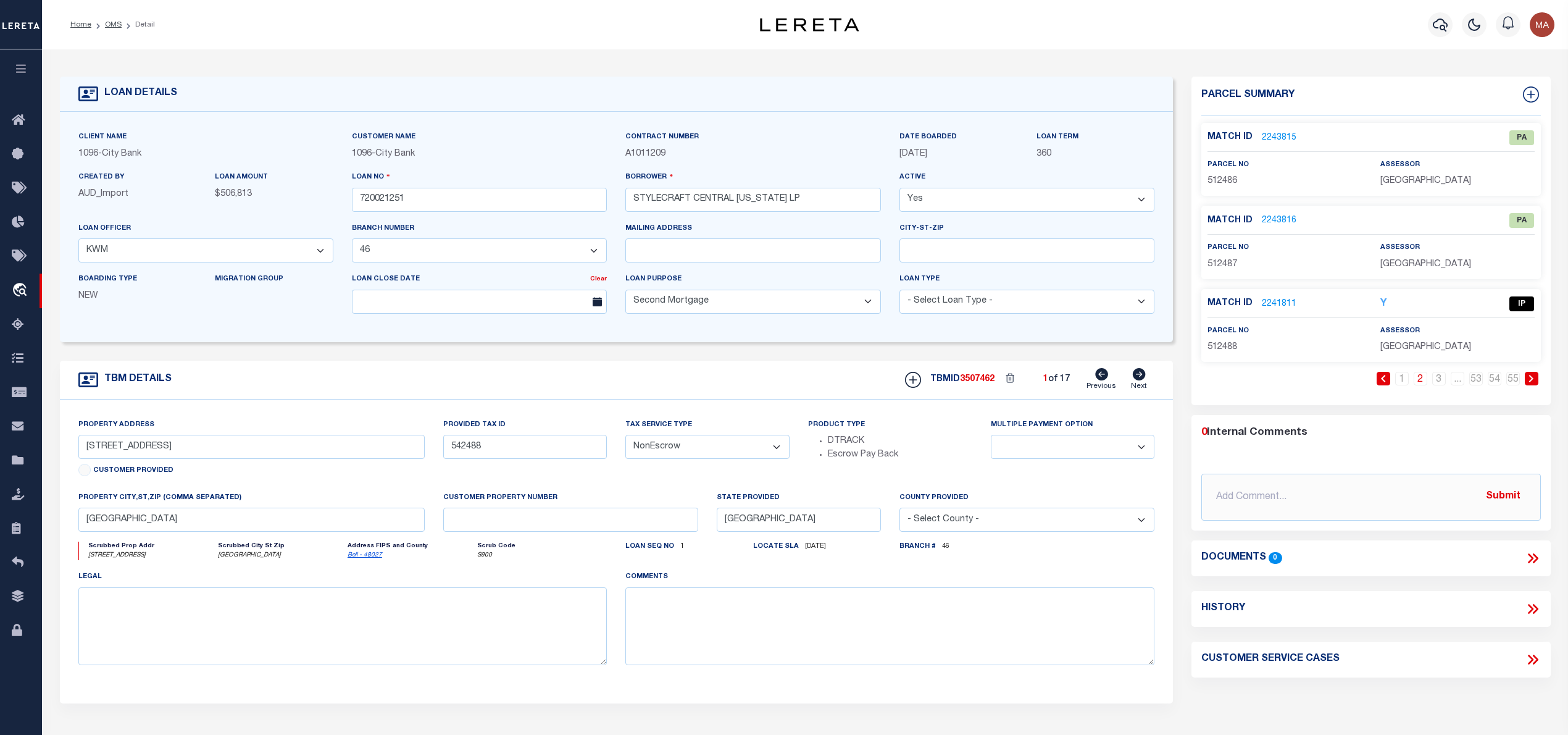
click at [1279, 300] on link "2241811" at bounding box center [1278, 304] width 35 height 13
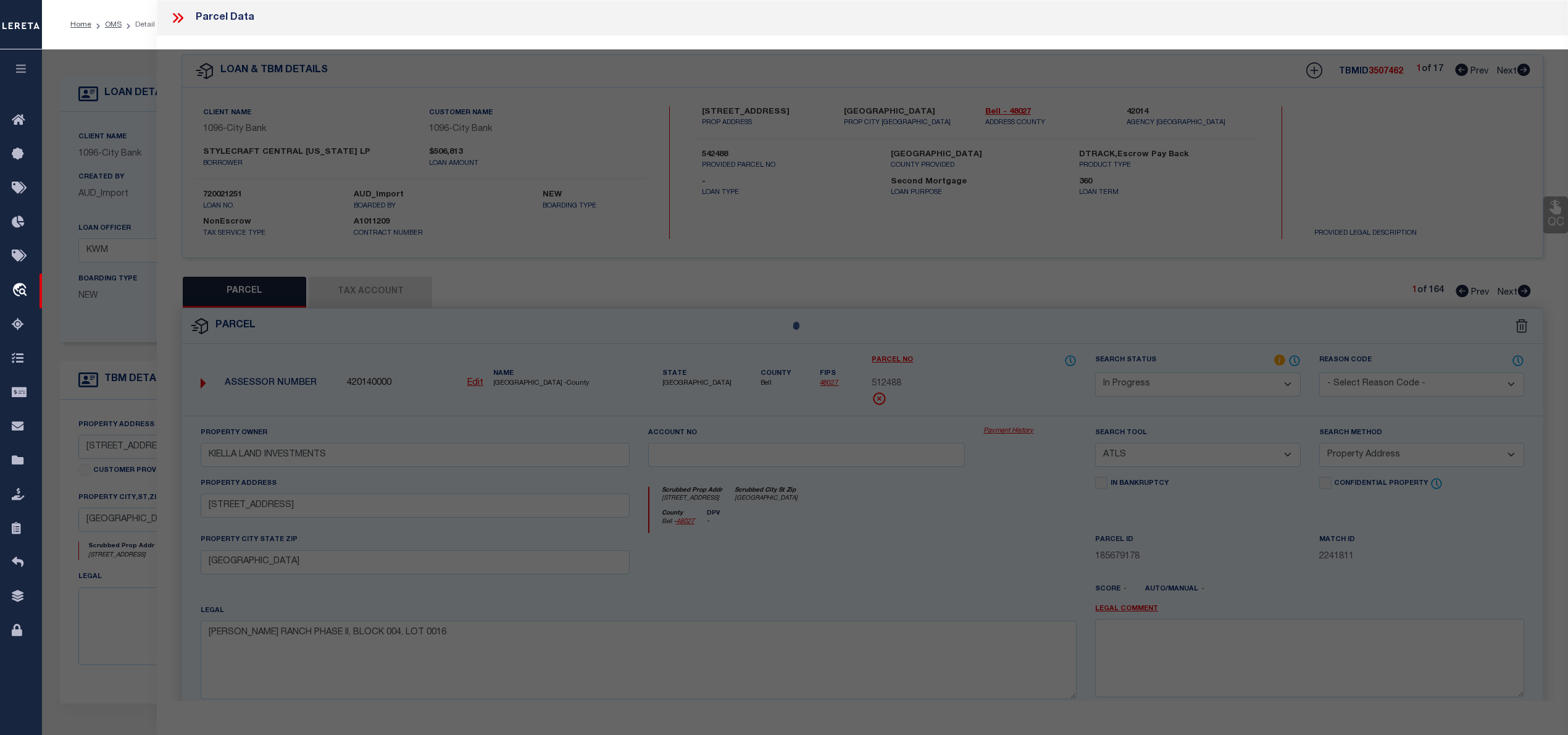
select select "AS"
select select
checkbox input "false"
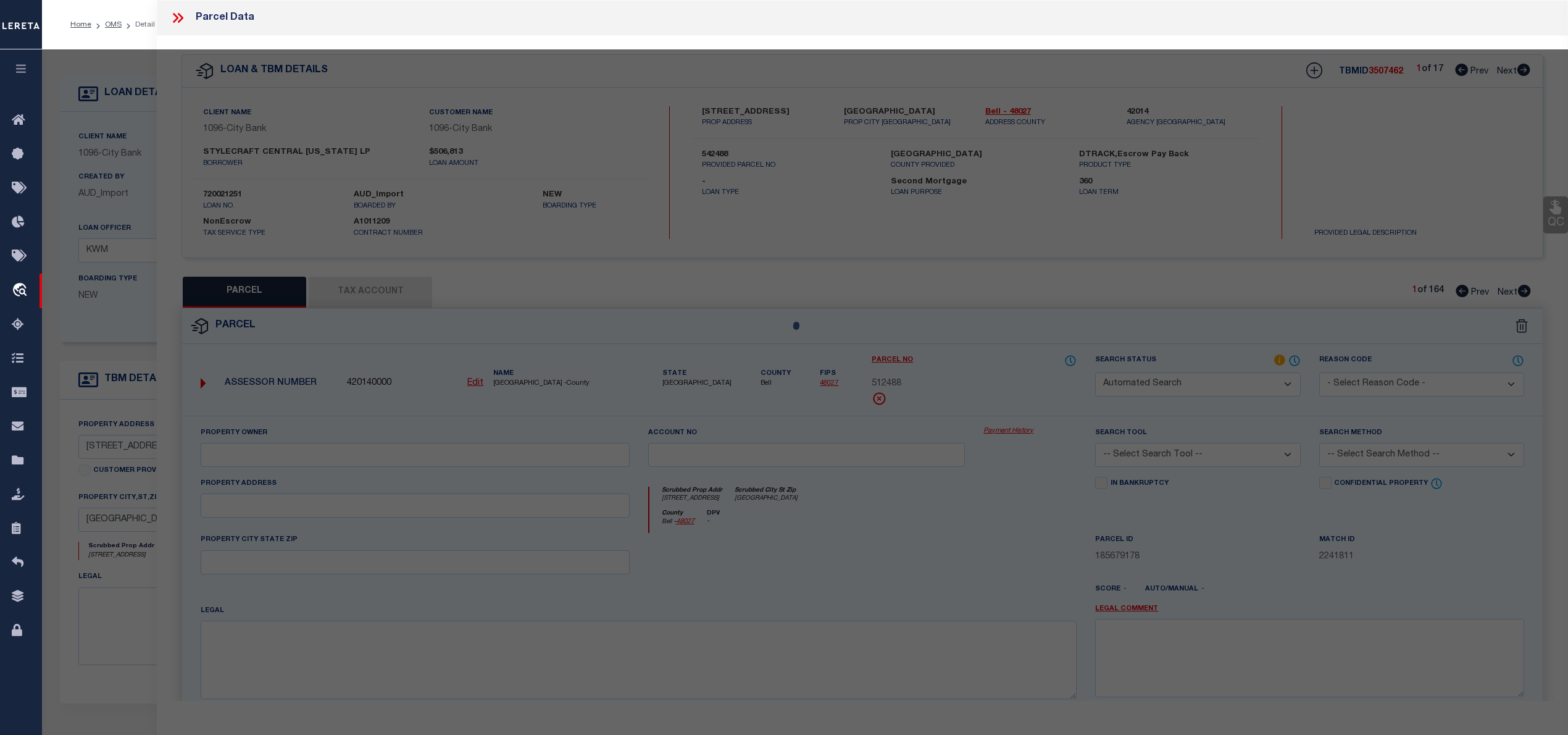
select select "IP"
type input "KIELLA LAND INVESTMENTS"
select select "ATL"
select select "ADD"
type input "[STREET_ADDRESS]"
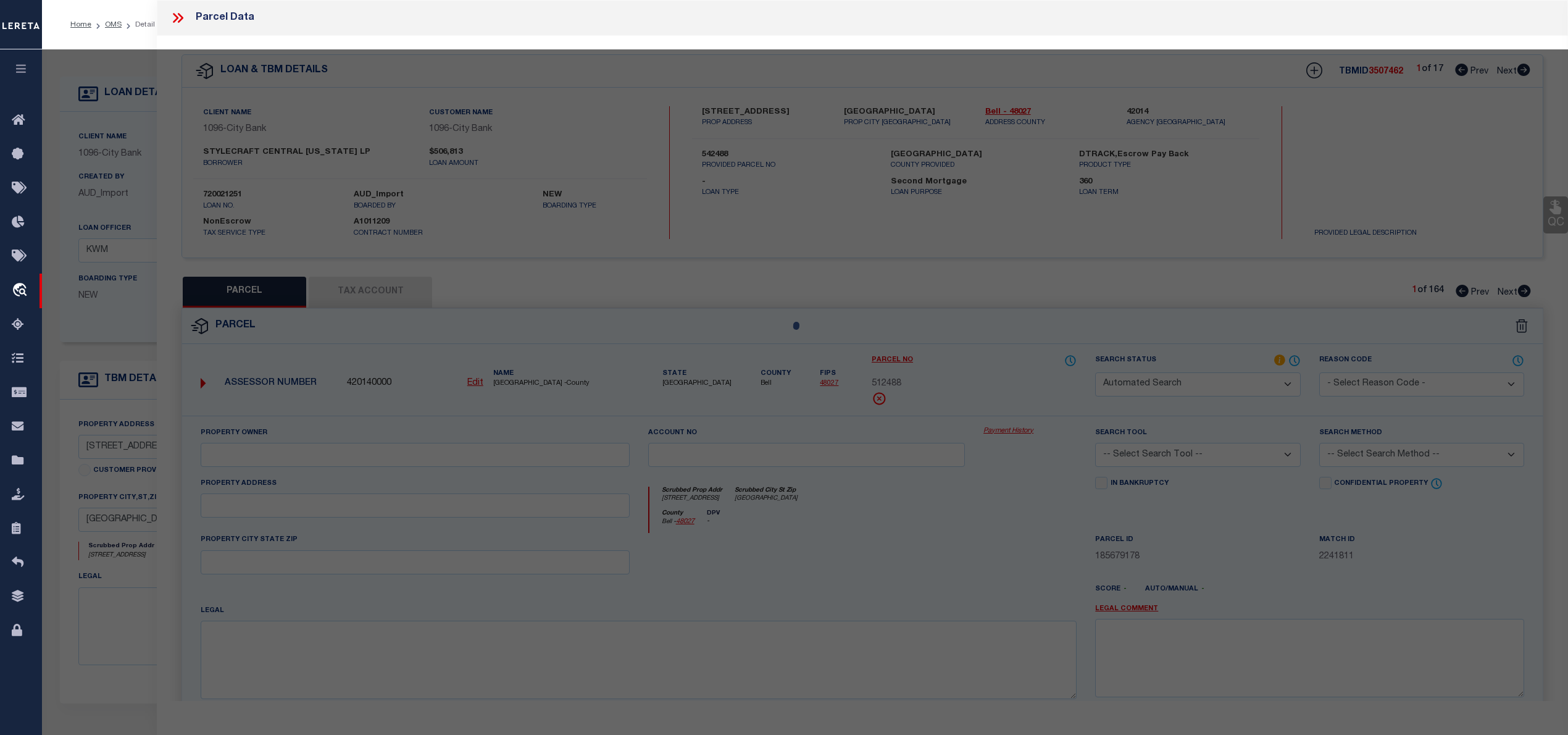
checkbox input "false"
type input "[GEOGRAPHIC_DATA]"
type textarea "[PERSON_NAME] RANCH PHASE II, BLOCK 004, LOT 0016"
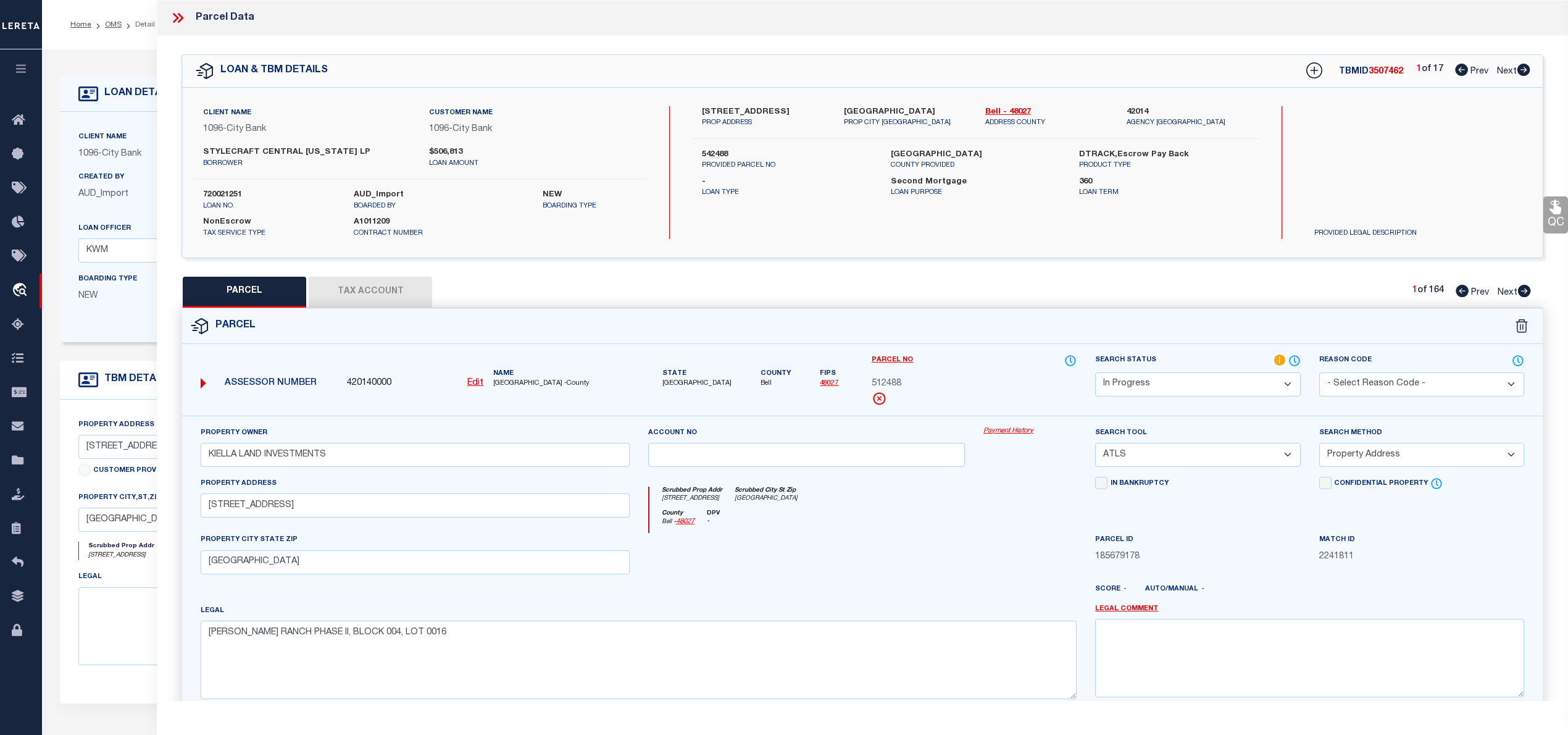
click at [1522, 67] on icon at bounding box center [1523, 70] width 13 height 12
select select "AS"
select select
checkbox input "false"
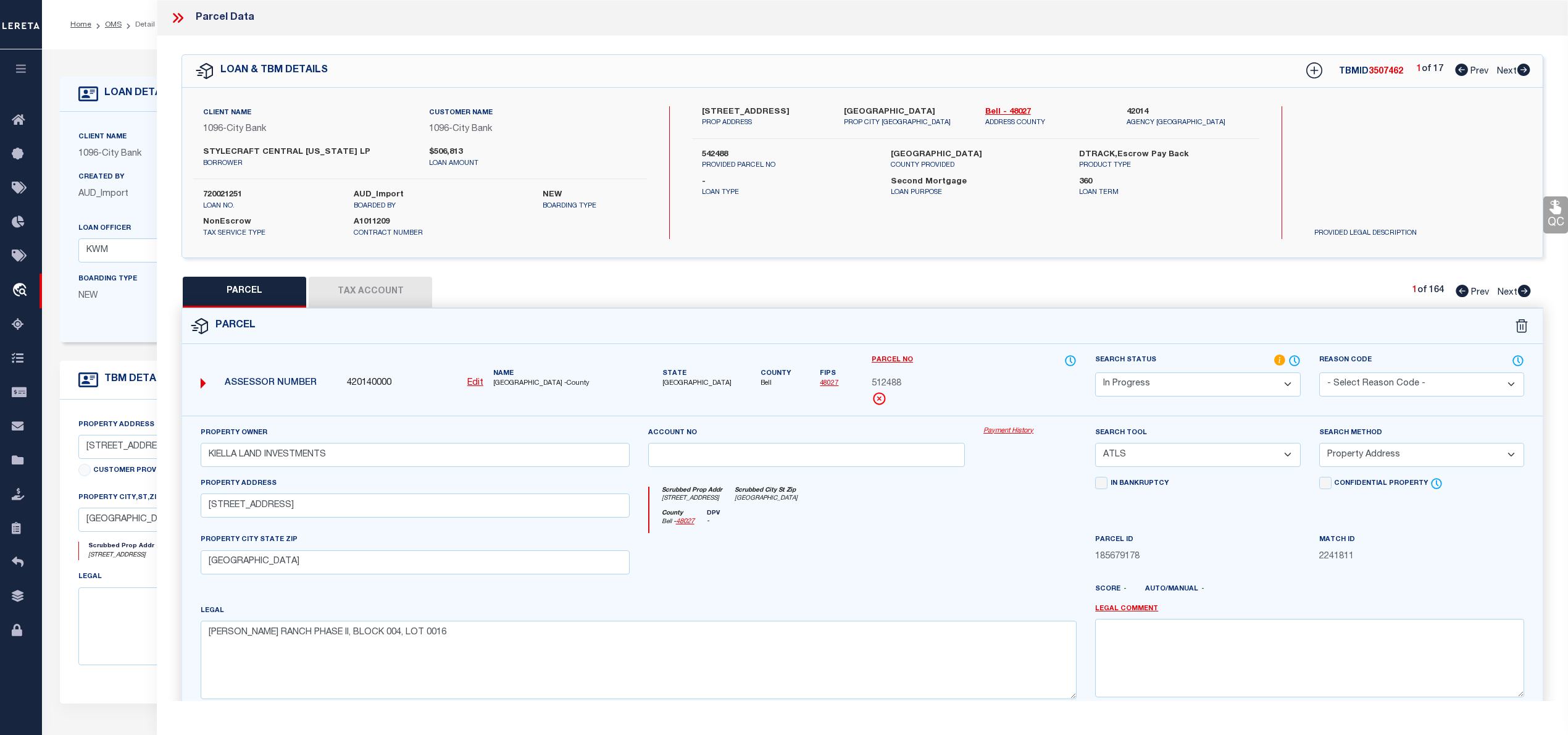
checkbox input "false"
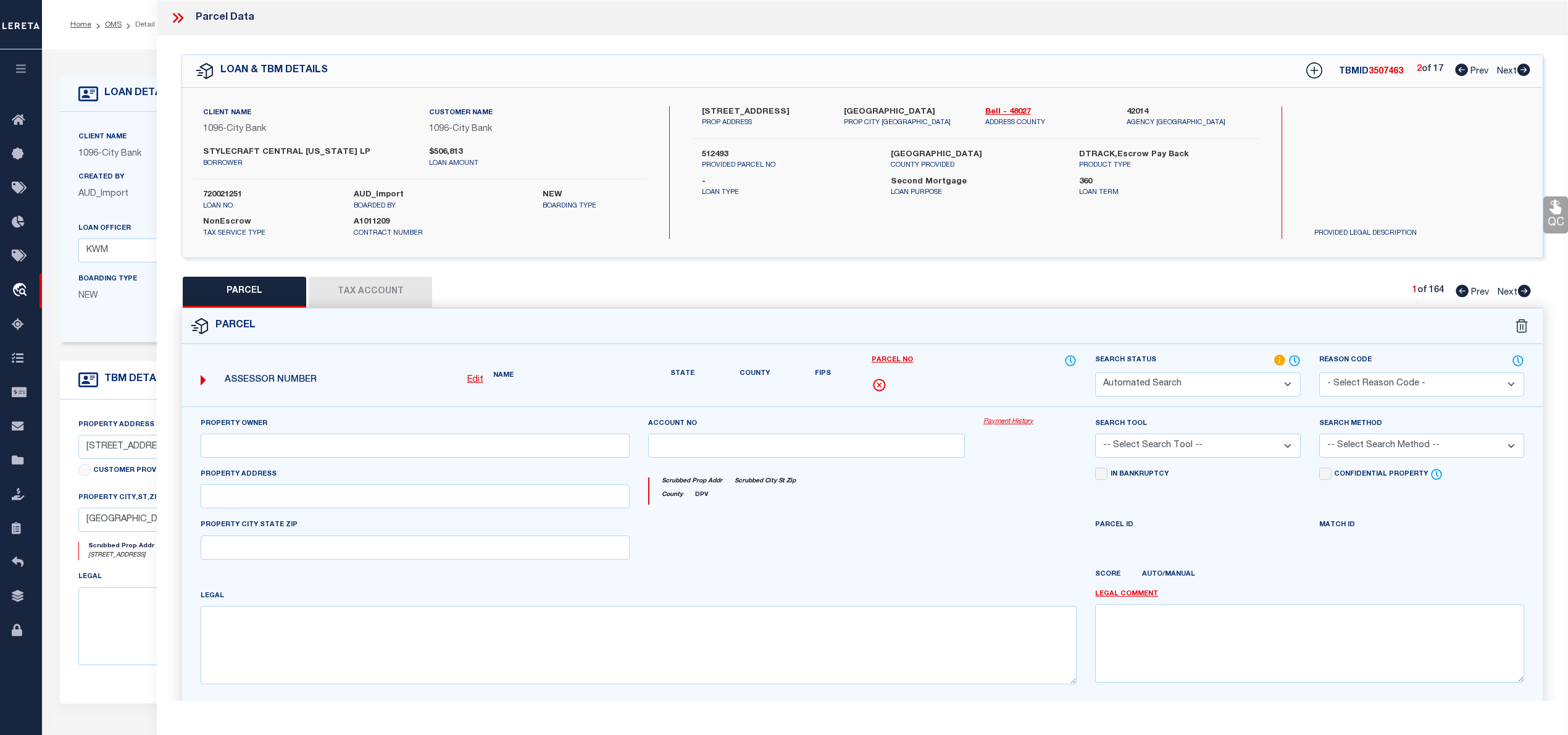
select select "PA"
type input "KIELLA LAND INVESTMENTS"
select select "ATL"
select select "ADD"
type input "[GEOGRAPHIC_DATA]"
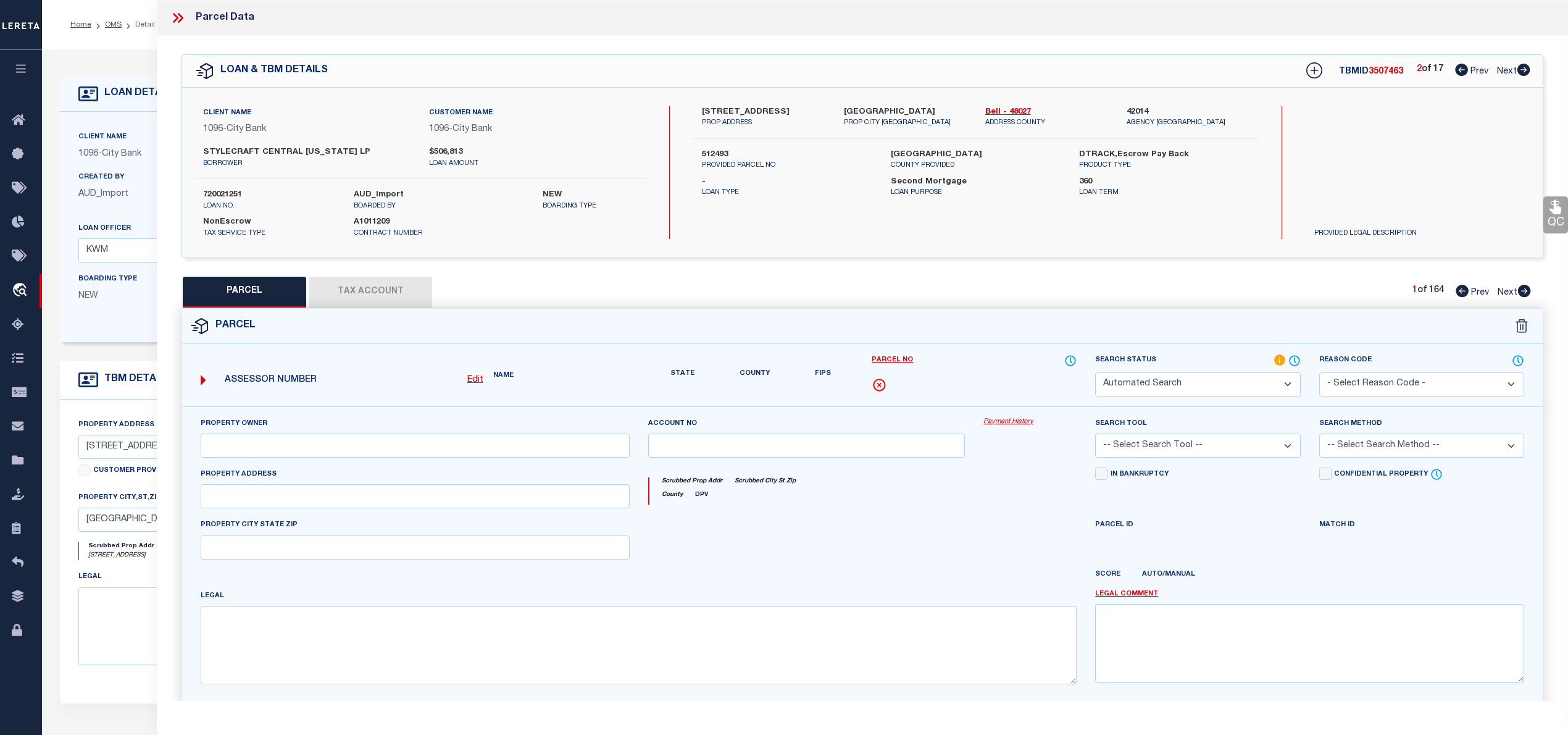
checkbox input "false"
type input "[GEOGRAPHIC_DATA]"
type textarea "[PERSON_NAME] RANCH PHASE II, BLOCK 004, LOT 0020"
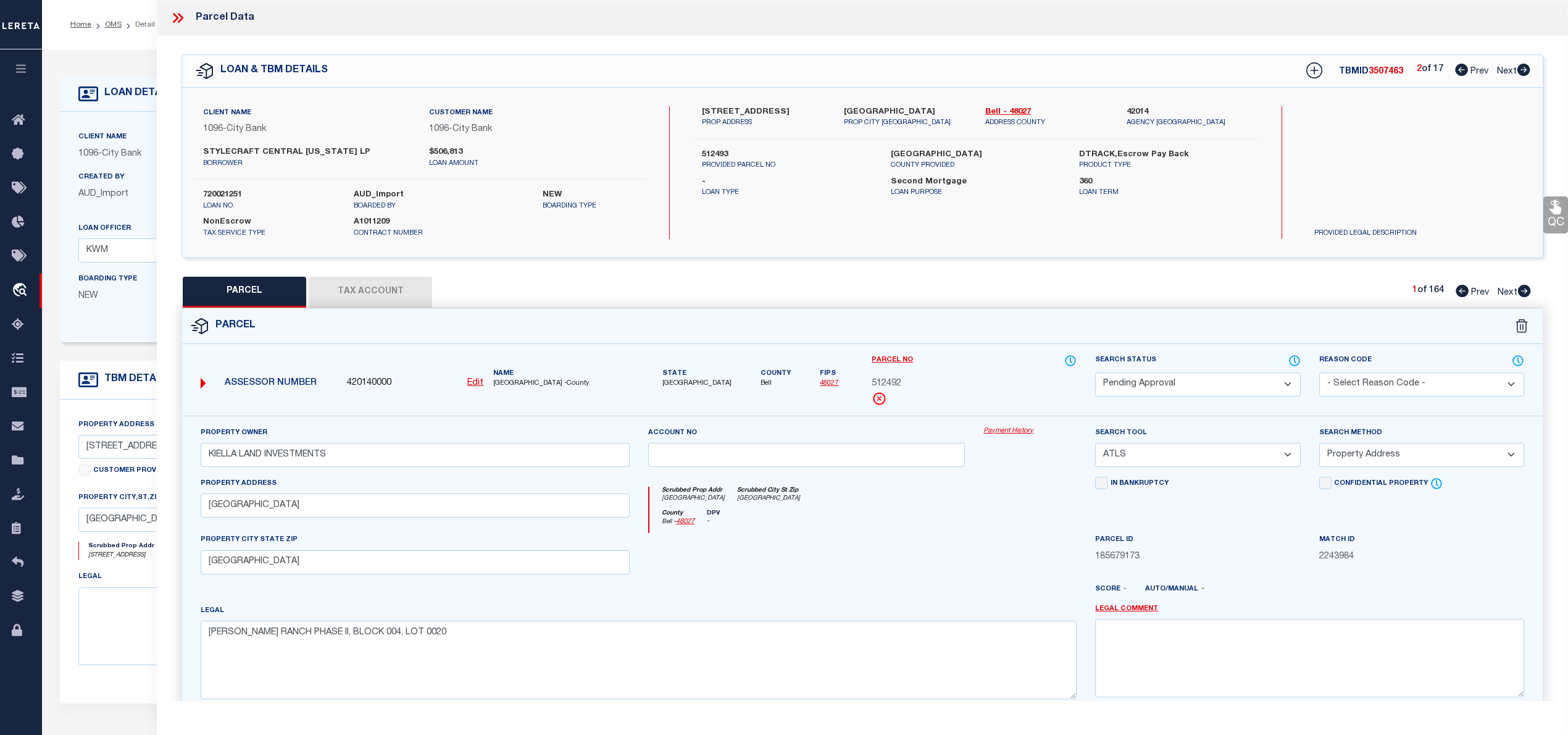
click at [1459, 67] on icon at bounding box center [1461, 70] width 13 height 12
select select "AS"
select select
checkbox input "false"
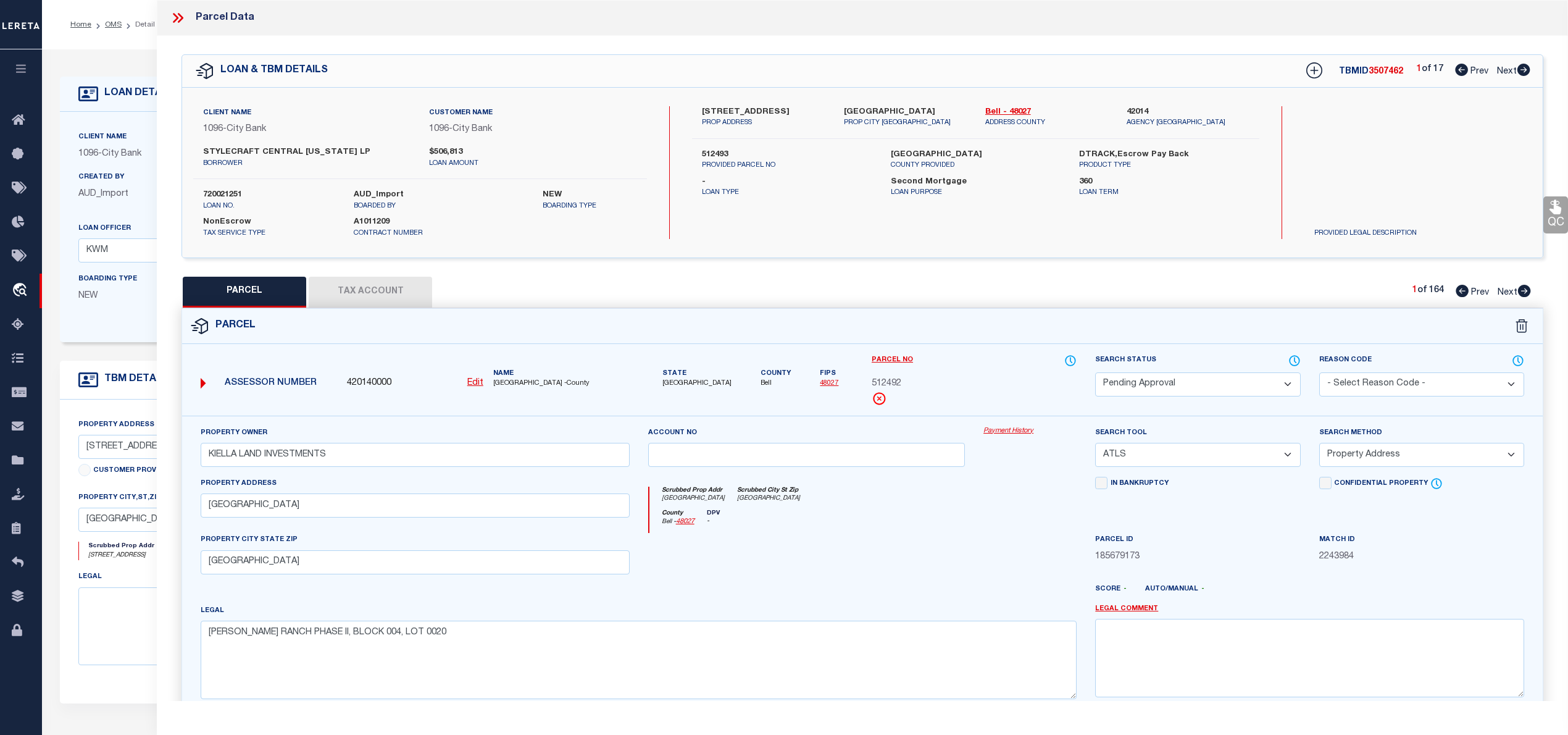
checkbox input "false"
select select "PA"
type input "KIELLA LAND INVESTMENTS"
select select "ATL"
select select "ADD"
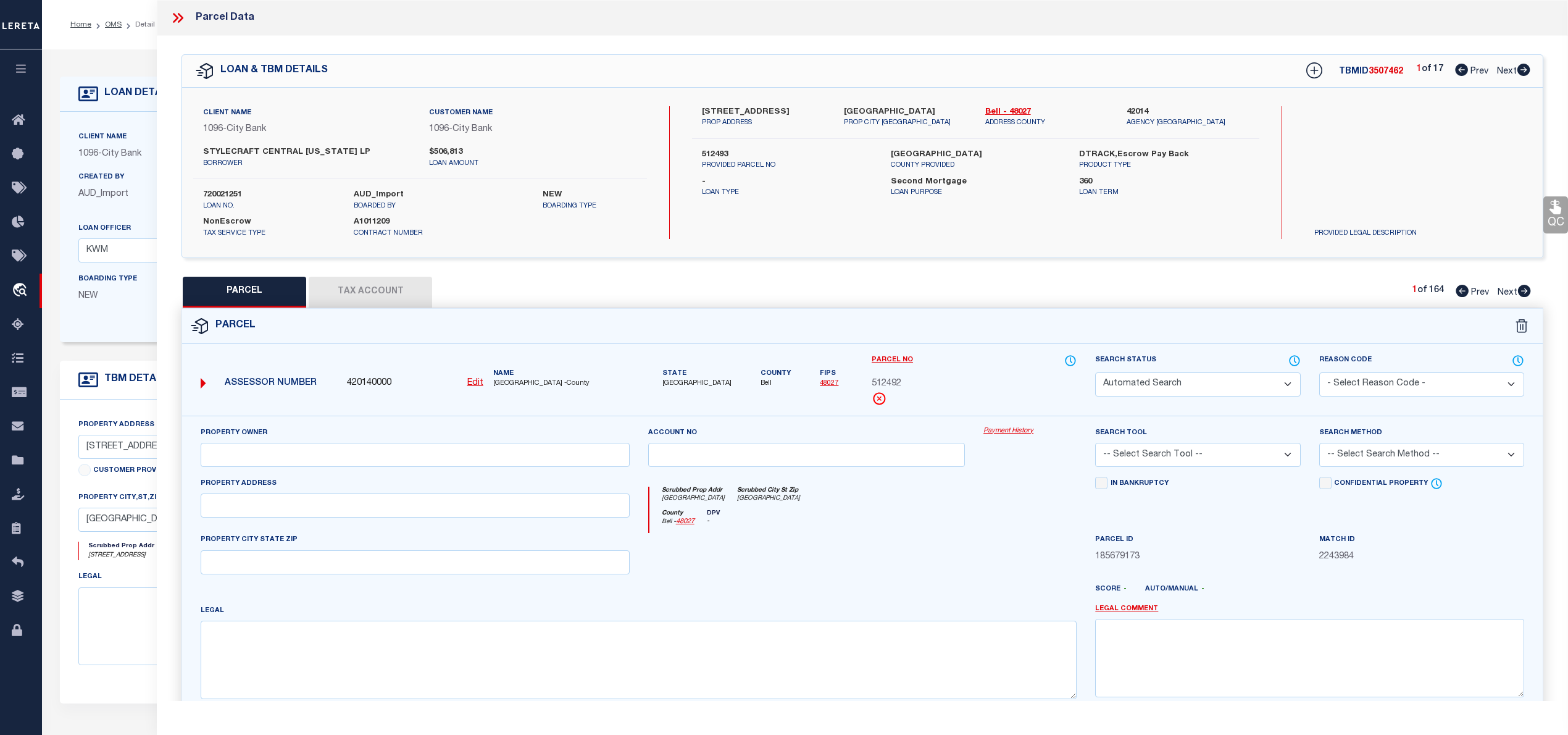
type input "[GEOGRAPHIC_DATA]"
checkbox input "false"
type input "[GEOGRAPHIC_DATA]"
type textarea "[PERSON_NAME] RANCH PHASE II, BLOCK 004, LOT 0020"
click at [1521, 74] on icon at bounding box center [1523, 70] width 13 height 12
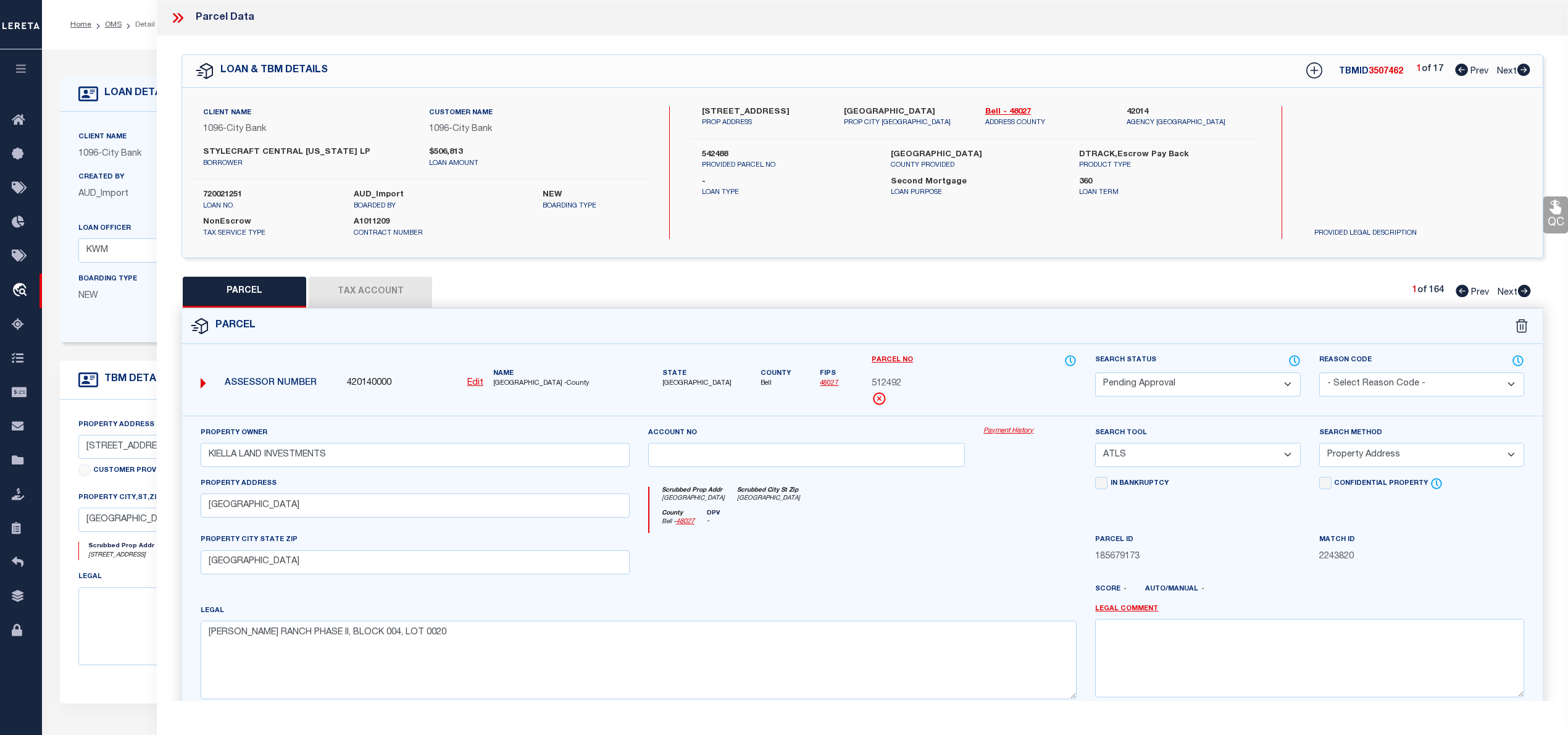
select select "AS"
select select
checkbox input "false"
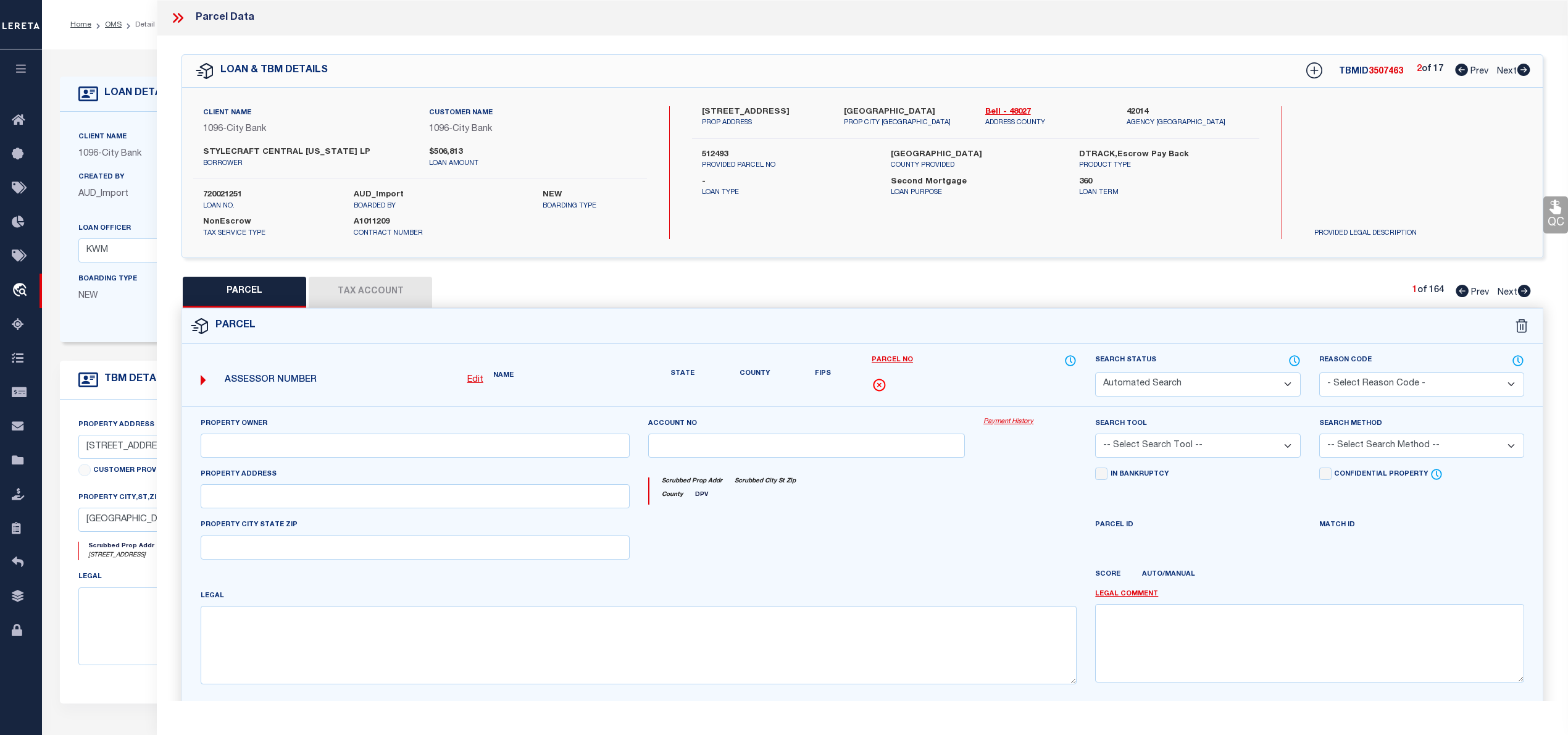
select select "PA"
type input "KIELLA LAND INVESTMENTS"
select select "ATL"
select select "ADD"
type input "[GEOGRAPHIC_DATA]"
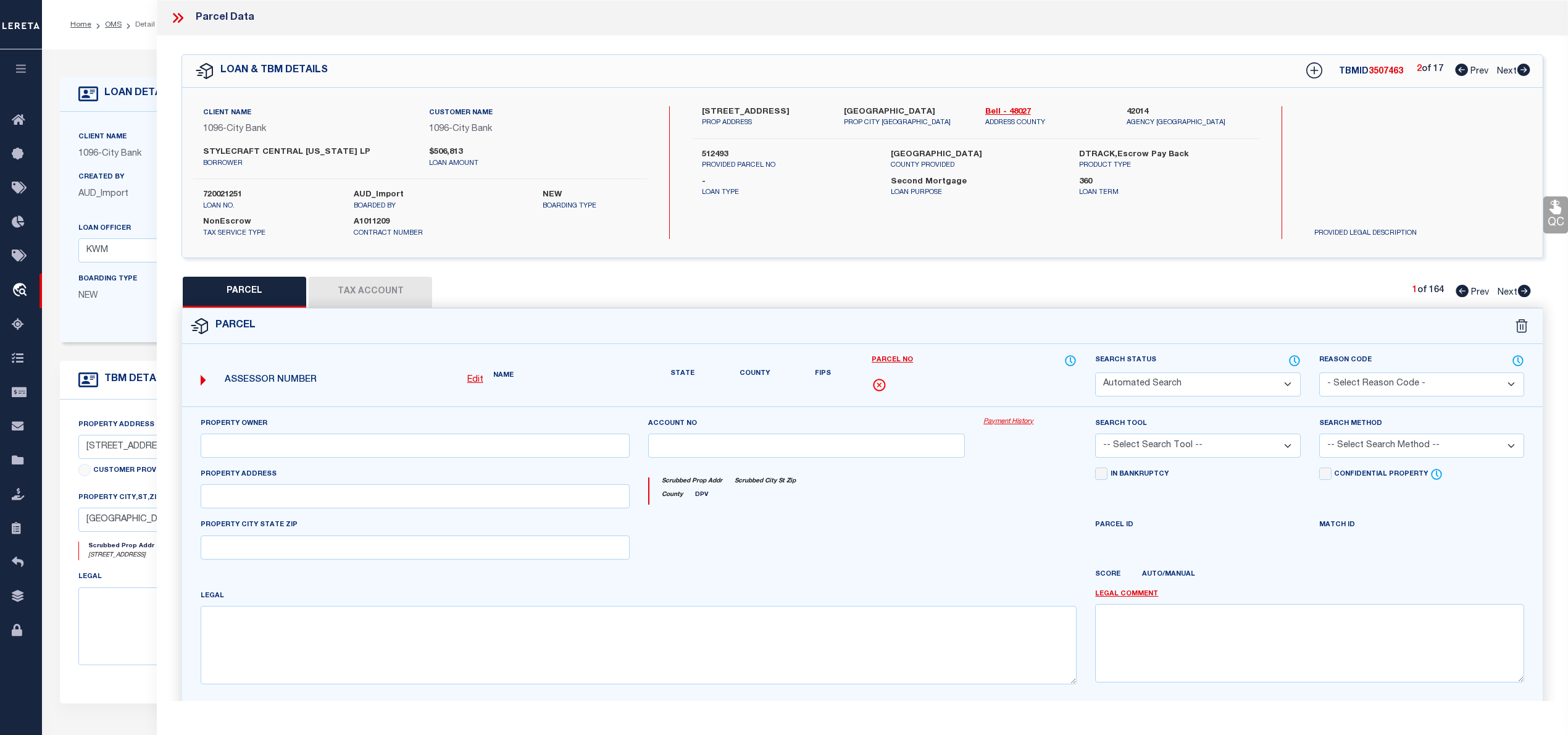
checkbox input "false"
type input "[GEOGRAPHIC_DATA]"
type textarea "[PERSON_NAME] RANCH PHASE II, BLOCK 004, LOT 0020"
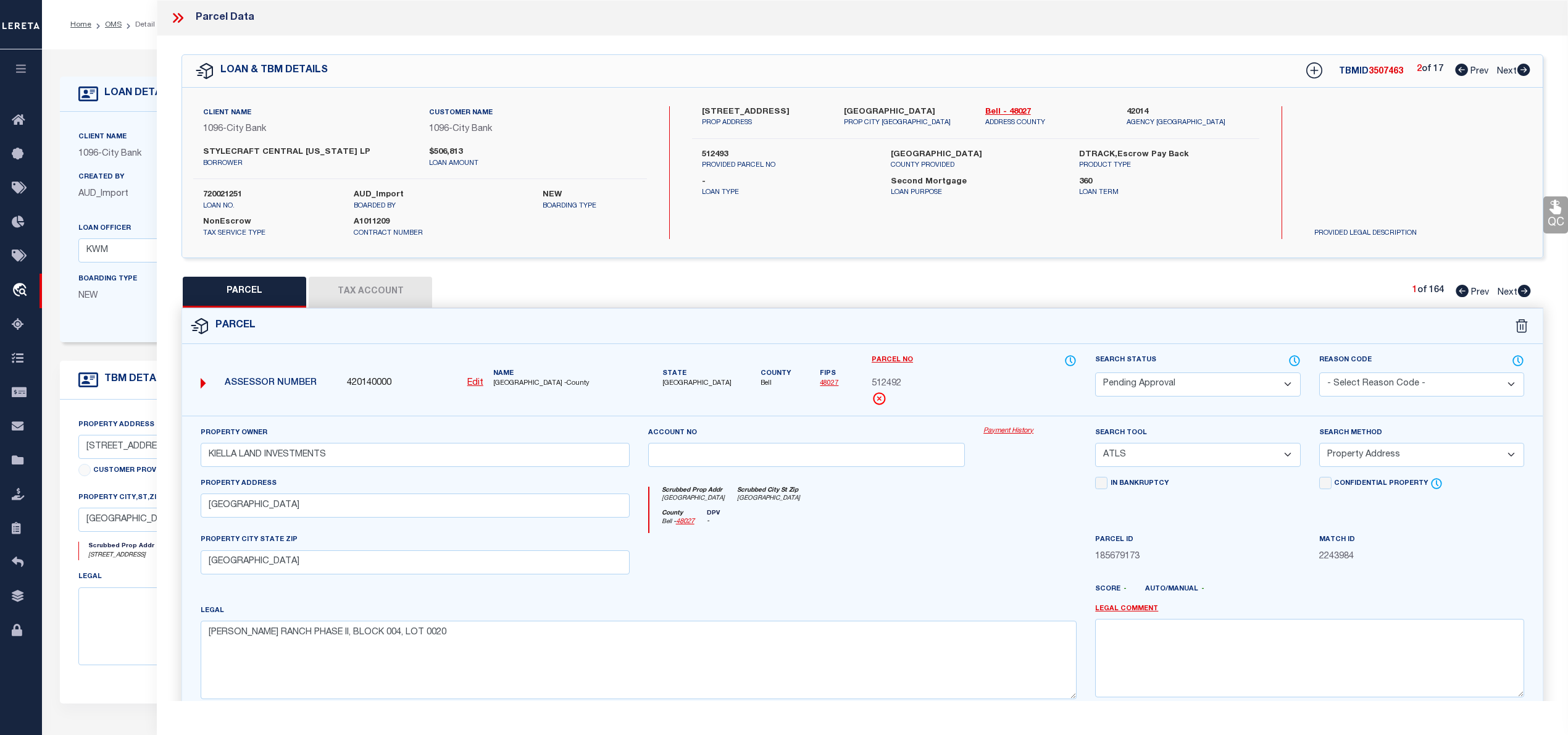
click at [1521, 74] on icon at bounding box center [1523, 70] width 13 height 12
select select "AS"
select select
checkbox input "false"
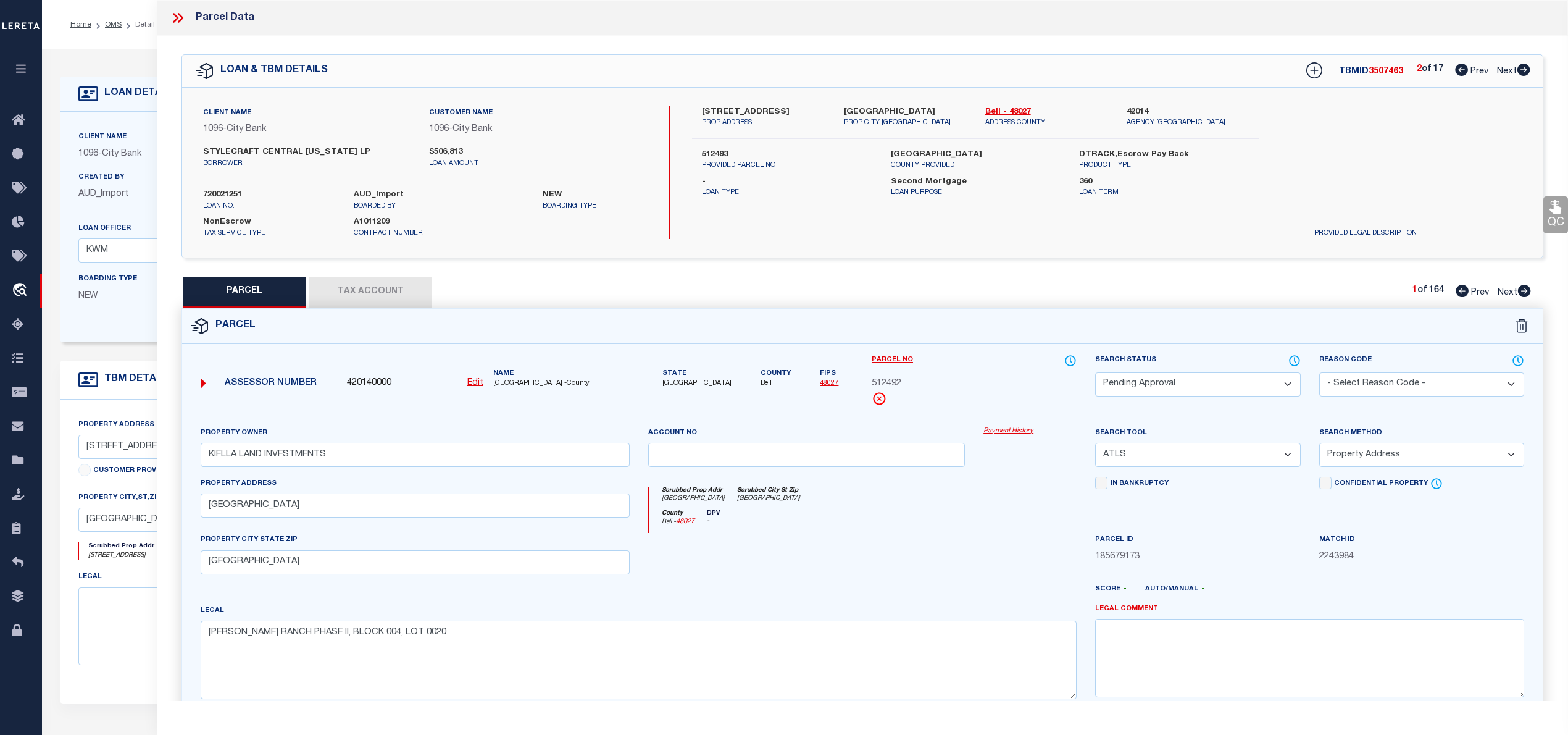
checkbox input "false"
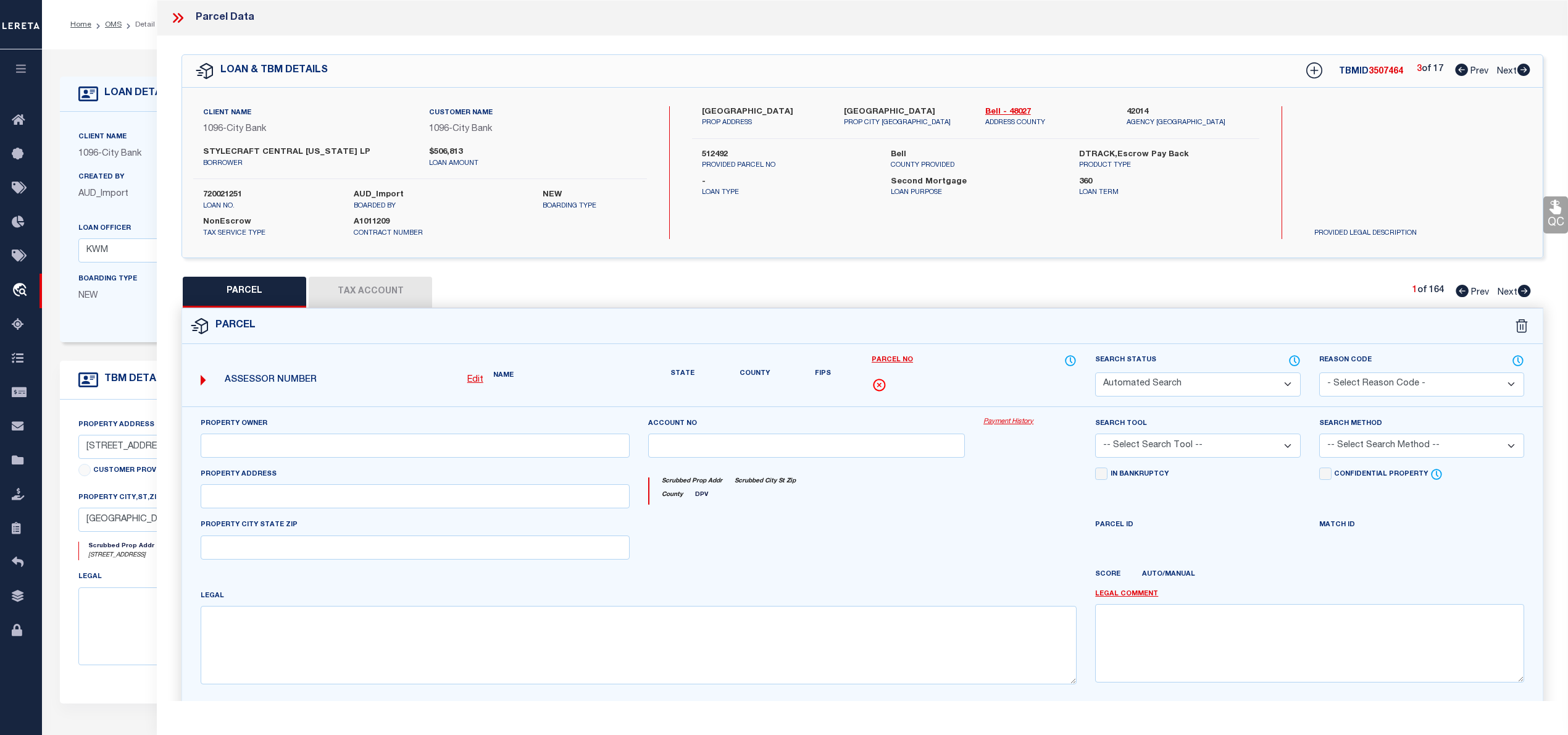
select select "IP"
type input "KIELLA LAND INVESTMENTS"
select select "ATL"
select select "ADD"
type input "[GEOGRAPHIC_DATA]"
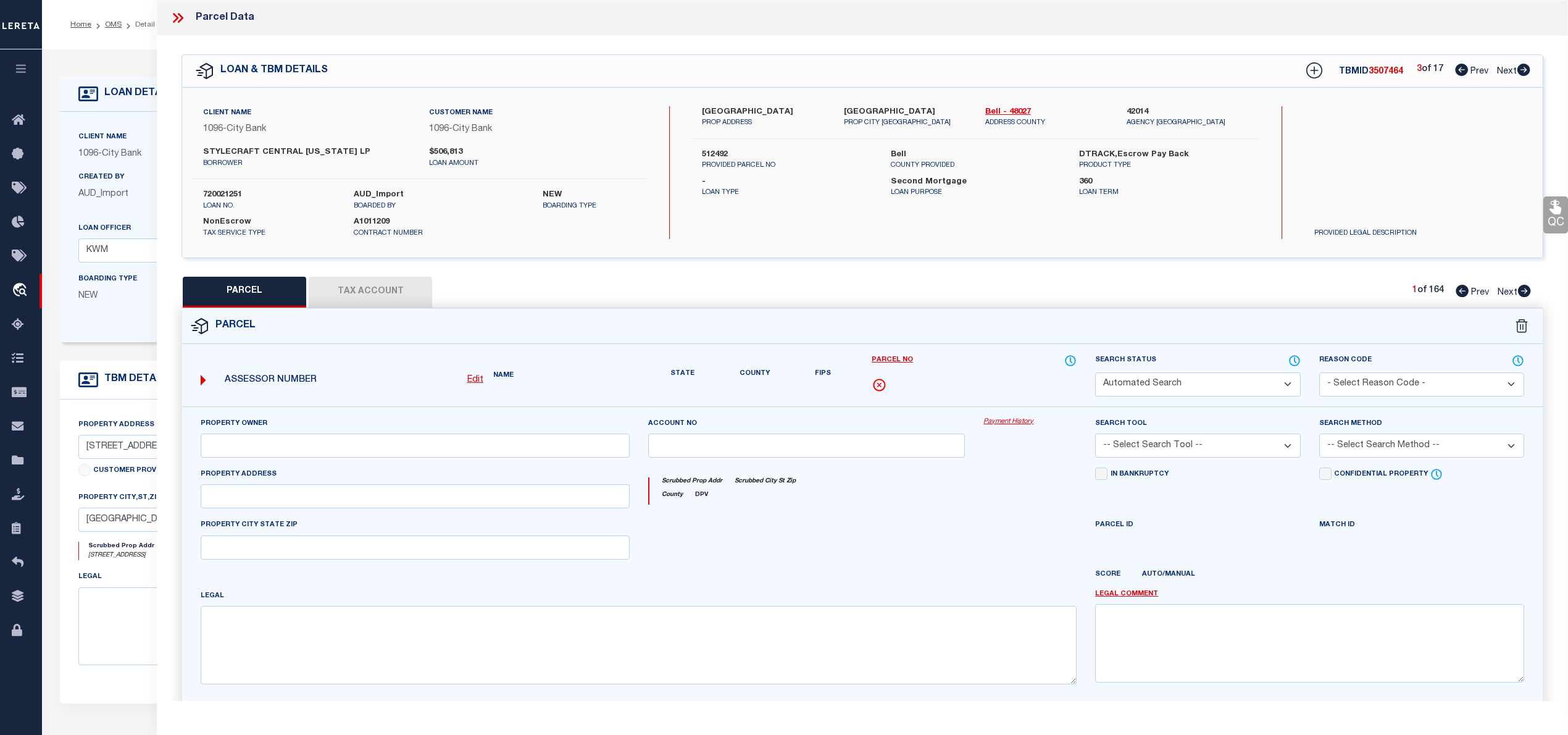
checkbox input "false"
type input "[GEOGRAPHIC_DATA]"
type textarea "[PERSON_NAME] RANCH PHASE II, BLOCK 004, LOT 0020"
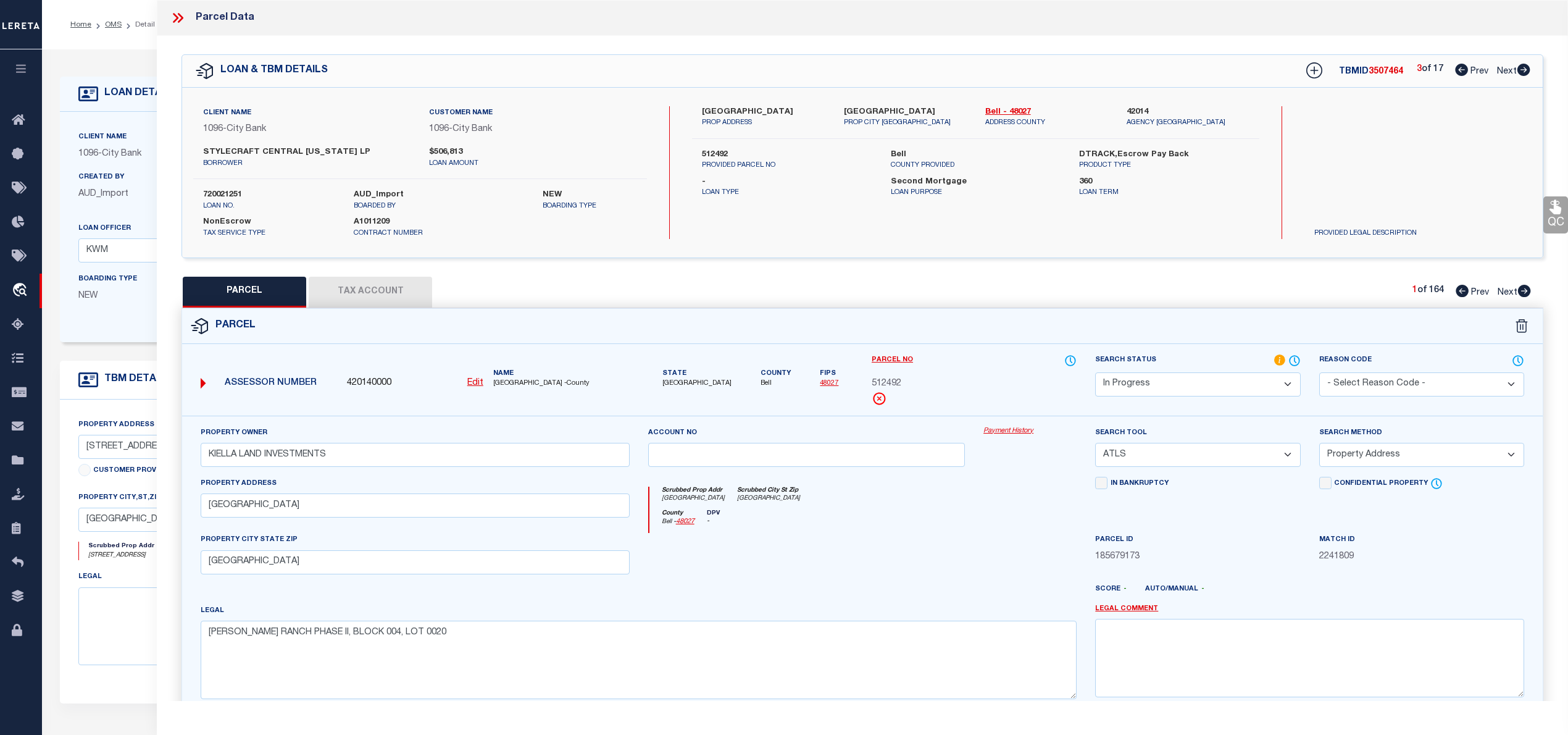
click at [1521, 74] on icon at bounding box center [1523, 70] width 13 height 12
select select "AS"
select select
checkbox input "false"
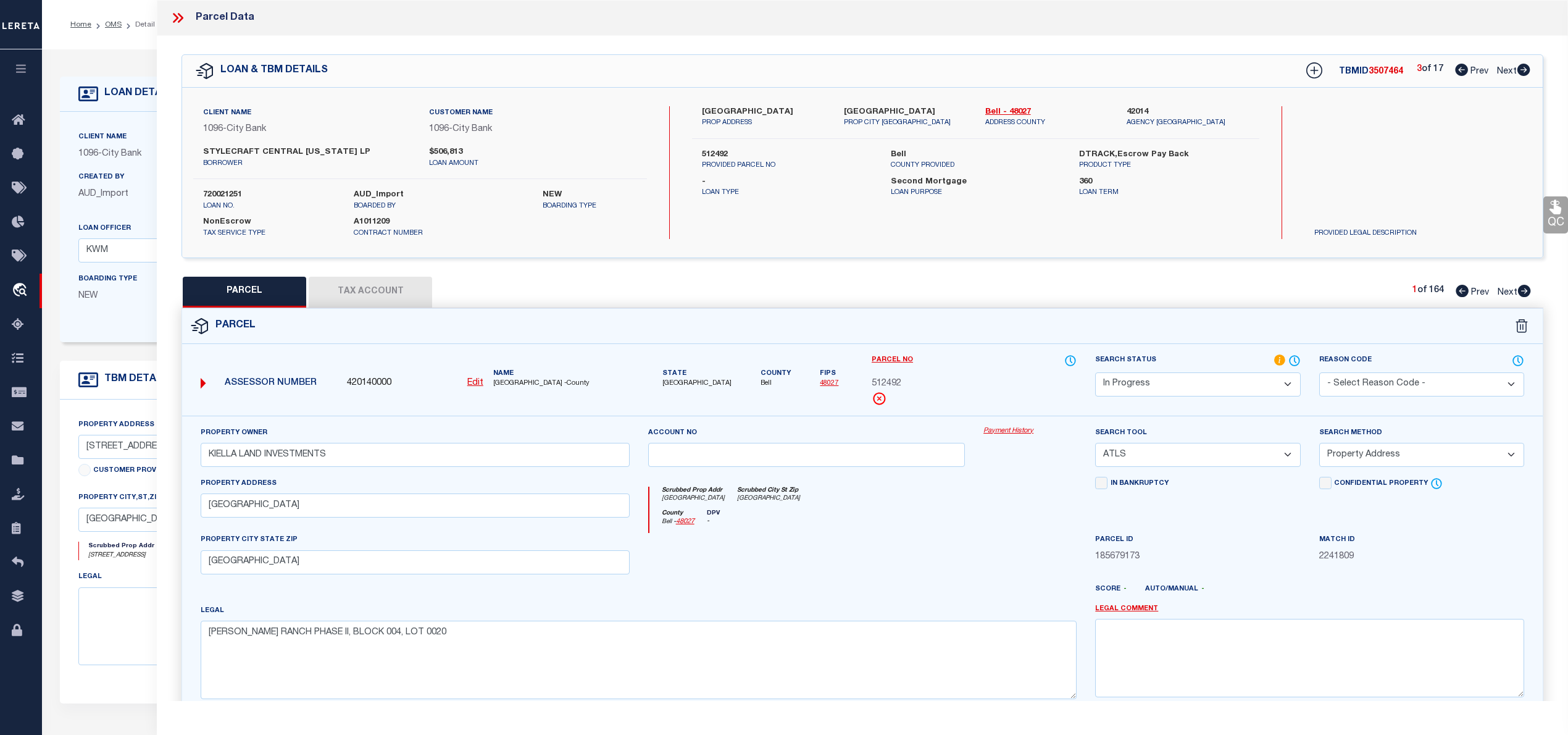
checkbox input "false"
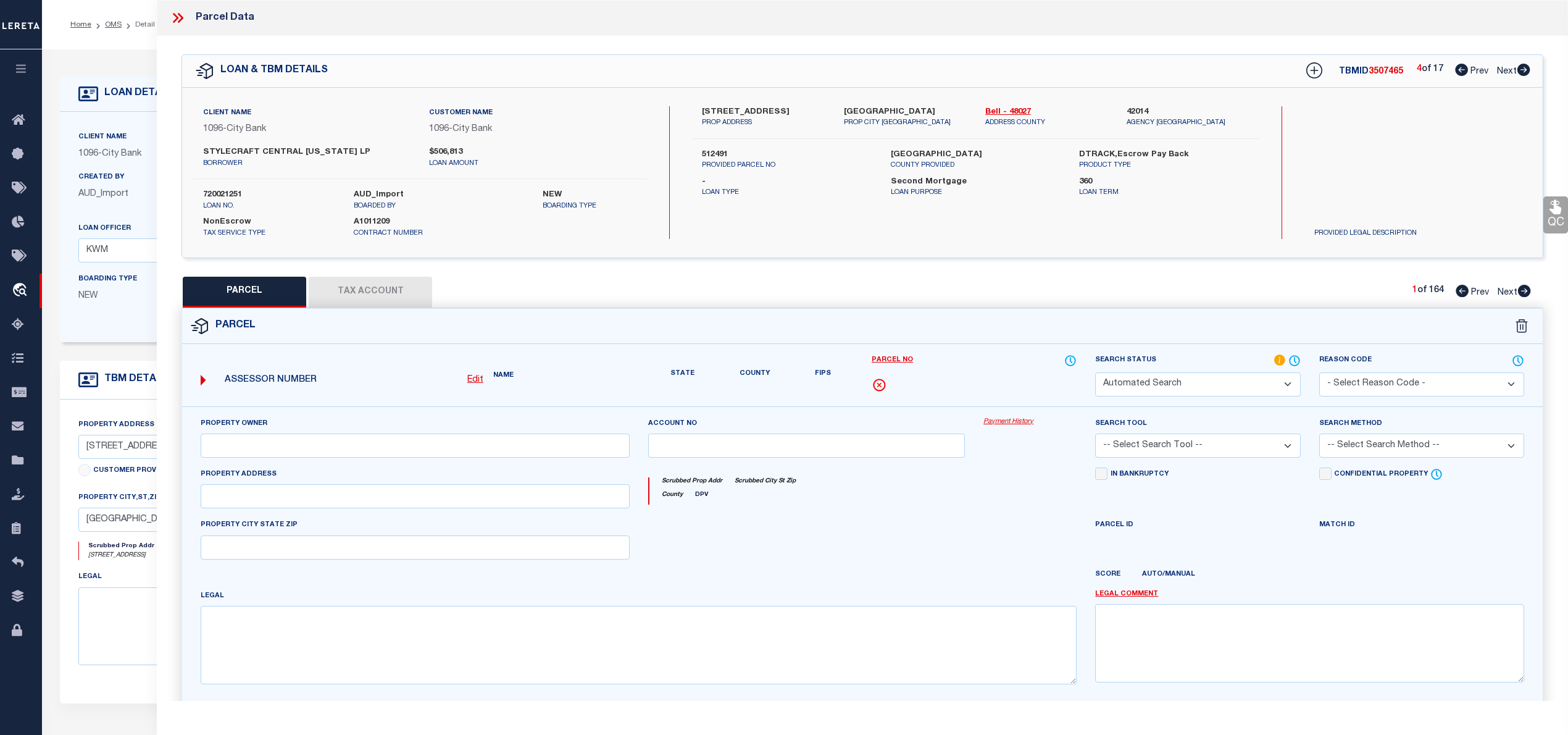
select select "PA"
type input "KIELLA LAND INVESTMENTS"
select select "ATL"
select select "ADD"
type input "[GEOGRAPHIC_DATA]"
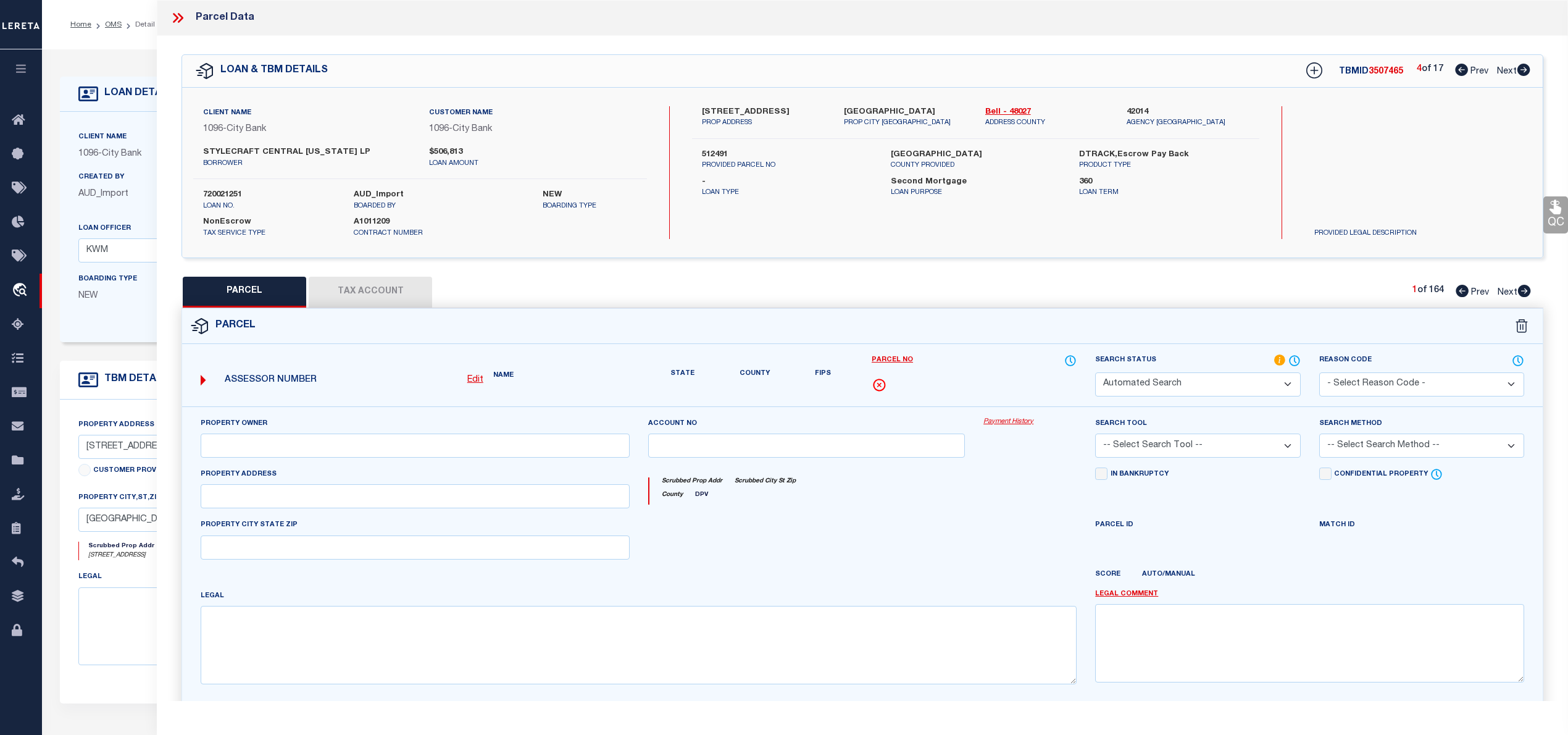
checkbox input "false"
type input "[GEOGRAPHIC_DATA]"
type textarea "[PERSON_NAME] RANCH PHASE II, BLOCK 004, LOT 0020"
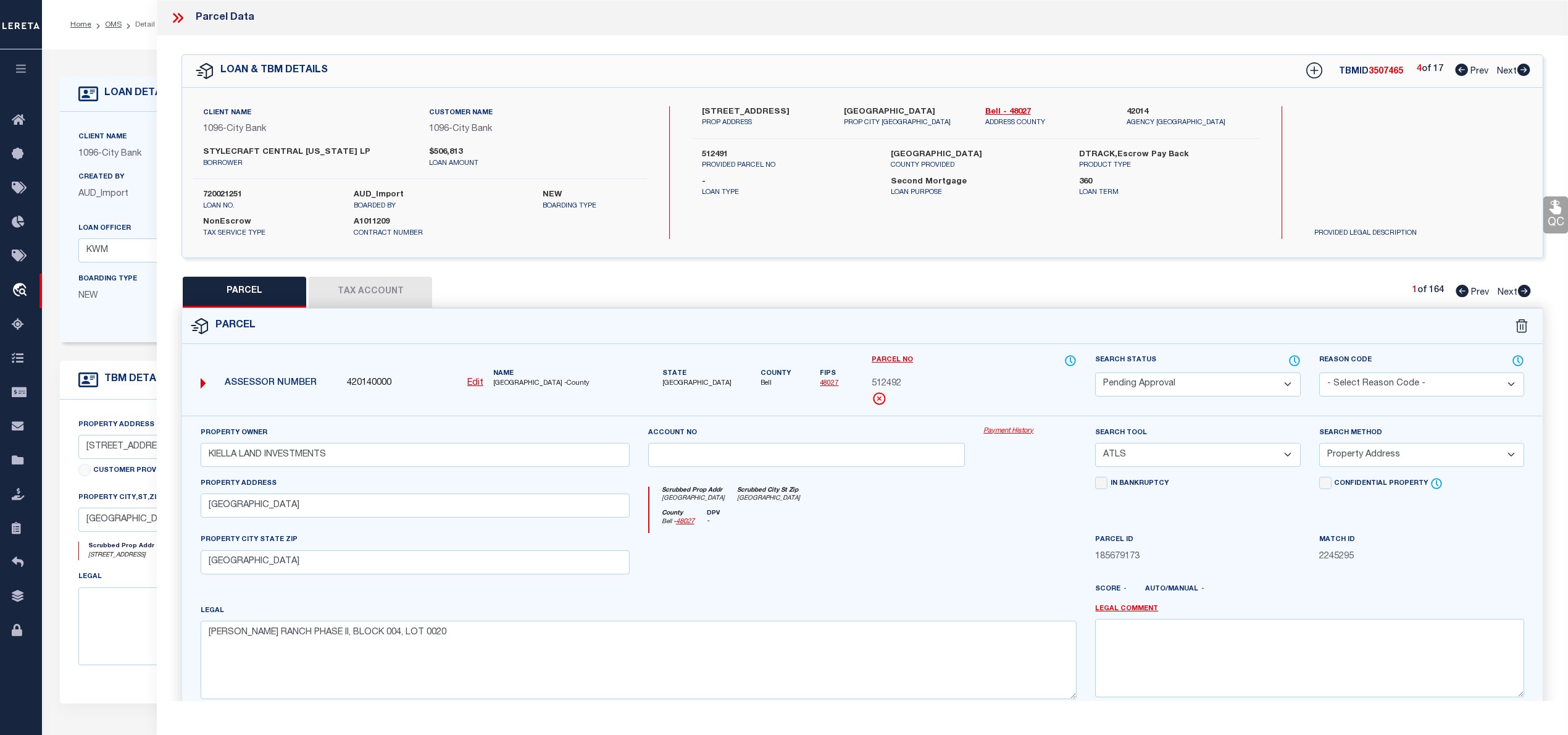
click at [1525, 72] on icon at bounding box center [1523, 70] width 14 height 12
click at [1524, 68] on icon at bounding box center [1523, 70] width 13 height 12
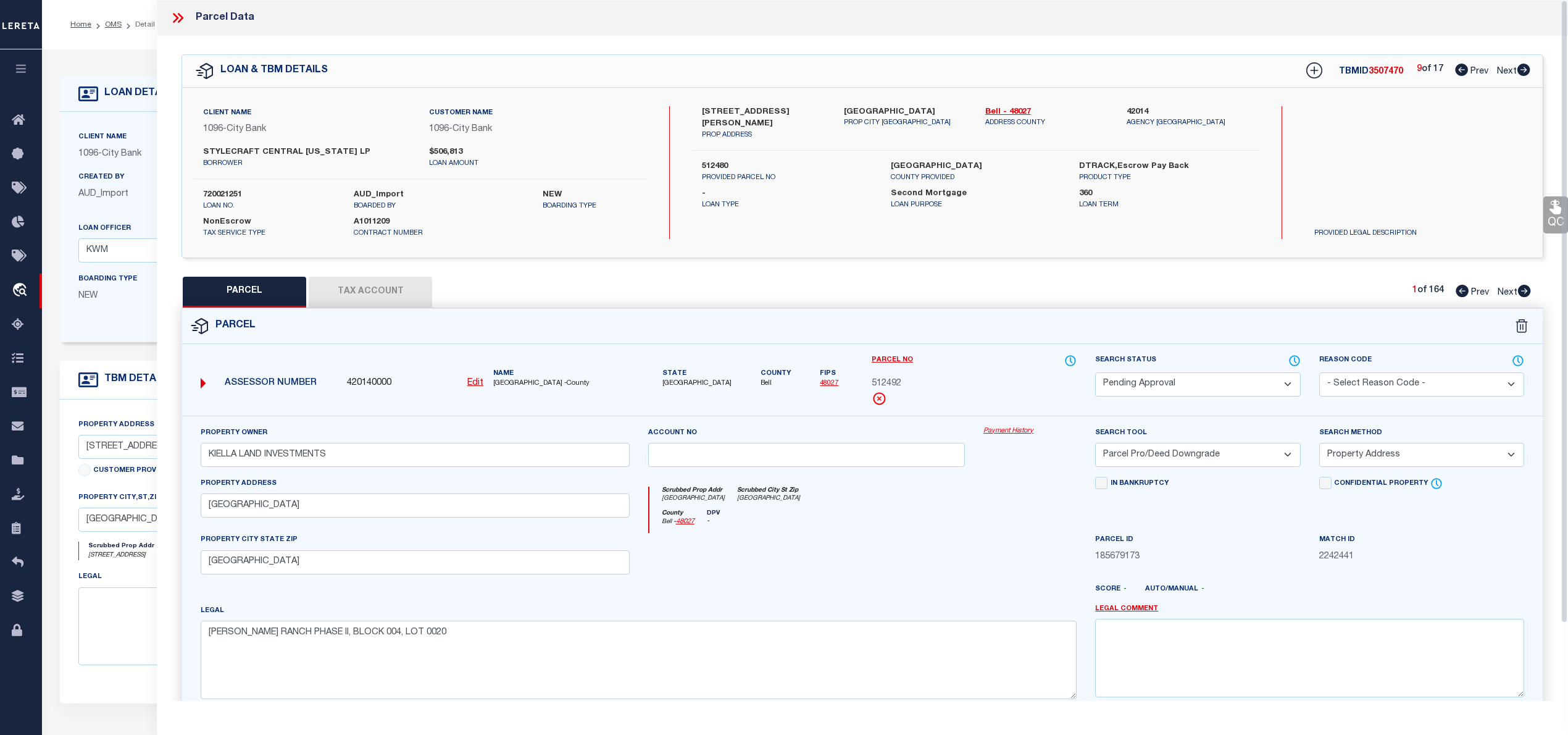
click at [174, 19] on icon at bounding box center [177, 18] width 16 height 16
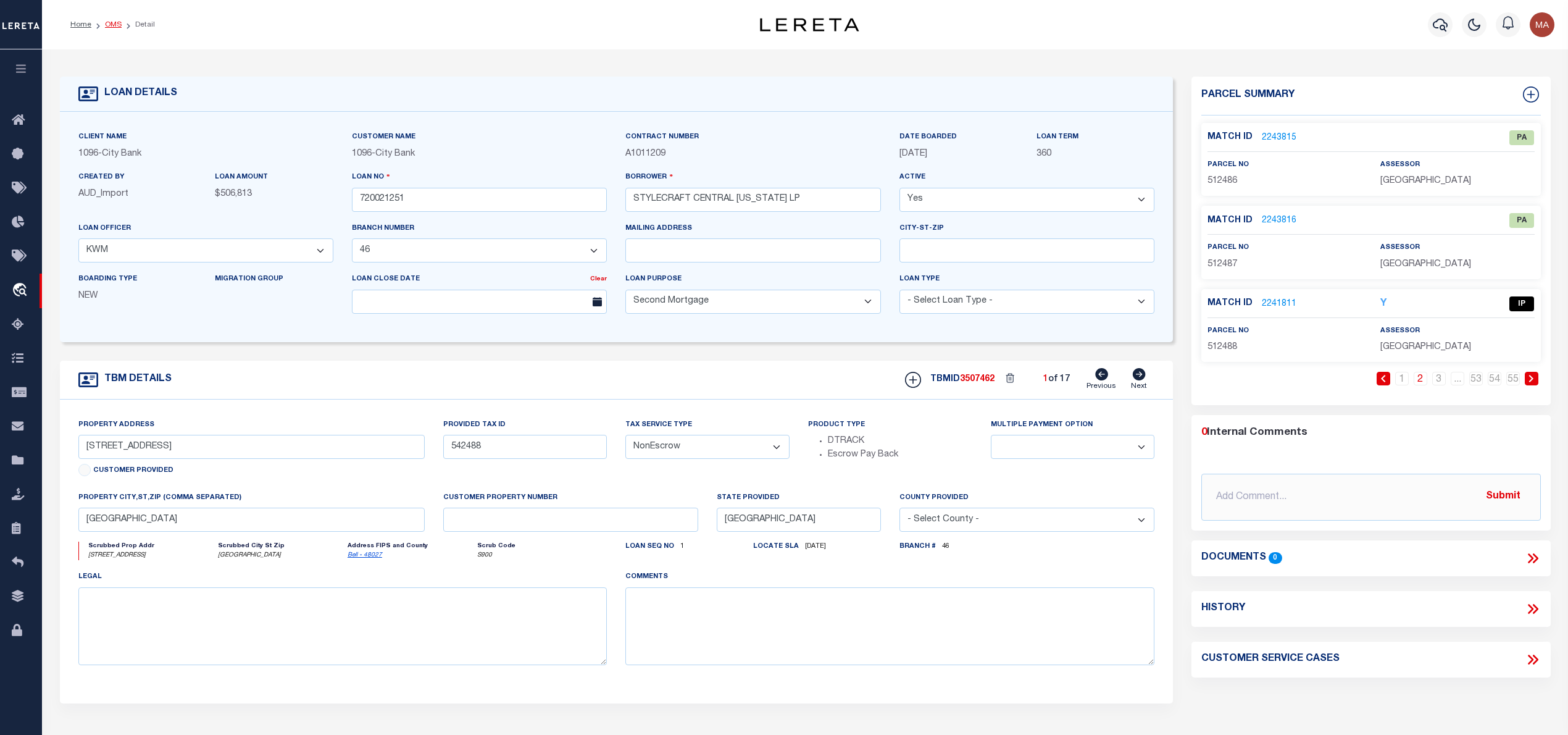
click at [110, 27] on link "OMS" at bounding box center [113, 25] width 17 height 8
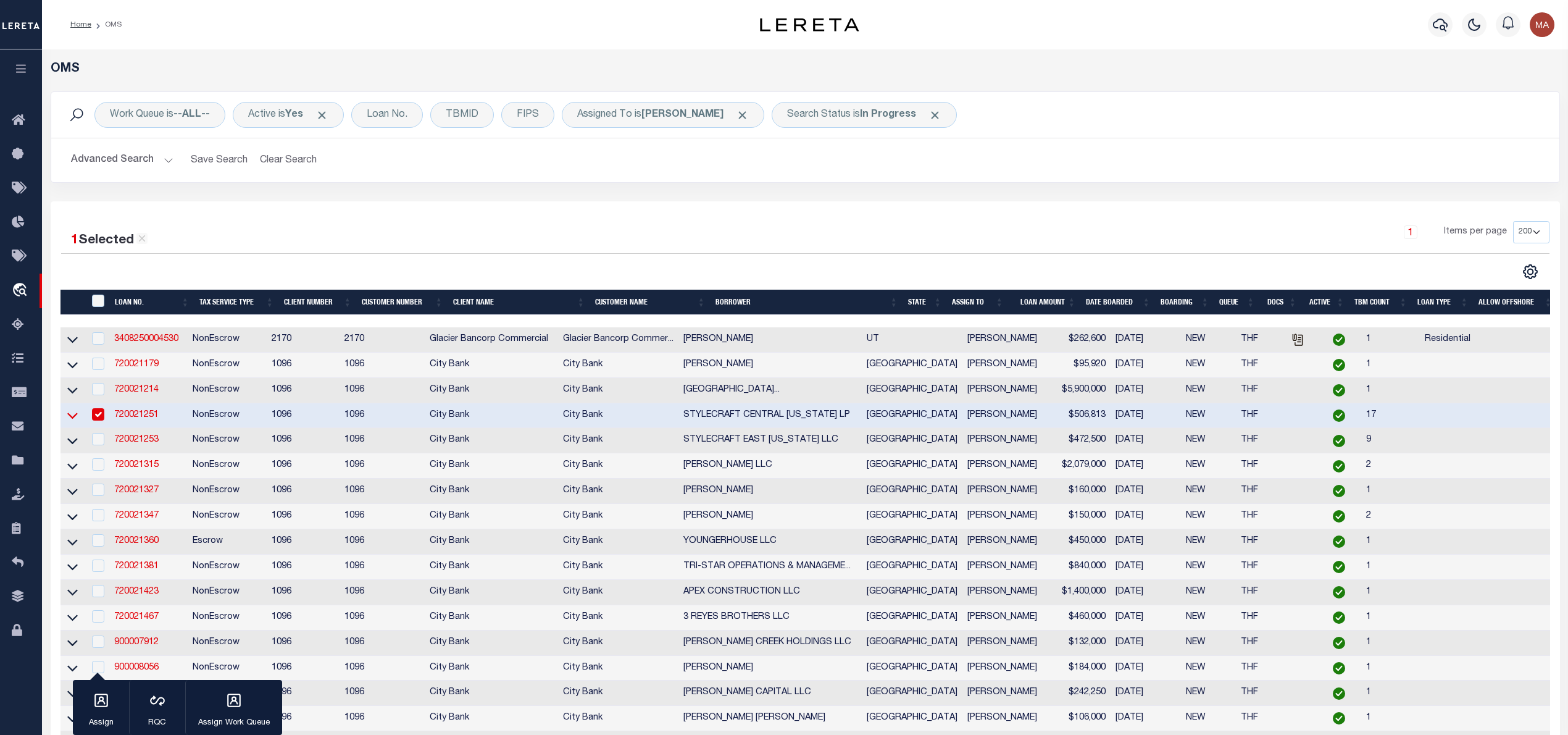
click at [67, 421] on icon at bounding box center [72, 414] width 10 height 13
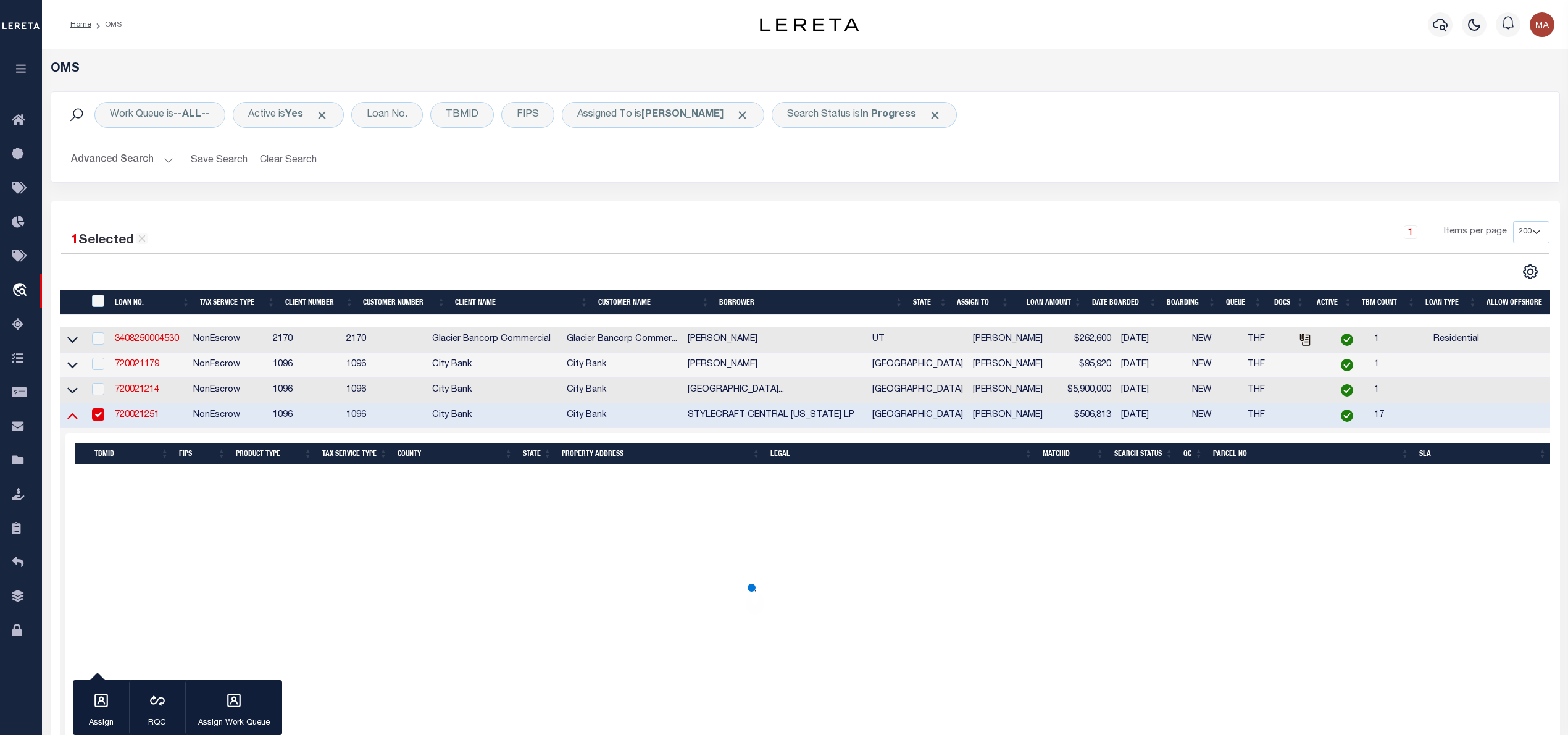
click at [69, 422] on icon at bounding box center [72, 414] width 10 height 13
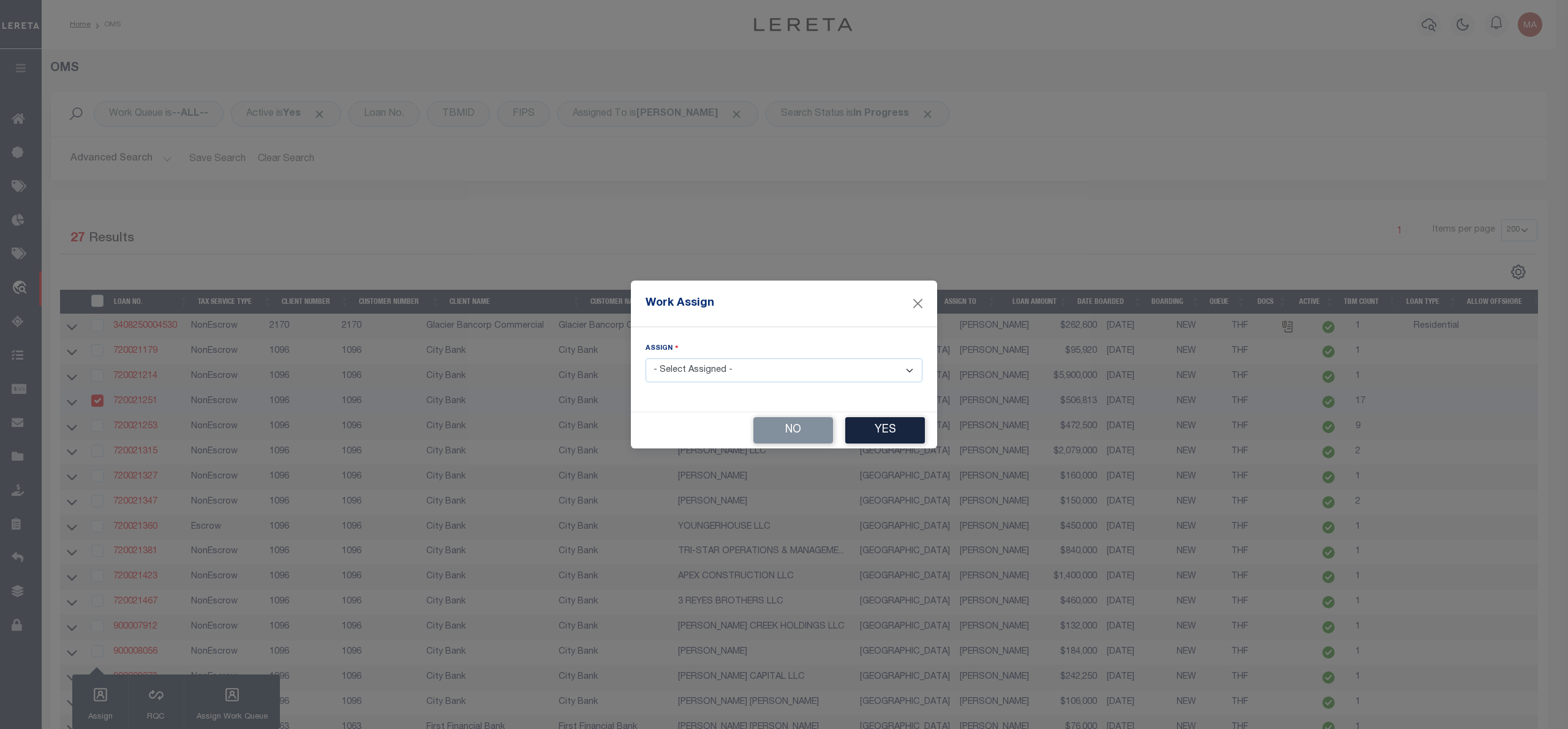
click at [833, 130] on div "Work Assign Assign - Select Assigned - --Unassigned-- [PERSON_NAME] [PERSON_NAM…" at bounding box center [784, 364] width 1568 height 729
click at [916, 299] on button "Close" at bounding box center [918, 303] width 16 height 16
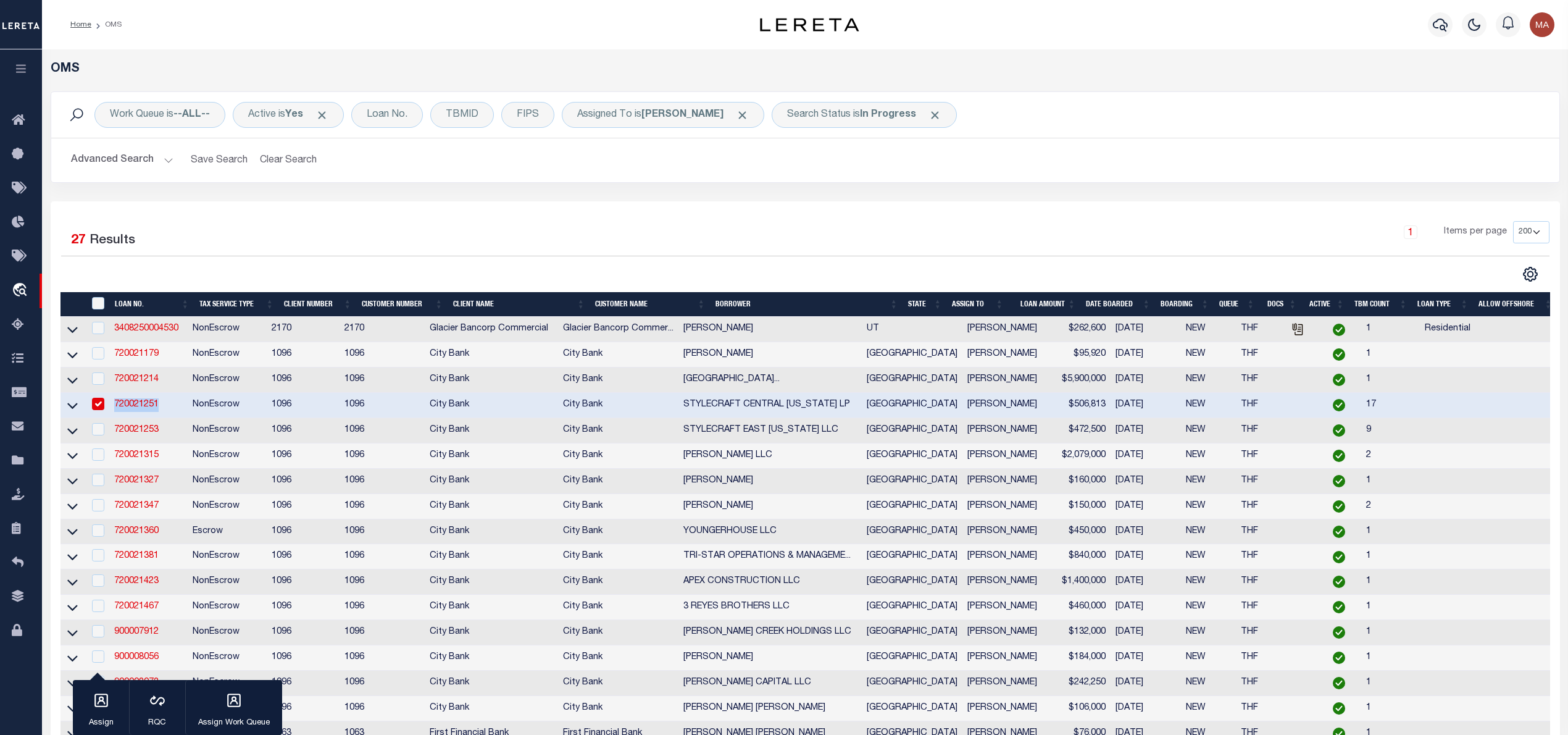
drag, startPoint x: 113, startPoint y: 414, endPoint x: 158, endPoint y: 408, distance: 45.4
click at [158, 408] on td "720021251" at bounding box center [148, 406] width 78 height 26
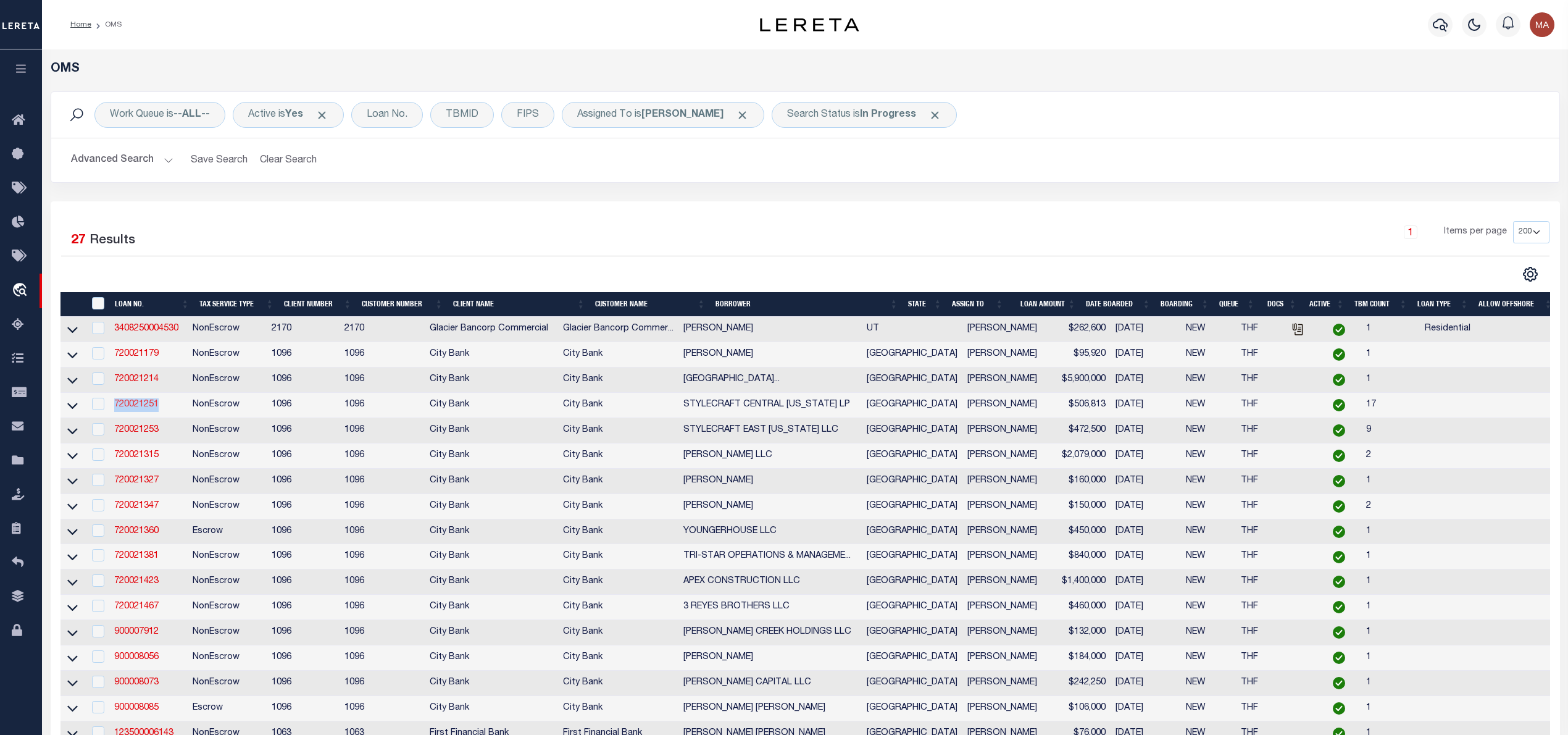
copy link "720021251"
click at [100, 407] on input "checkbox" at bounding box center [98, 403] width 12 height 12
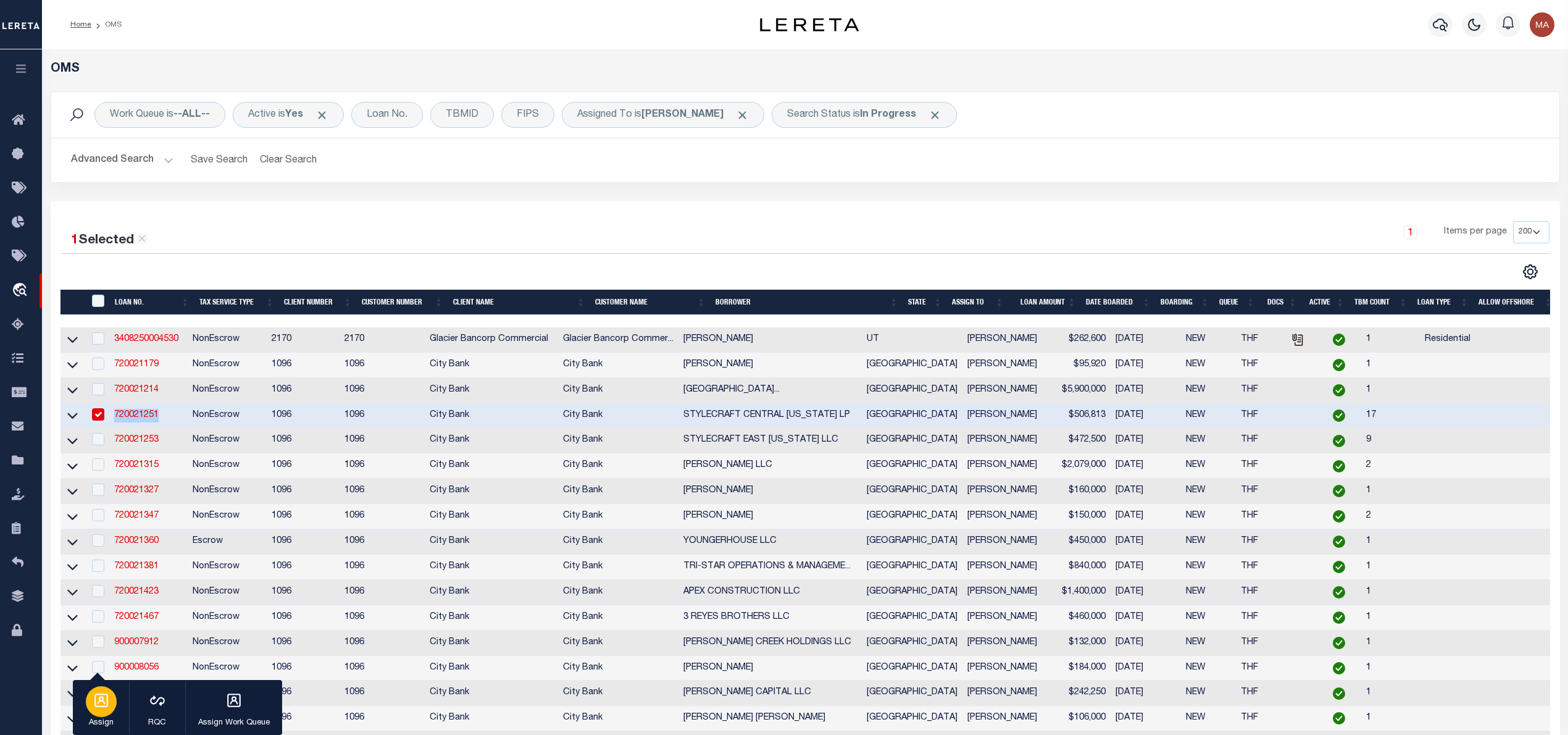
click at [105, 692] on div "button" at bounding box center [101, 702] width 31 height 31
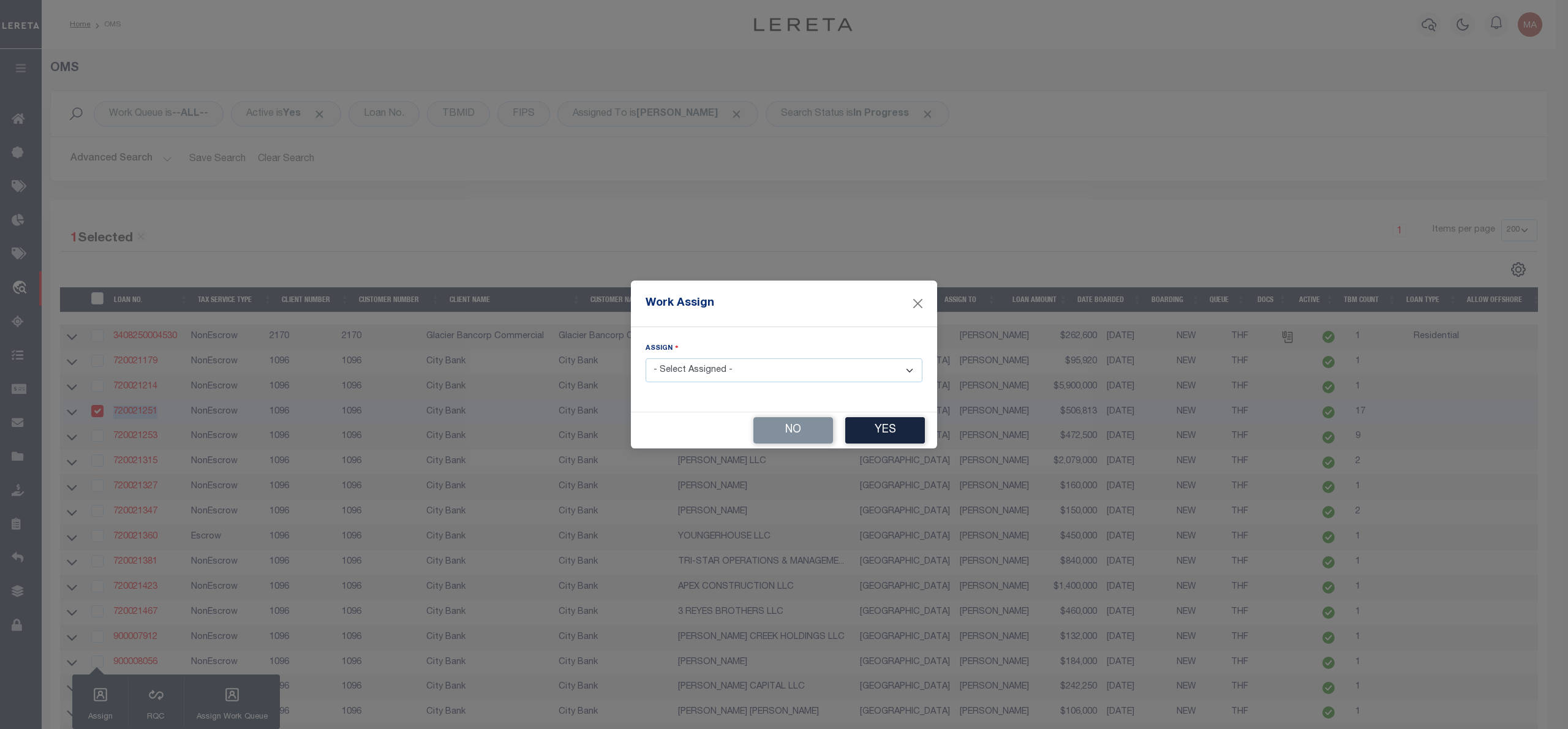
click at [674, 370] on select "- Select Assigned - --Unassigned-- [PERSON_NAME] [PERSON_NAME] [PERSON_NAME] [P…" at bounding box center [783, 370] width 277 height 24
click at [645, 359] on select "- Select Assigned - --Unassigned-- [PERSON_NAME] [PERSON_NAME] [PERSON_NAME] [P…" at bounding box center [783, 370] width 277 height 24
click at [878, 427] on button "Yes" at bounding box center [885, 430] width 79 height 26
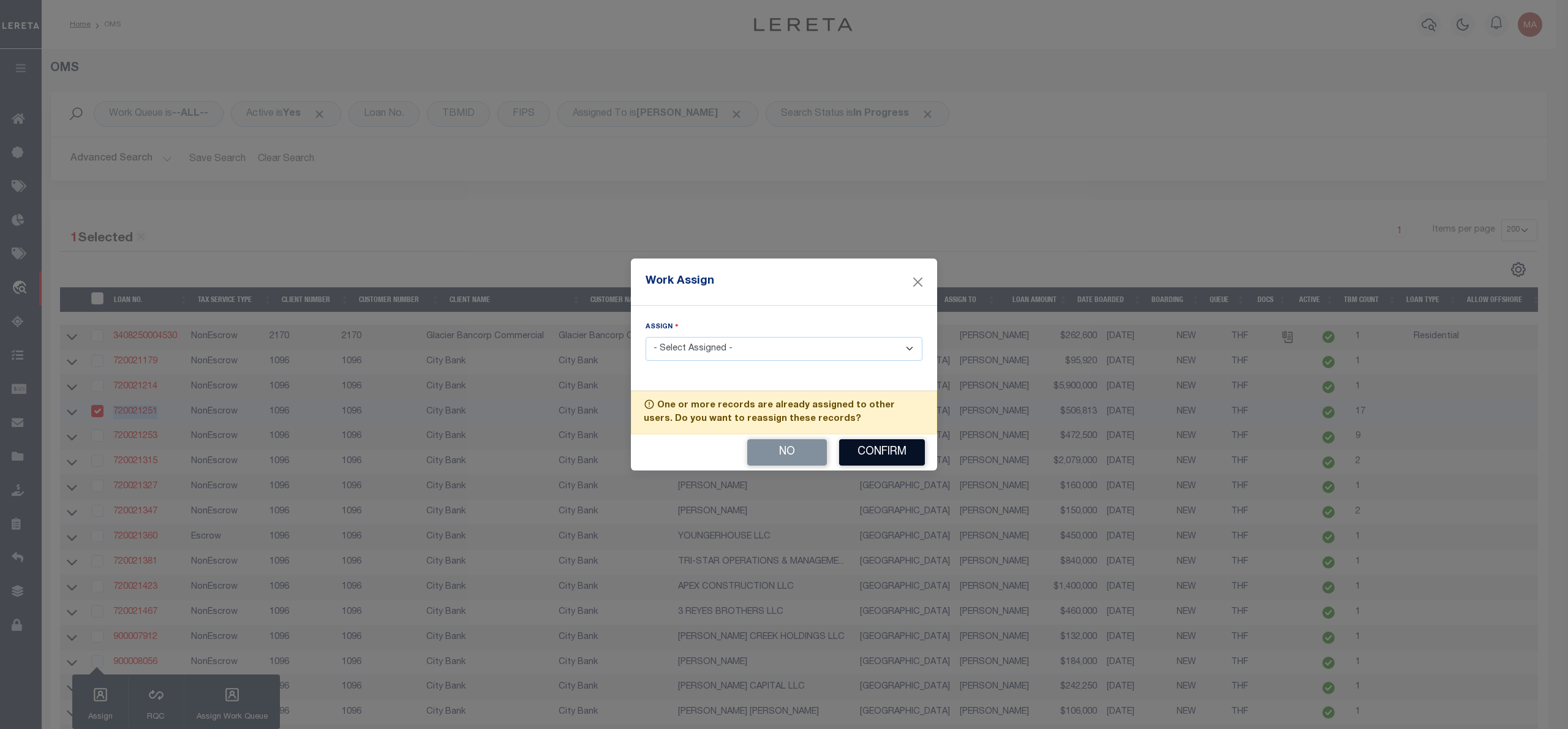
click at [885, 458] on button "Confirm" at bounding box center [881, 452] width 85 height 26
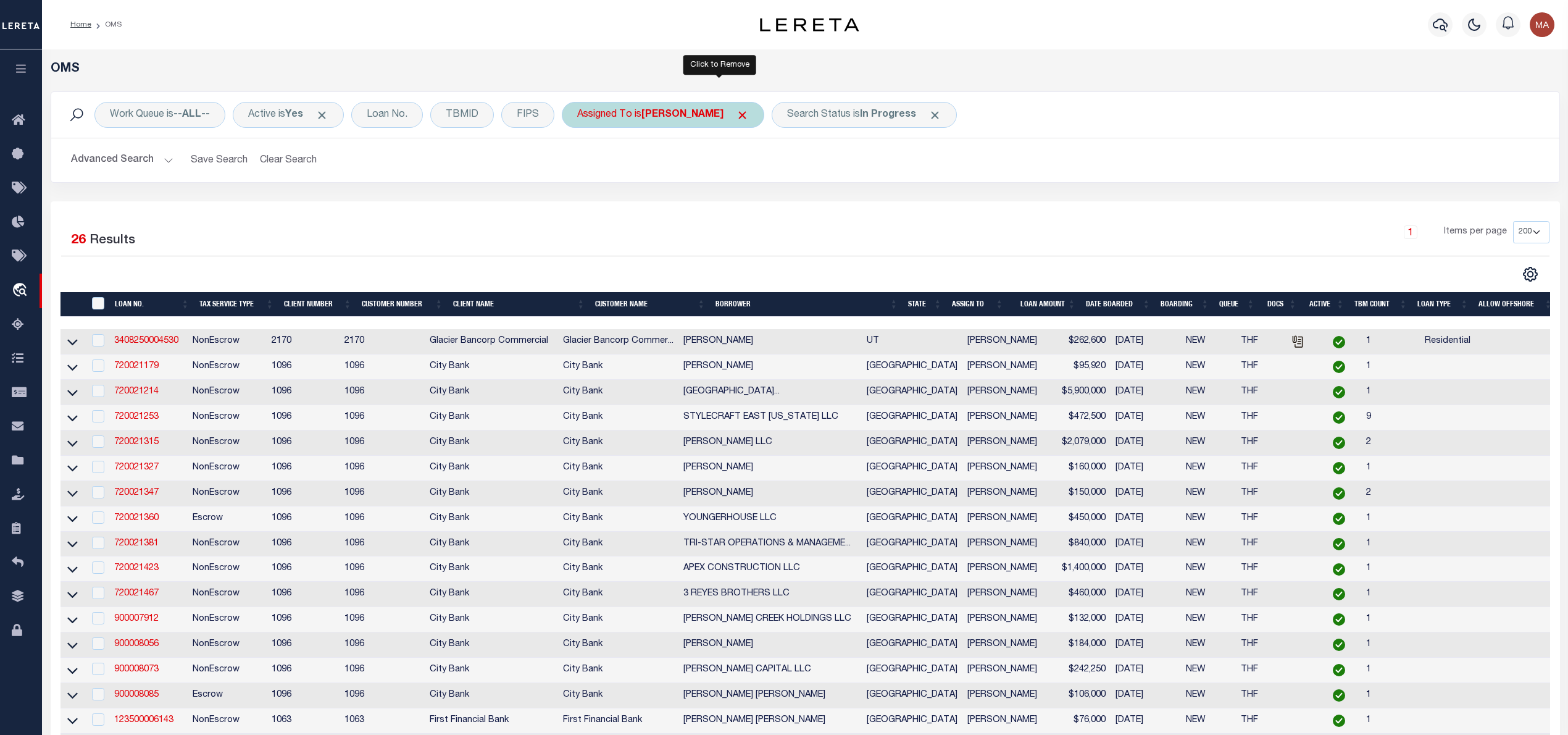
click at [735, 119] on span "Click to Remove" at bounding box center [741, 114] width 13 height 13
click at [620, 115] on div "Assigned To" at bounding box center [604, 115] width 86 height 26
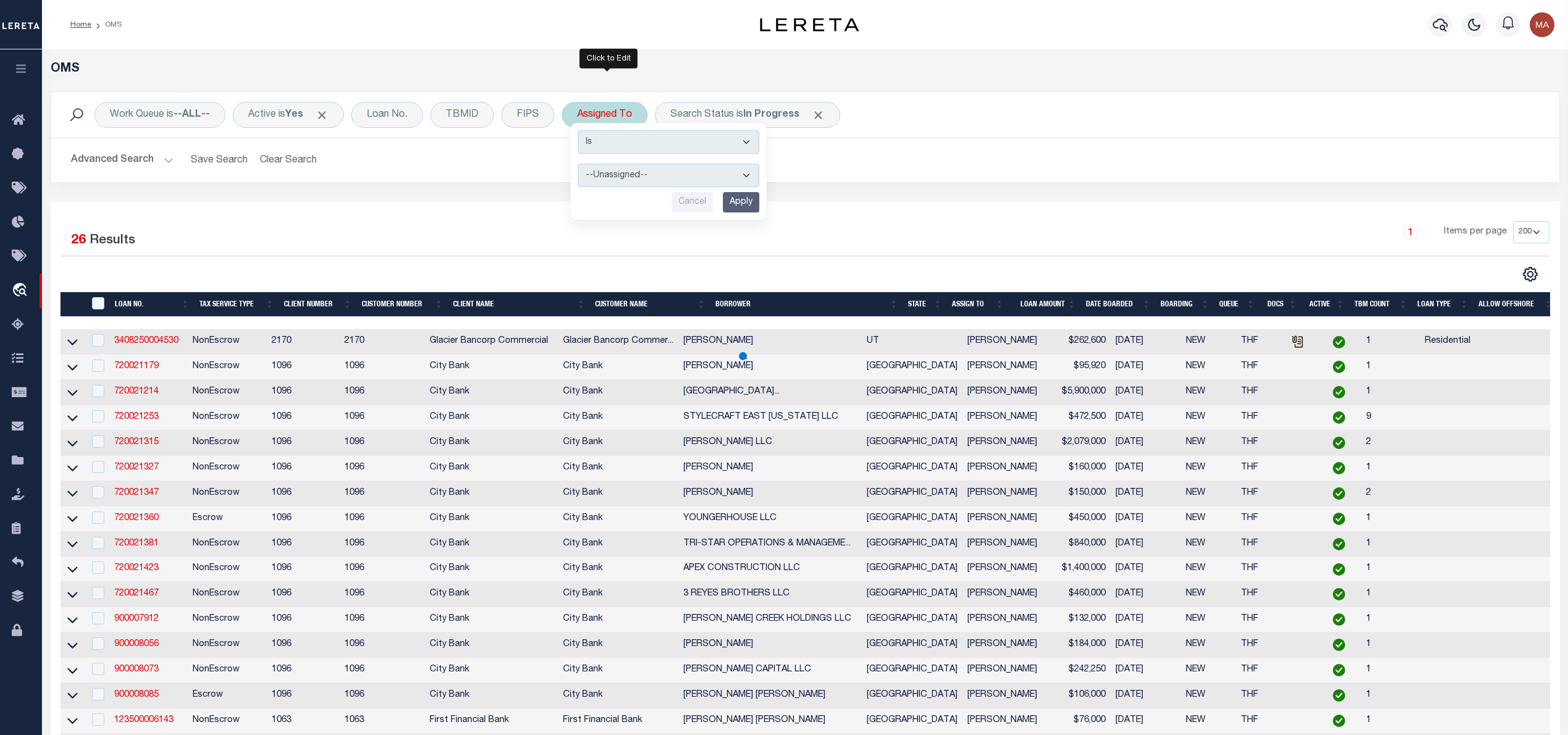
click at [625, 171] on select "--Unassigned-- [PERSON_NAME] [PERSON_NAME] [PERSON_NAME] [PERSON_NAME], [PERSON…" at bounding box center [668, 176] width 182 height 24
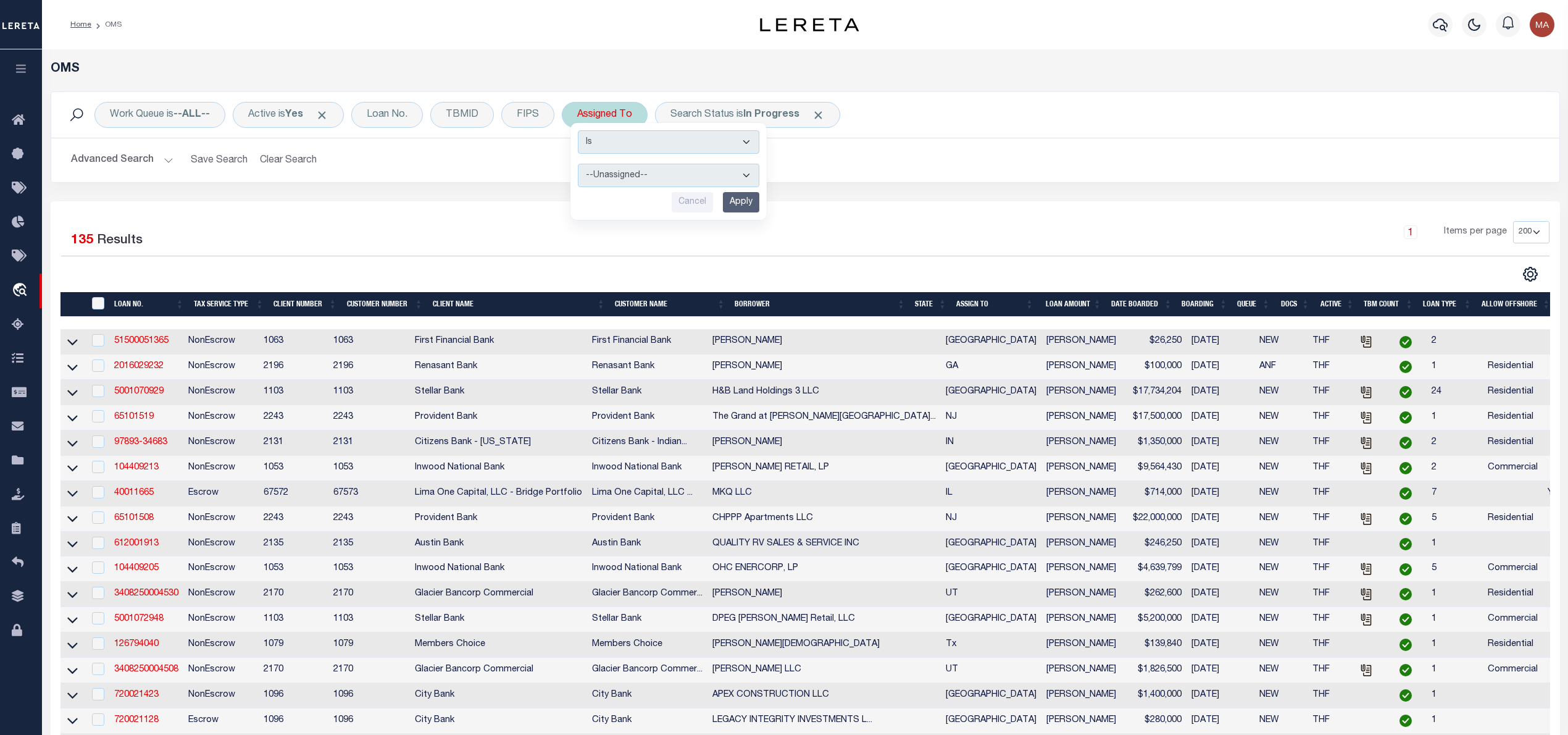
click at [581, 165] on select "--Unassigned-- [PERSON_NAME] [PERSON_NAME] [PERSON_NAME] [PERSON_NAME], [PERSON…" at bounding box center [668, 176] width 182 height 24
click at [735, 200] on input "Apply" at bounding box center [741, 202] width 37 height 20
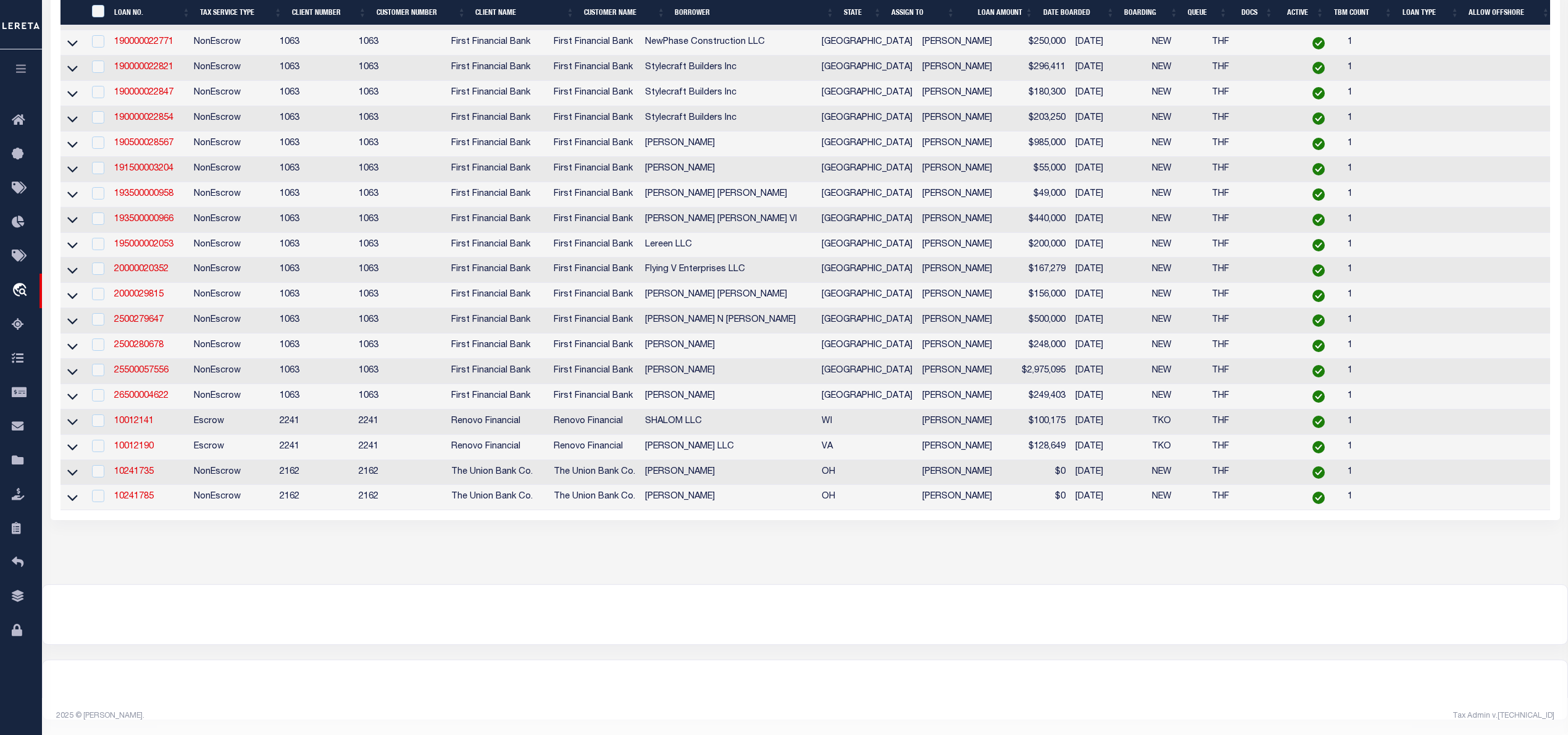
scroll to position [50, 0]
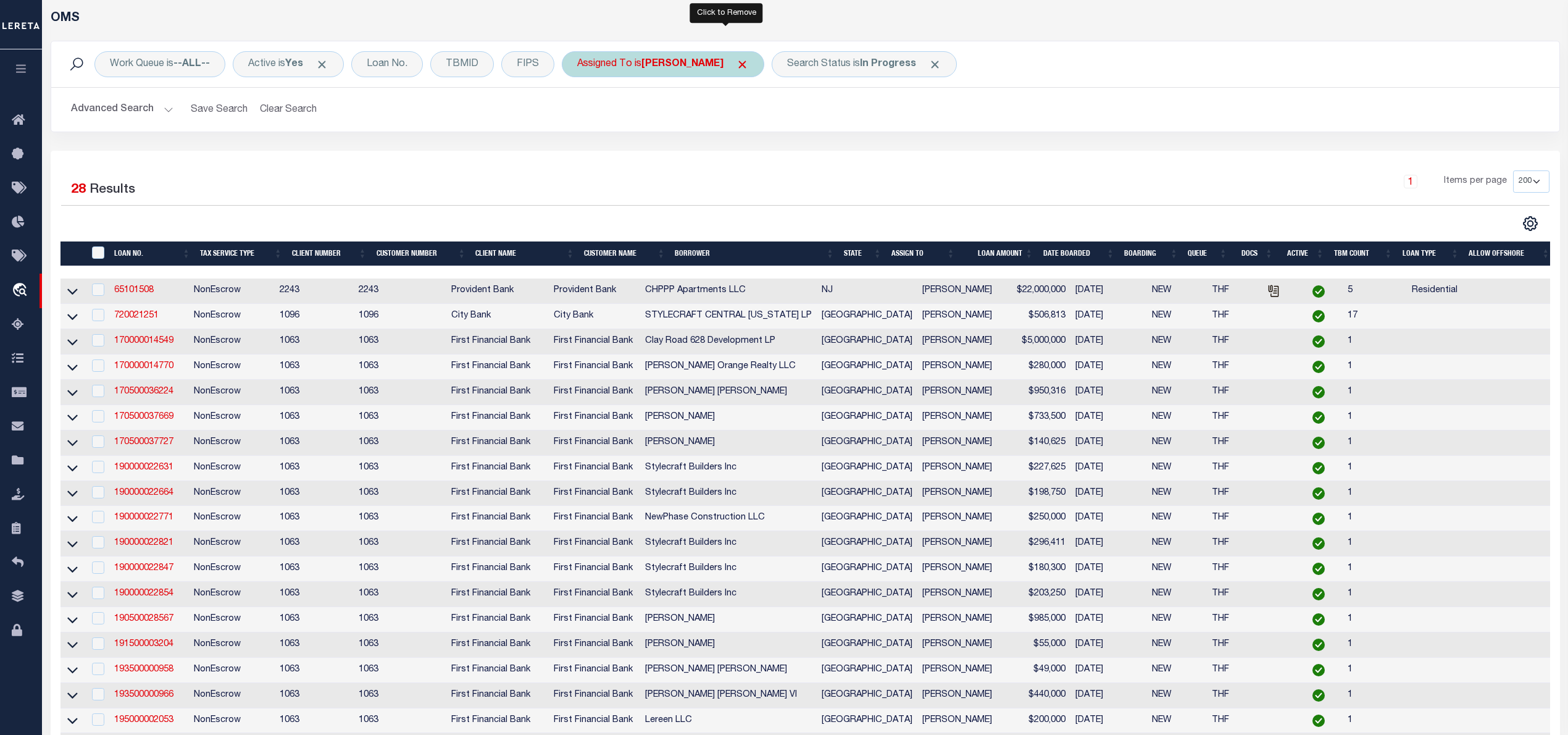
click at [735, 63] on span "Click to Remove" at bounding box center [741, 64] width 13 height 13
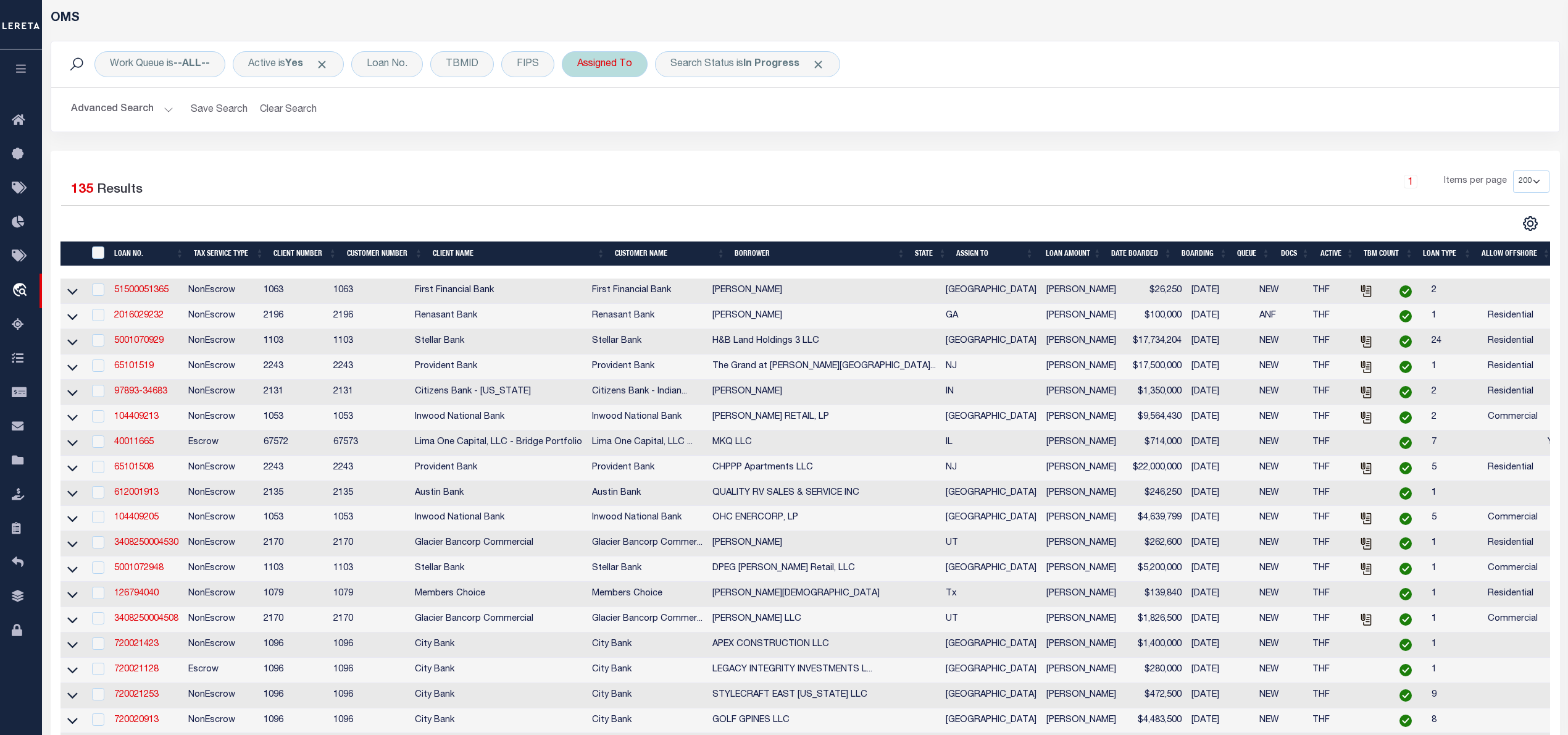
click at [623, 71] on div "Assigned To" at bounding box center [604, 64] width 86 height 26
click at [630, 126] on select "--Unassigned-- [PERSON_NAME] [PERSON_NAME] [PERSON_NAME] [PERSON_NAME], [PERSON…" at bounding box center [668, 125] width 182 height 24
click at [986, 107] on h2 "Advanced Search Save Search Clear Search tblSearchTopScreen_dynamictable_____De…" at bounding box center [805, 109] width 1488 height 24
click at [821, 65] on span "Click to Remove" at bounding box center [817, 64] width 13 height 13
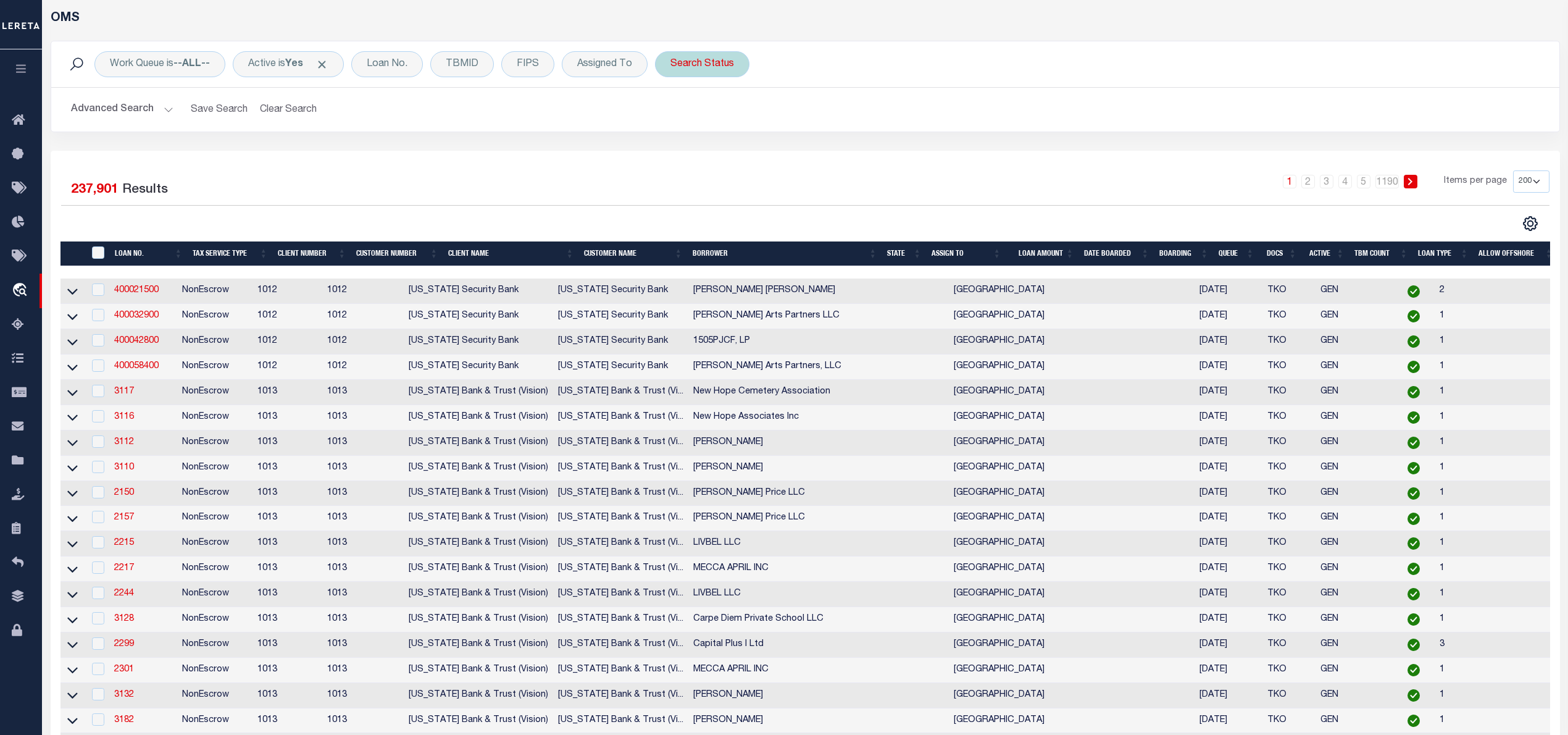
click at [714, 67] on div "Search Status" at bounding box center [701, 64] width 95 height 26
click at [732, 122] on select "Automated Search Bad Parcel Complete Duplicate Parcel High Dollar Reporting In …" at bounding box center [761, 125] width 182 height 24
click at [675, 113] on select "Automated Search Bad Parcel Complete Duplicate Parcel High Dollar Reporting In …" at bounding box center [761, 125] width 182 height 24
click at [850, 151] on input "Apply" at bounding box center [833, 152] width 37 height 20
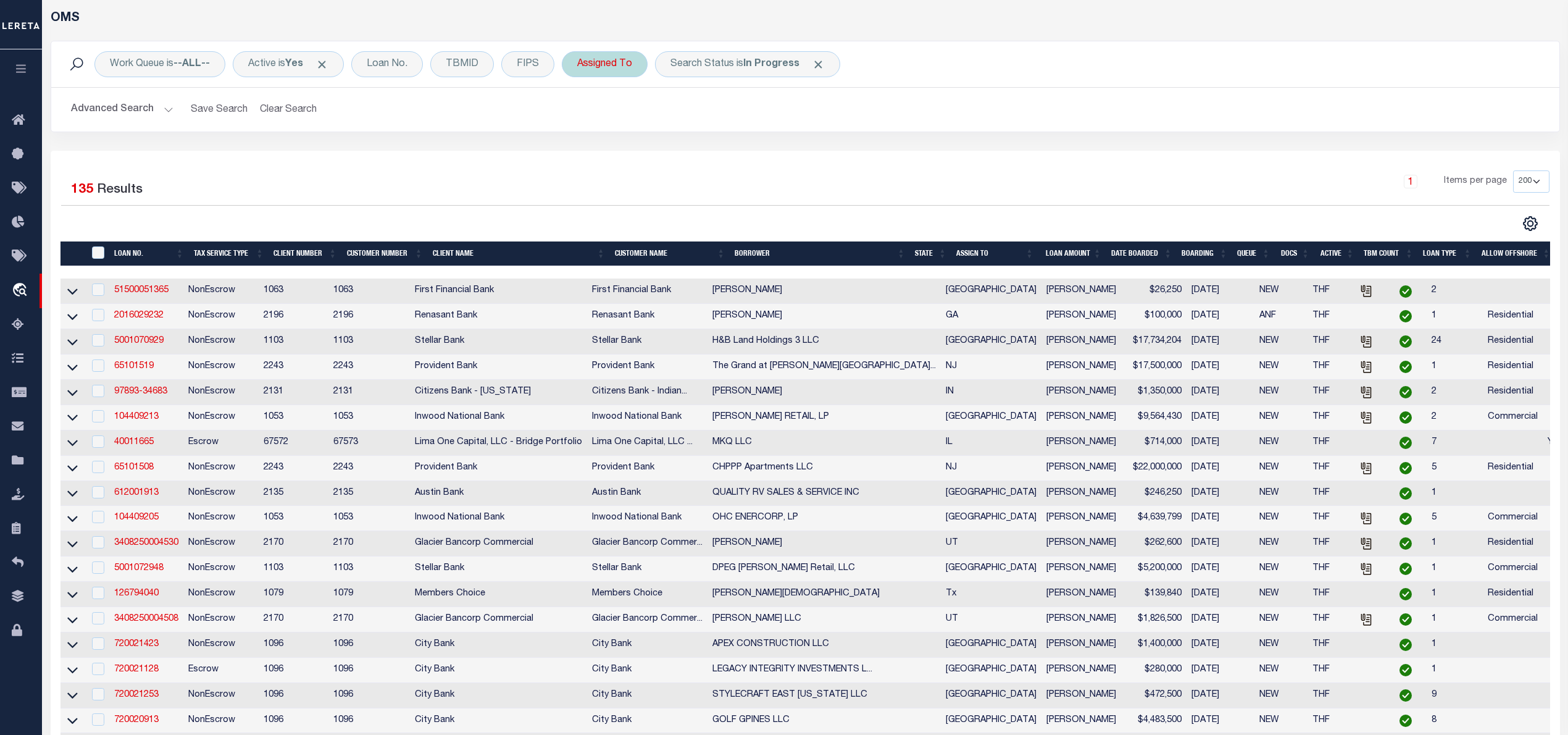
click at [590, 60] on div "Assigned To" at bounding box center [604, 64] width 86 height 26
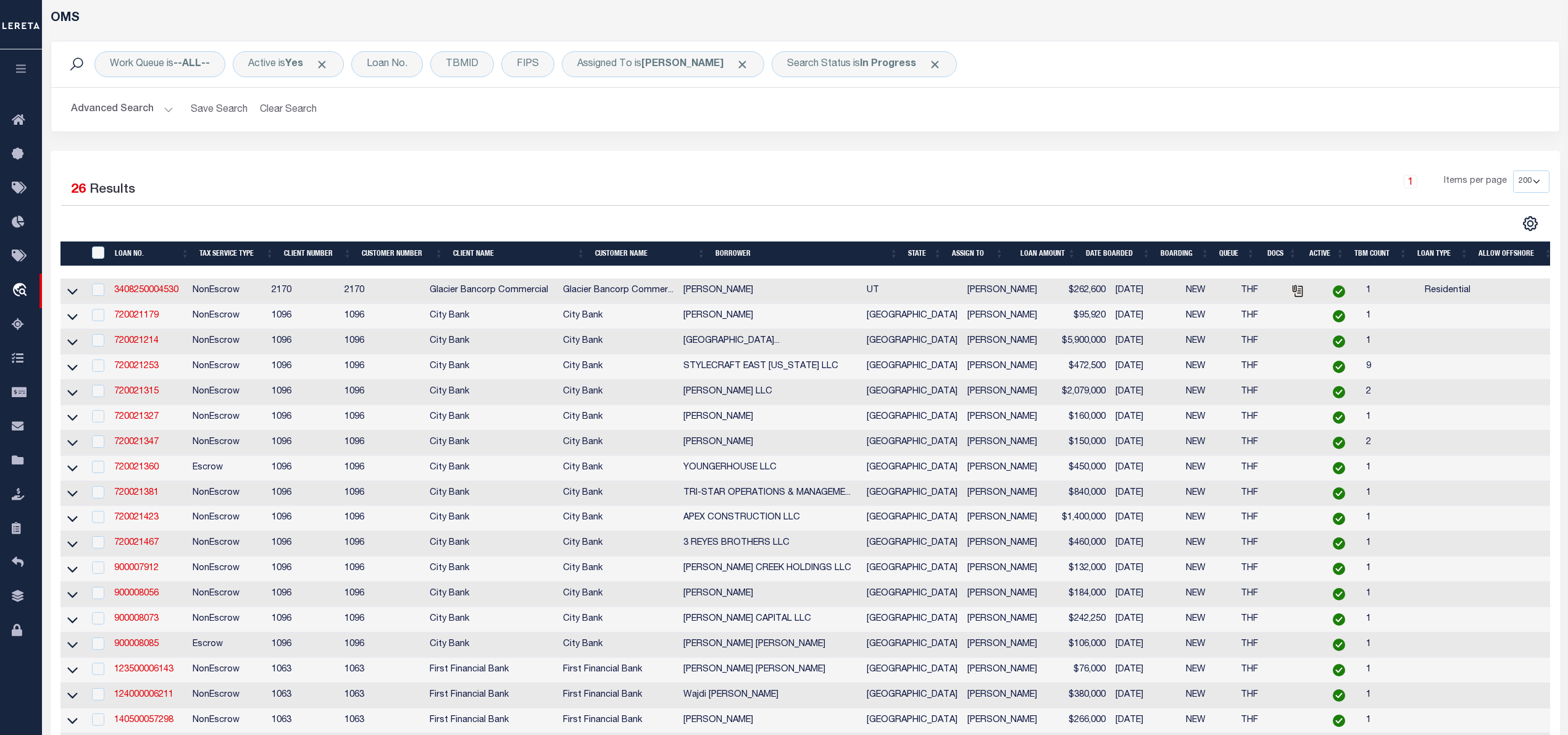
click at [142, 377] on td "720021253" at bounding box center [148, 368] width 78 height 26
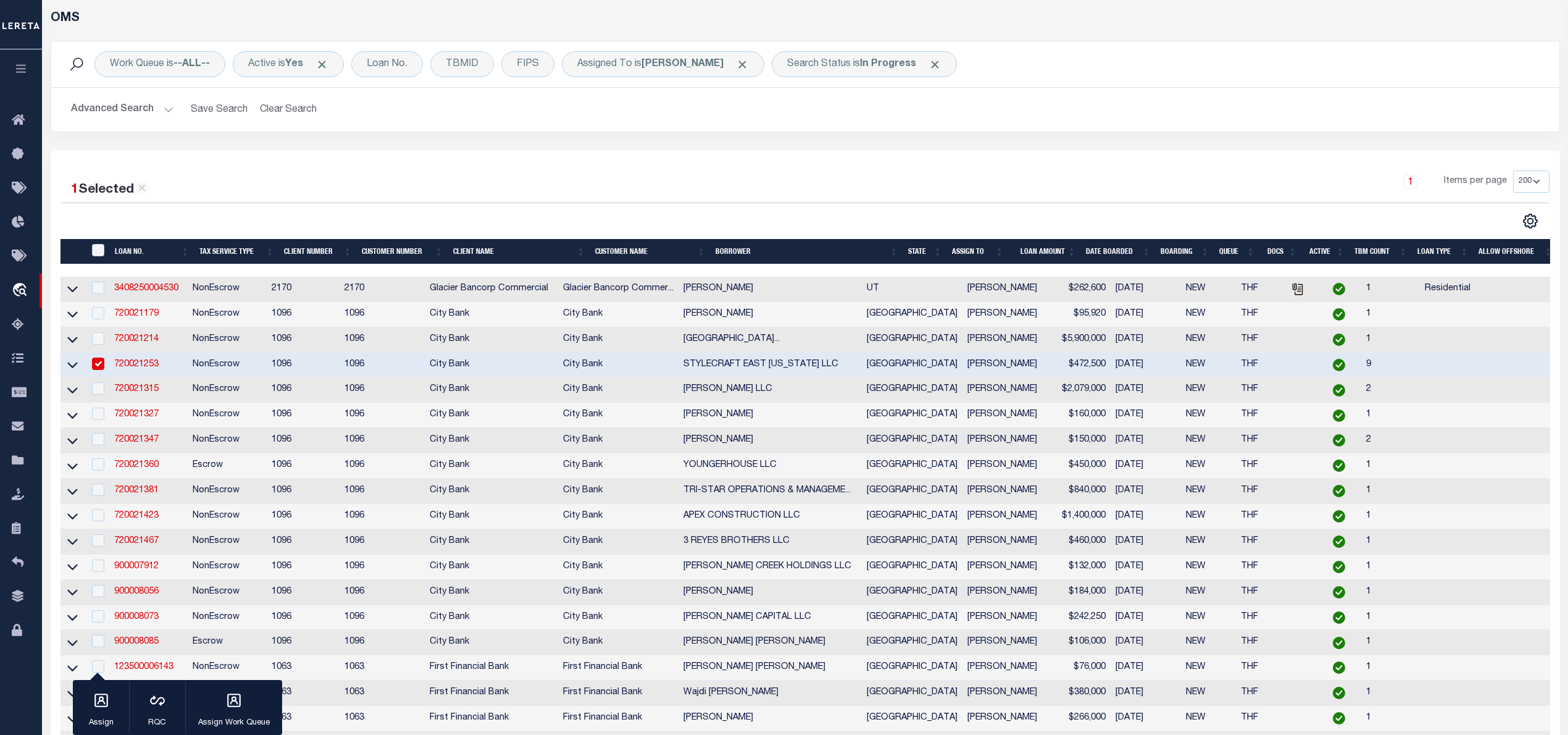
click at [142, 368] on link "720021253" at bounding box center [136, 364] width 44 height 9
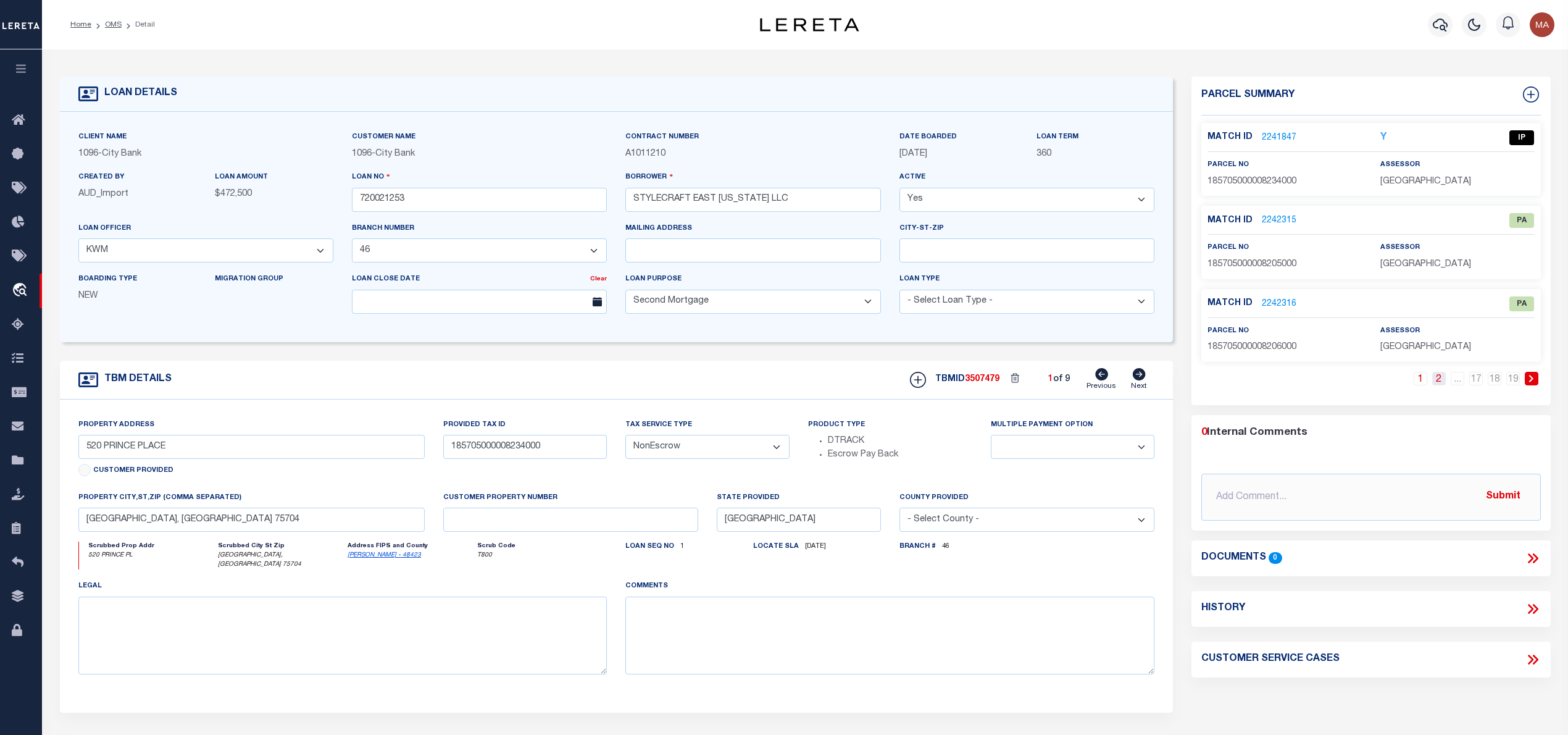
click at [1435, 382] on link "2" at bounding box center [1438, 379] width 14 height 14
click at [1402, 388] on div "1 2 3 ... 17 18 19" at bounding box center [1370, 388] width 339 height 33
click at [1402, 381] on link "1" at bounding box center [1402, 379] width 14 height 14
click at [1279, 135] on link "2241847" at bounding box center [1278, 137] width 35 height 13
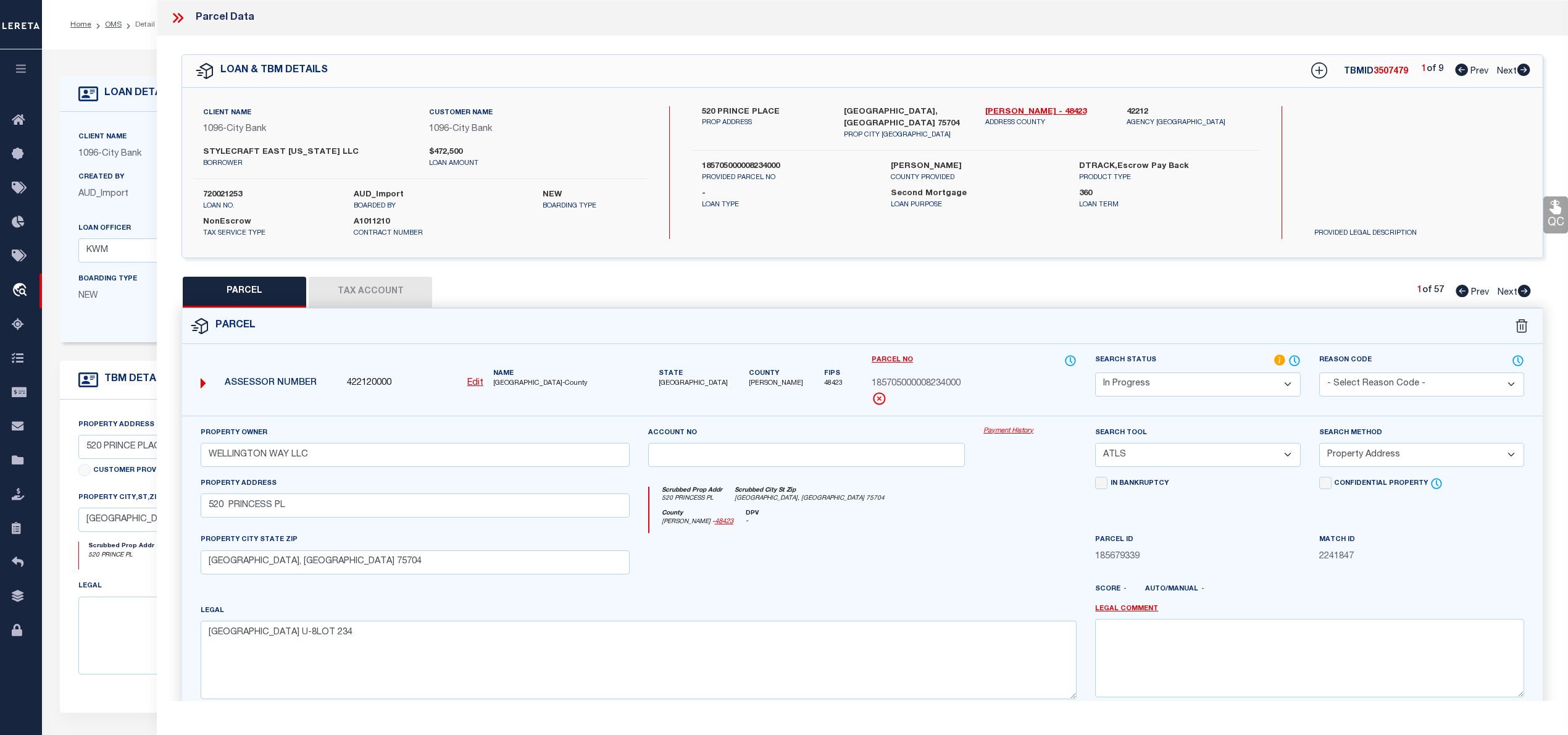
click at [1521, 68] on icon at bounding box center [1523, 70] width 13 height 12
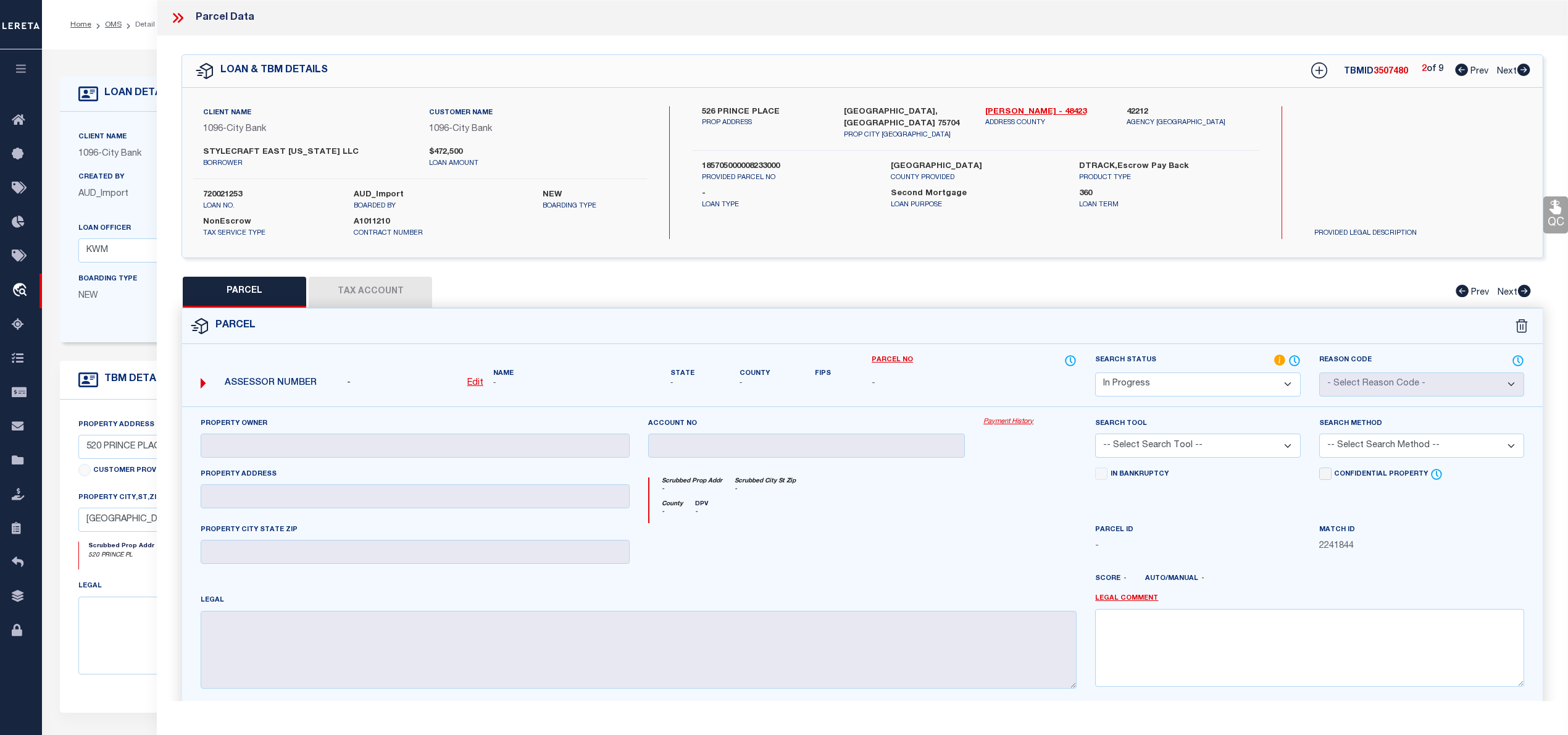
click at [1521, 68] on icon at bounding box center [1523, 70] width 13 height 12
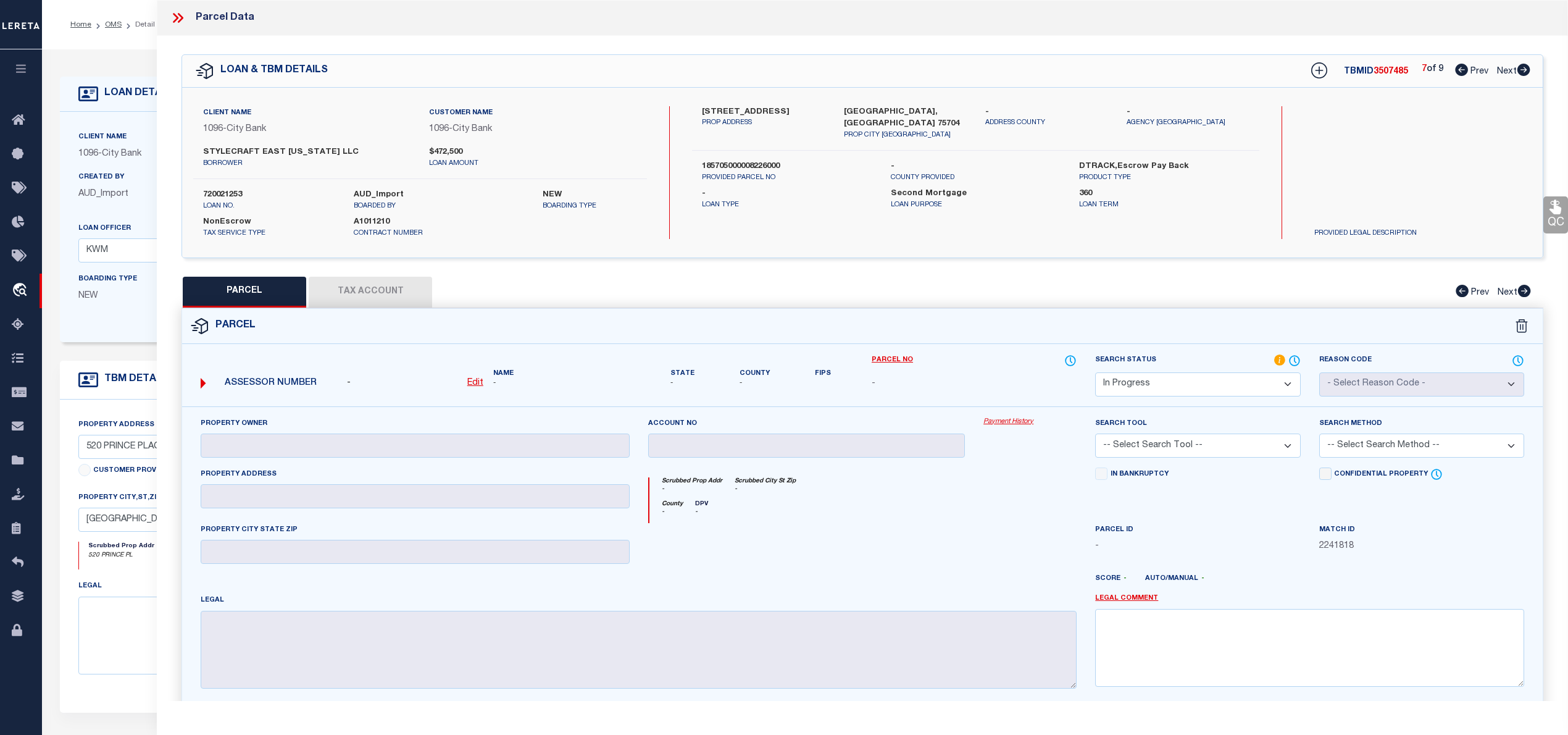
click at [1521, 68] on icon at bounding box center [1523, 70] width 13 height 12
click at [1525, 68] on icon at bounding box center [1523, 70] width 13 height 12
click at [1459, 70] on icon at bounding box center [1461, 70] width 13 height 12
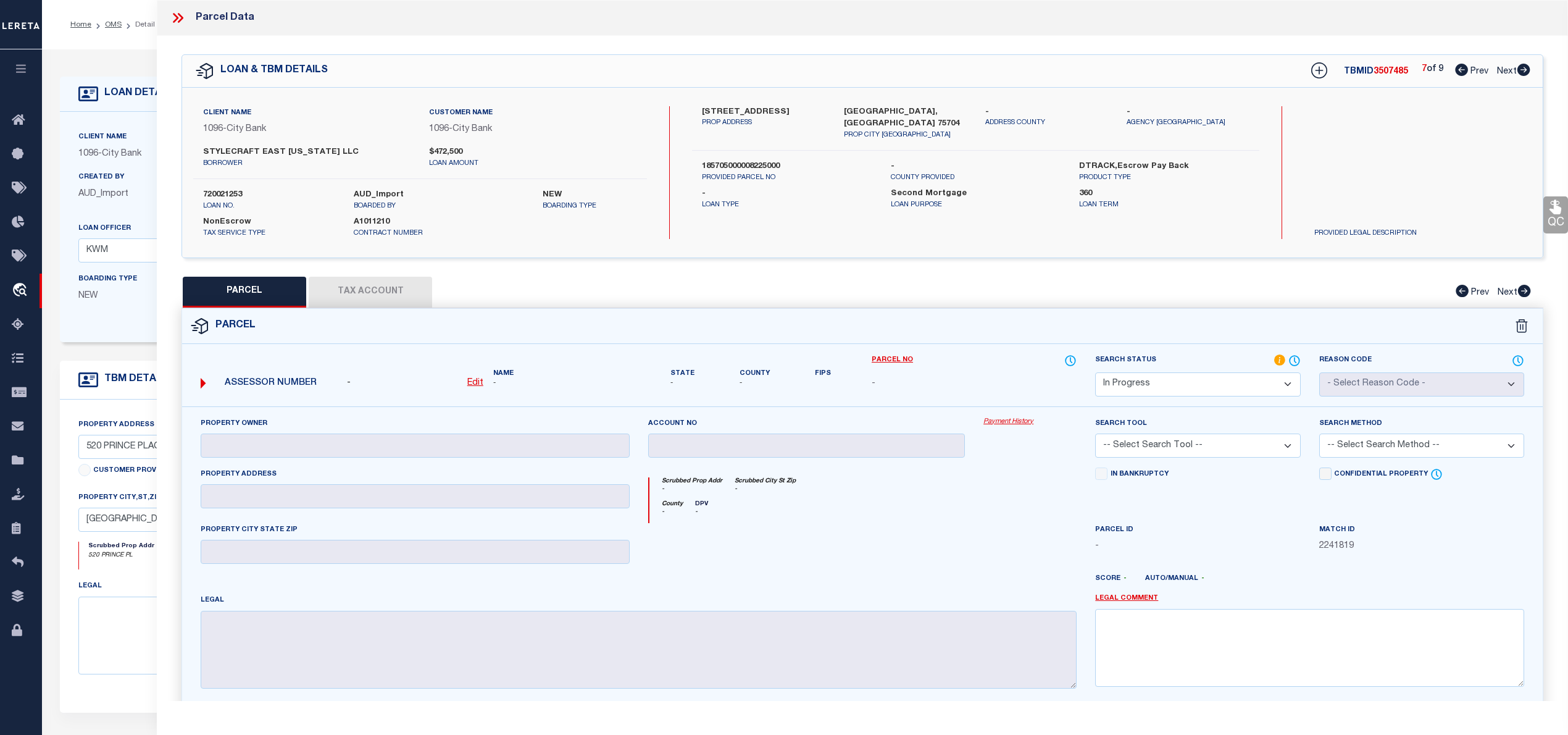
click at [1459, 70] on icon at bounding box center [1461, 70] width 13 height 12
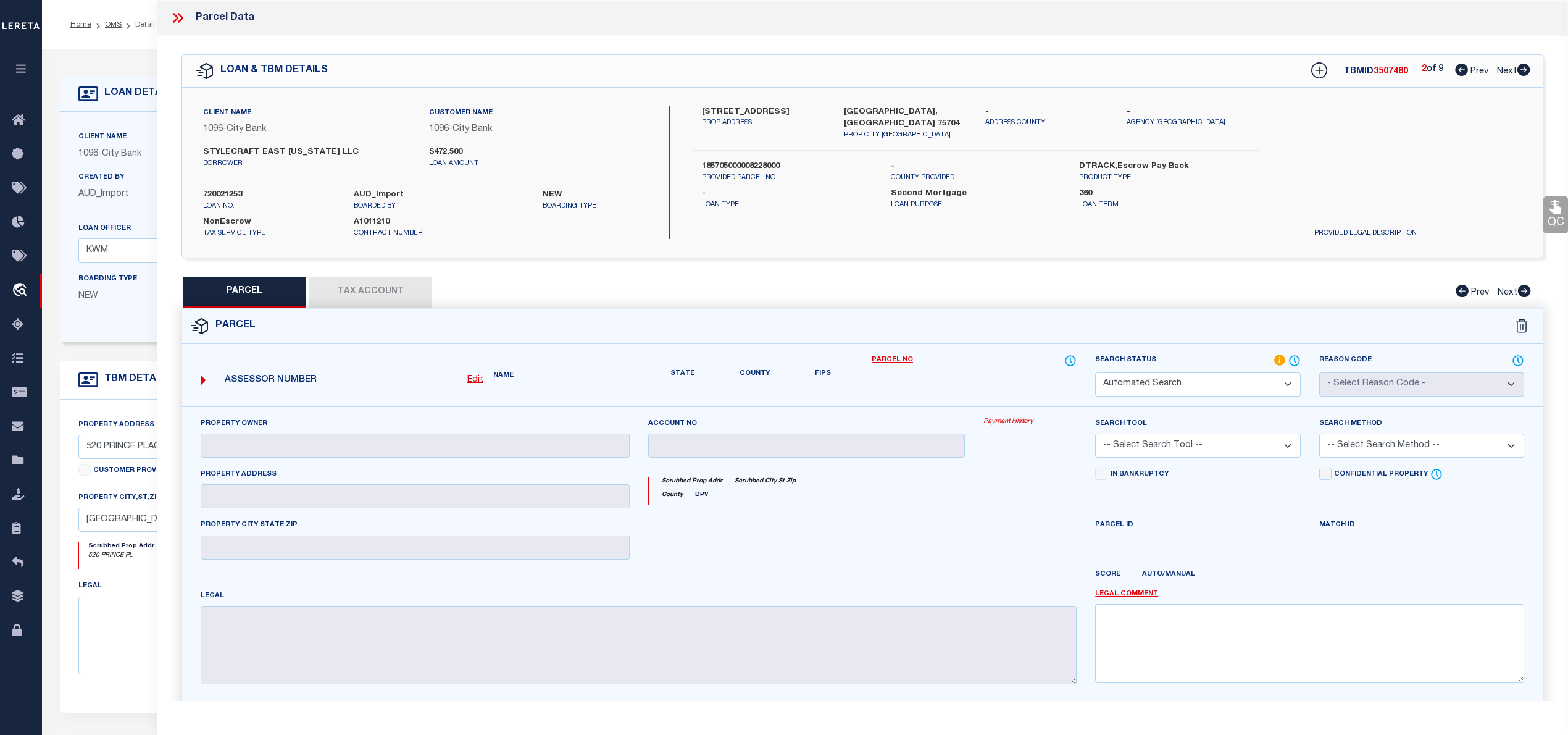
click at [1459, 70] on icon at bounding box center [1461, 70] width 13 height 12
